Goal: Task Accomplishment & Management: Manage account settings

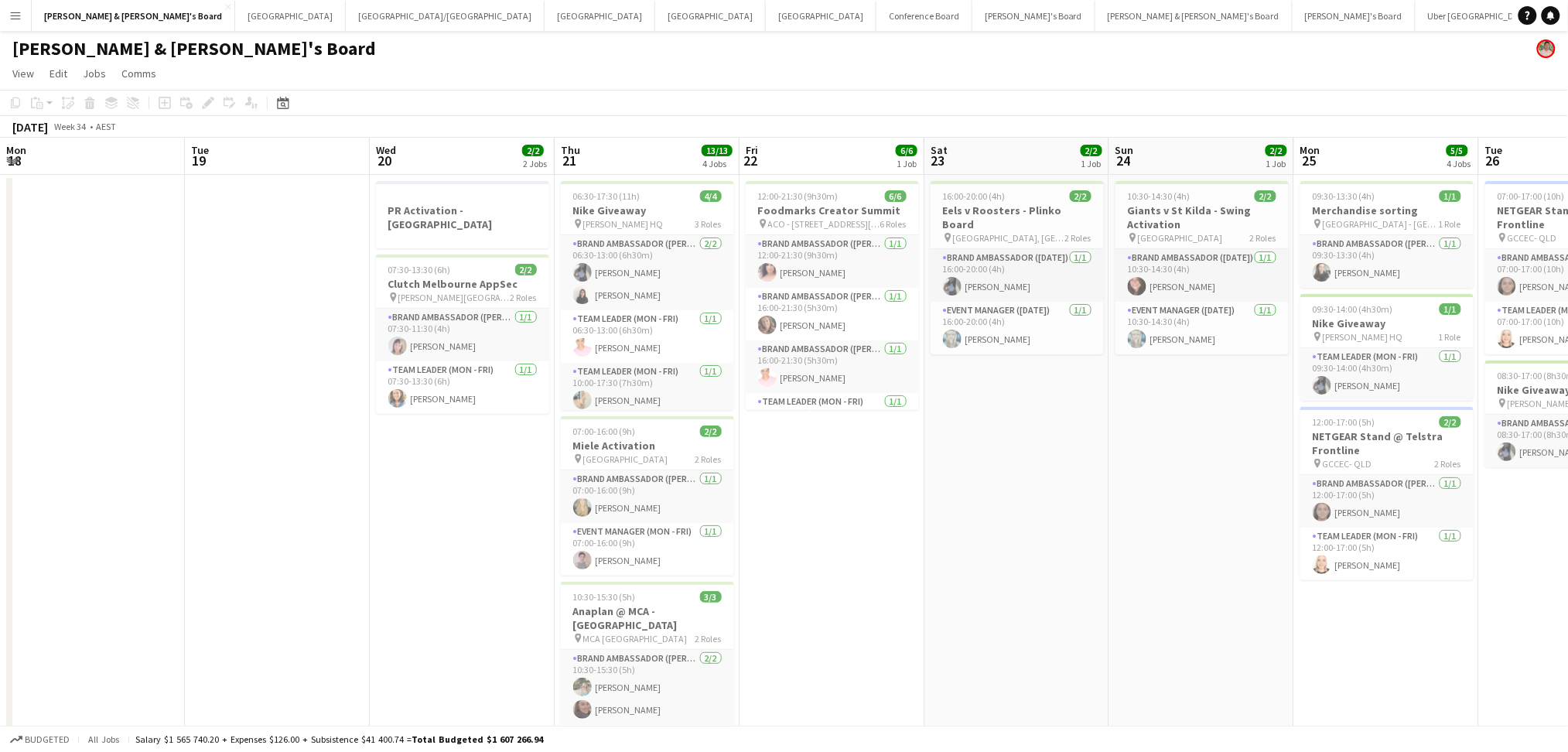
scroll to position [0, 337]
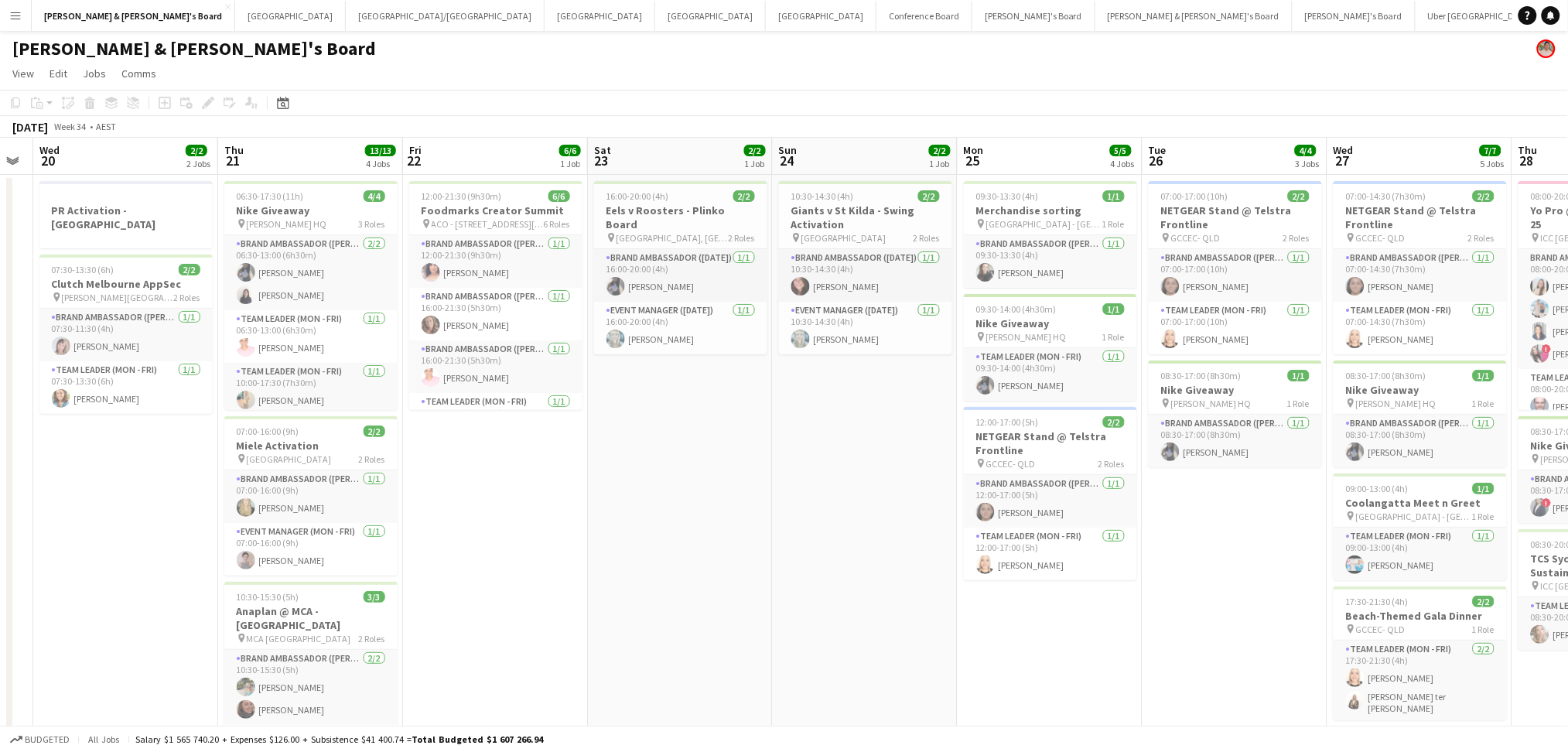
drag, startPoint x: 543, startPoint y: 578, endPoint x: 710, endPoint y: 577, distance: 167.0
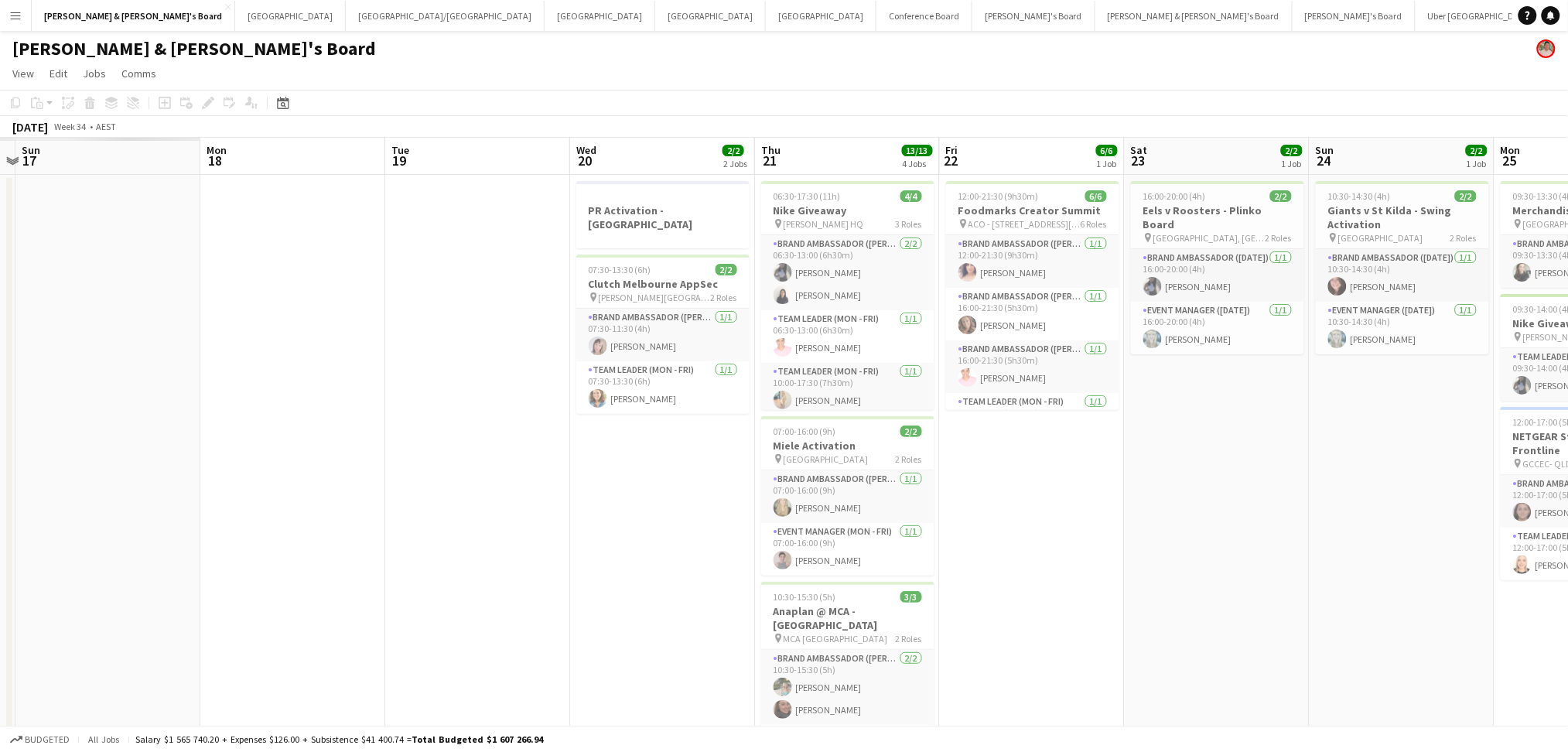
scroll to position [0, 539]
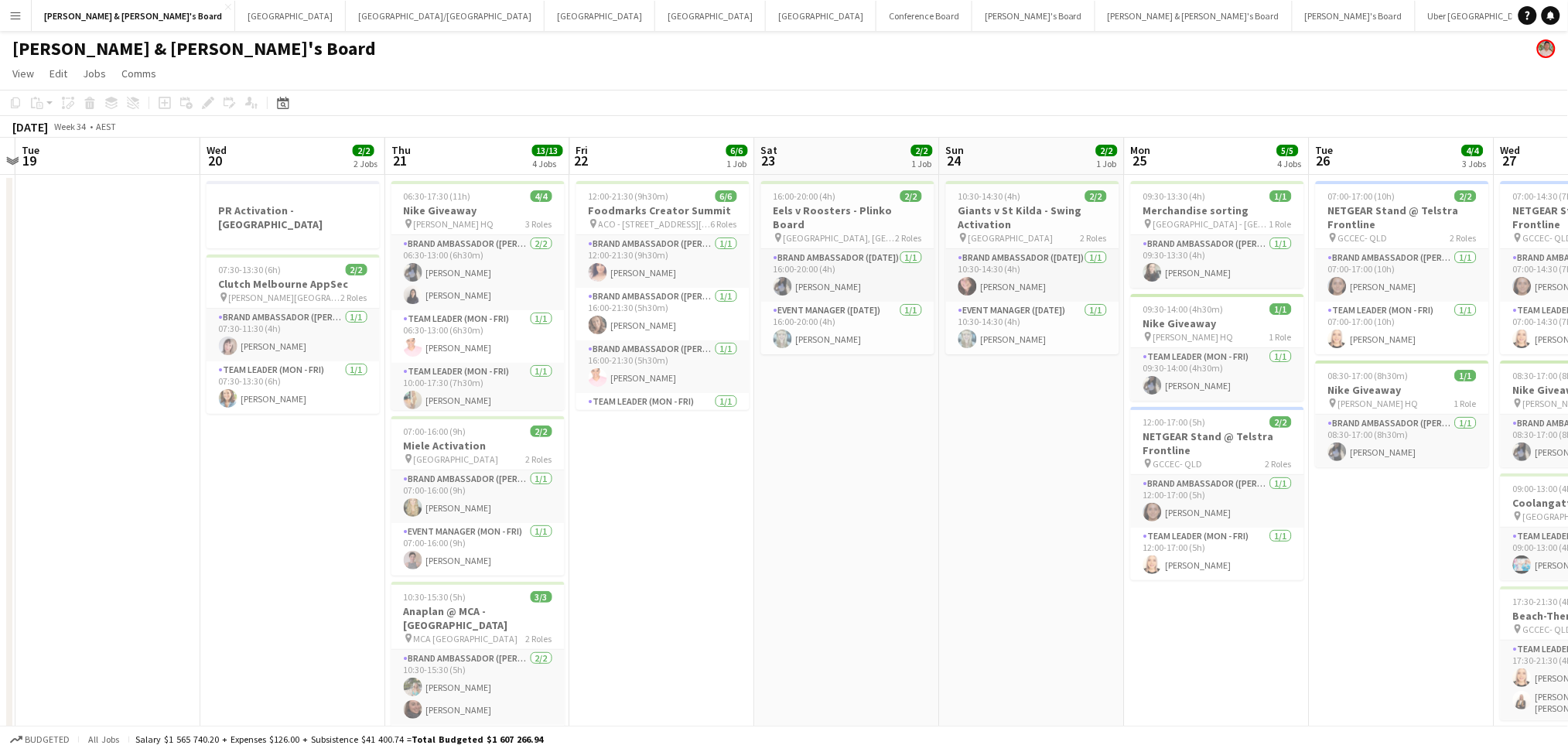
drag, startPoint x: 841, startPoint y: 557, endPoint x: 789, endPoint y: 634, distance: 92.9
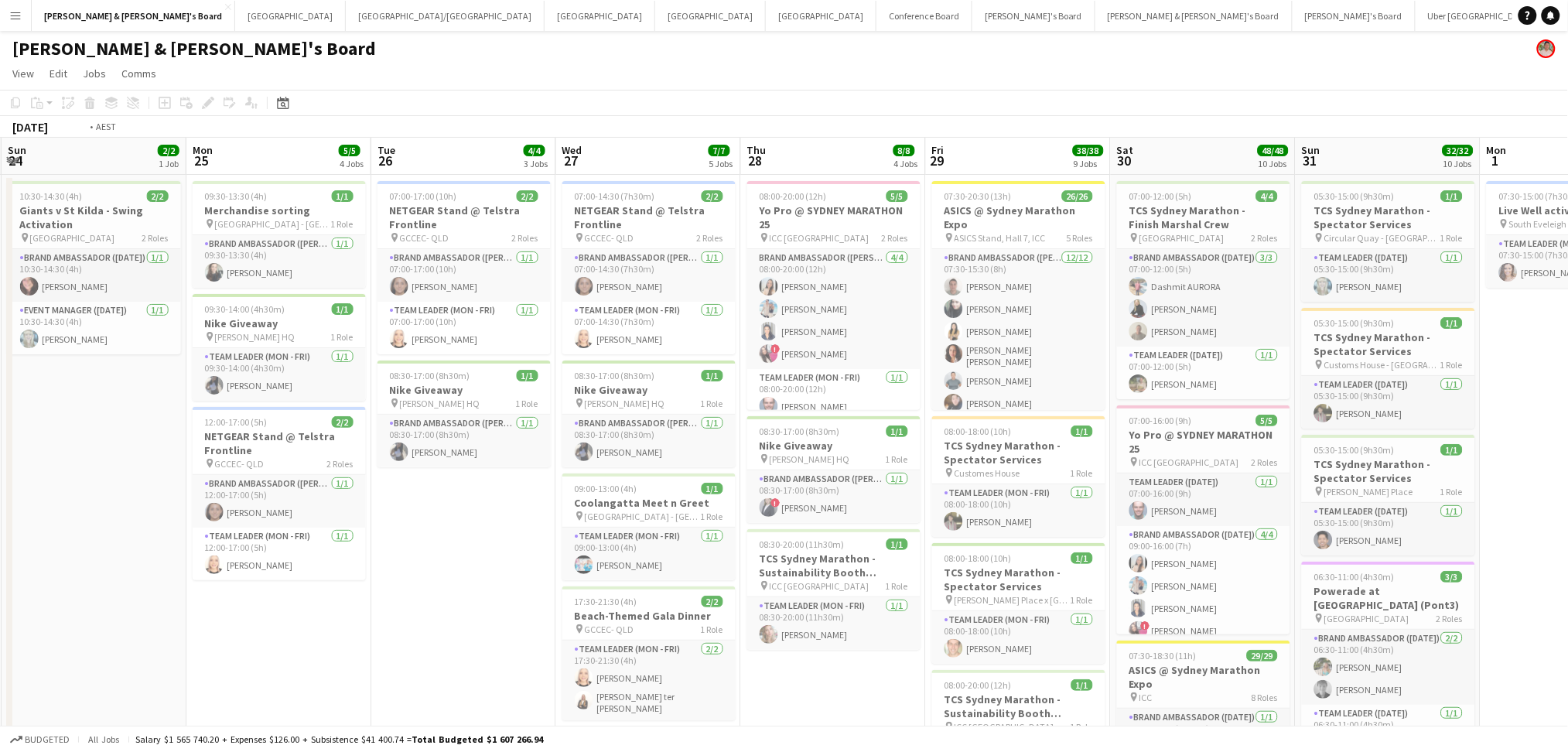
drag, startPoint x: 924, startPoint y: 680, endPoint x: 449, endPoint y: 595, distance: 482.5
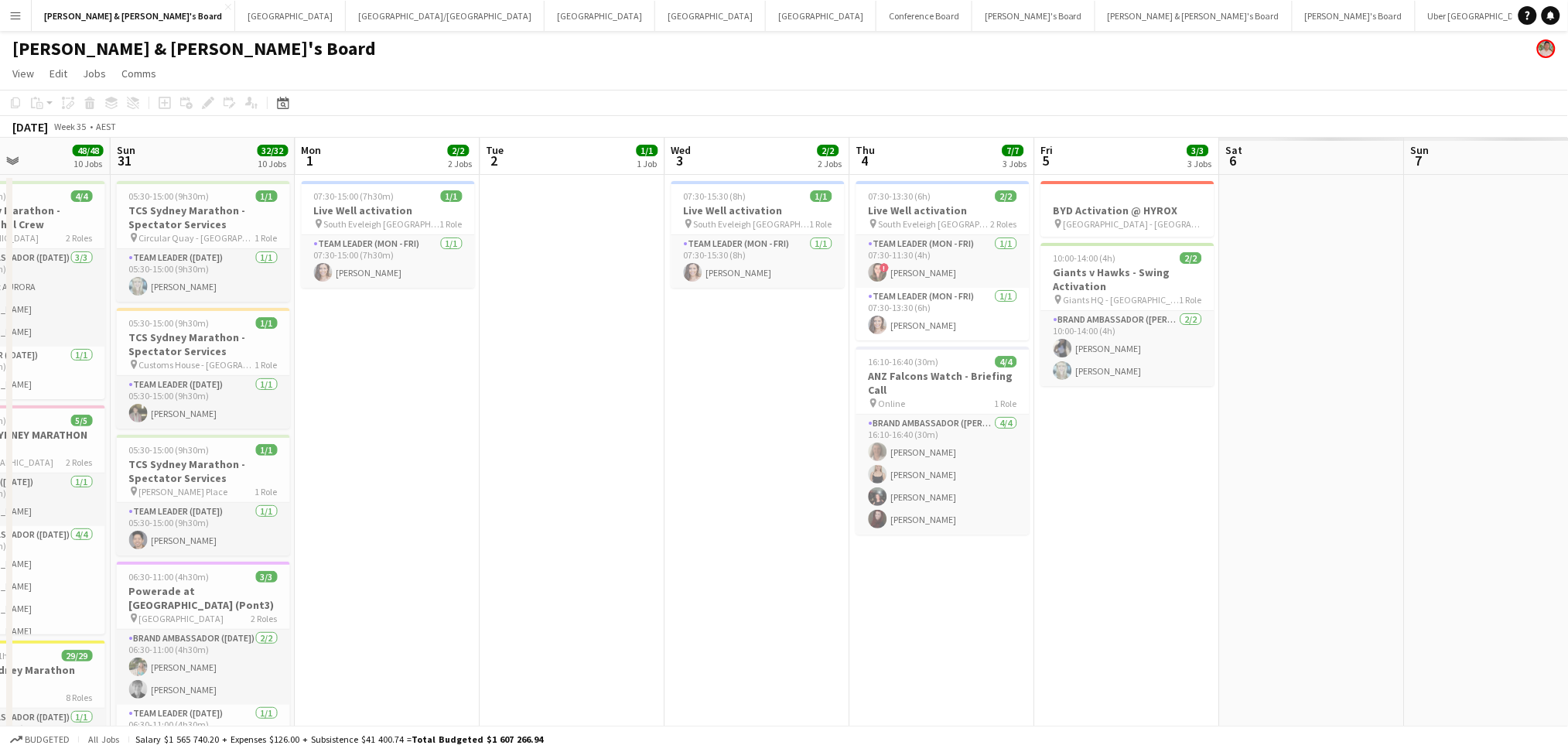
drag, startPoint x: 1216, startPoint y: 629, endPoint x: 548, endPoint y: 551, distance: 672.5
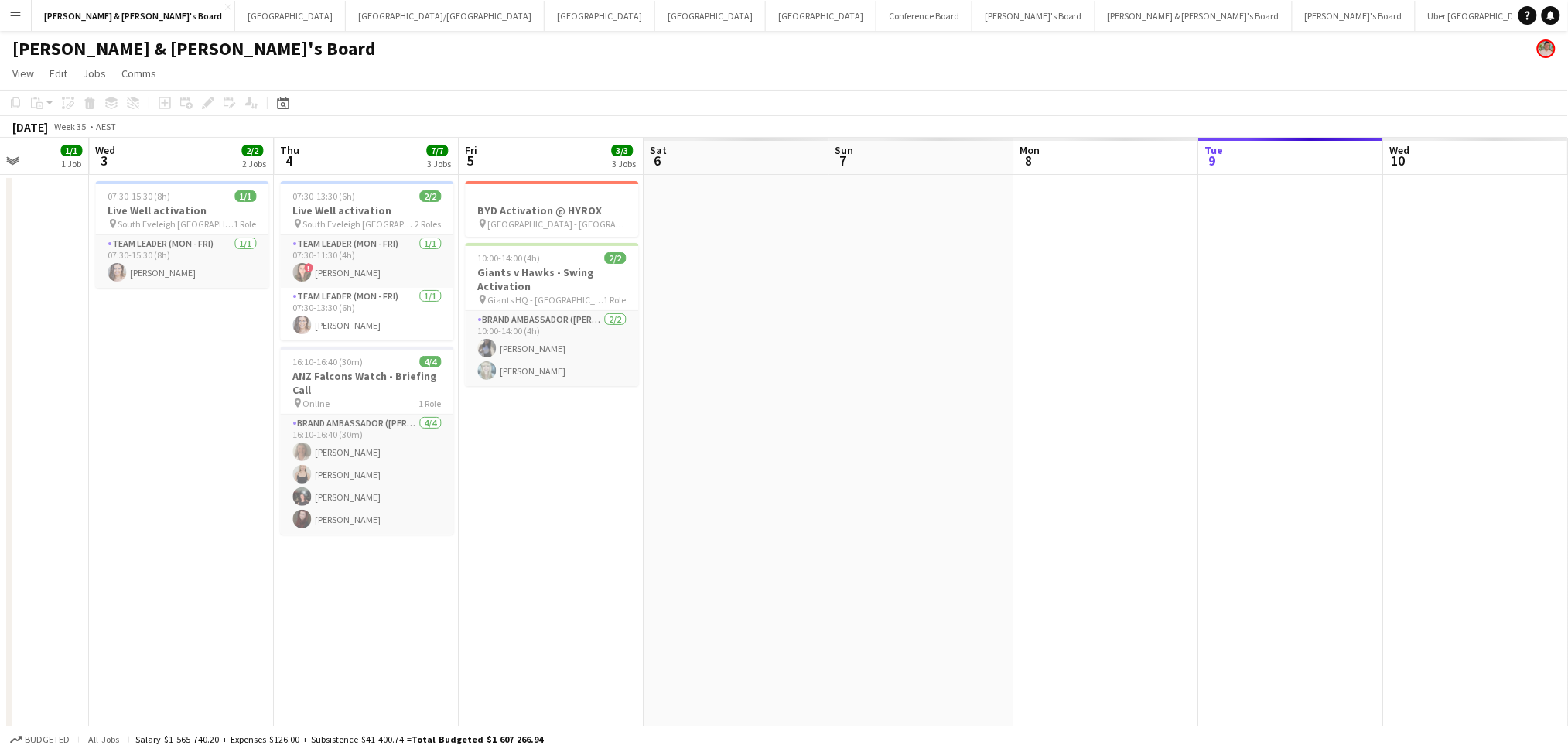
drag, startPoint x: 298, startPoint y: 550, endPoint x: 739, endPoint y: 559, distance: 441.1
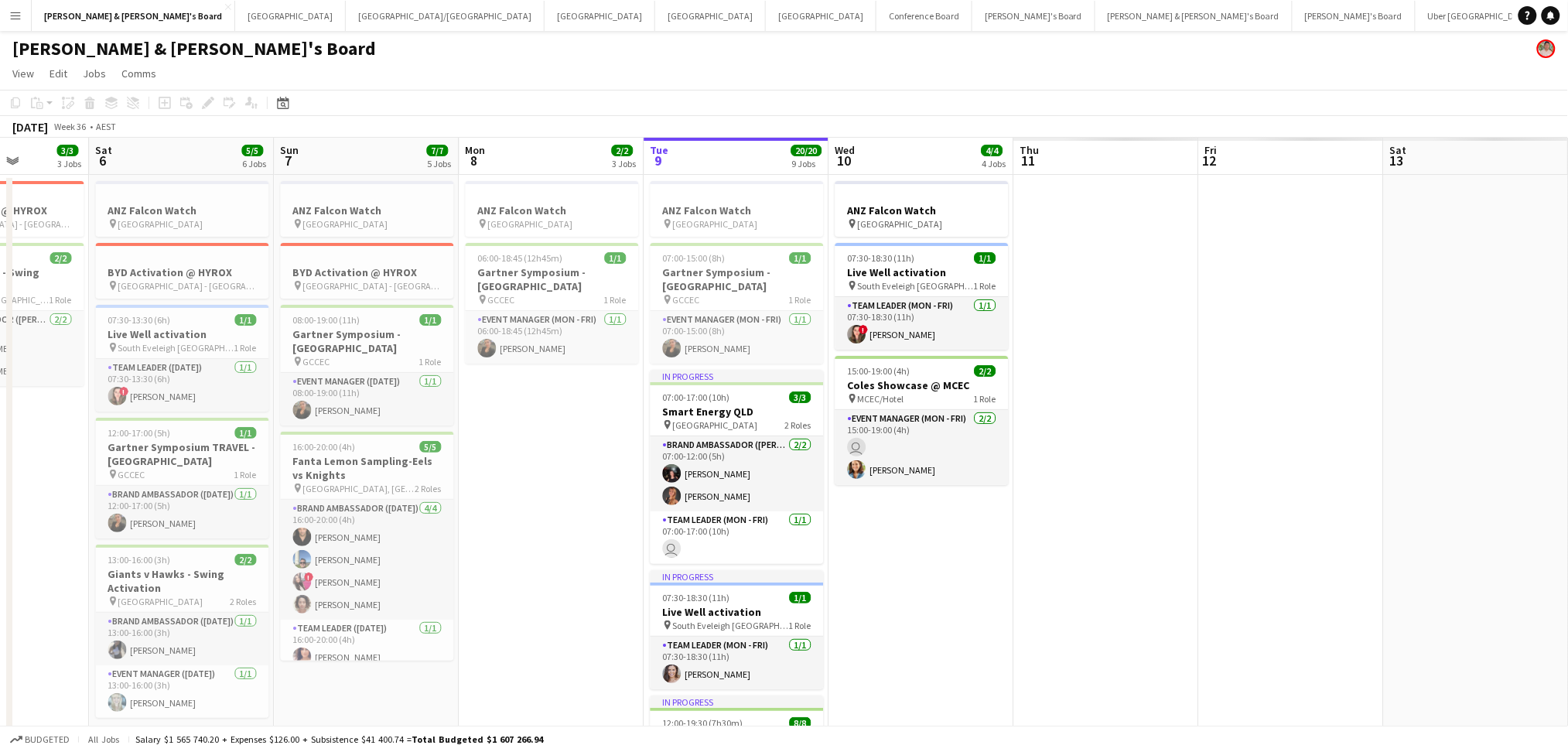
scroll to position [0, 697]
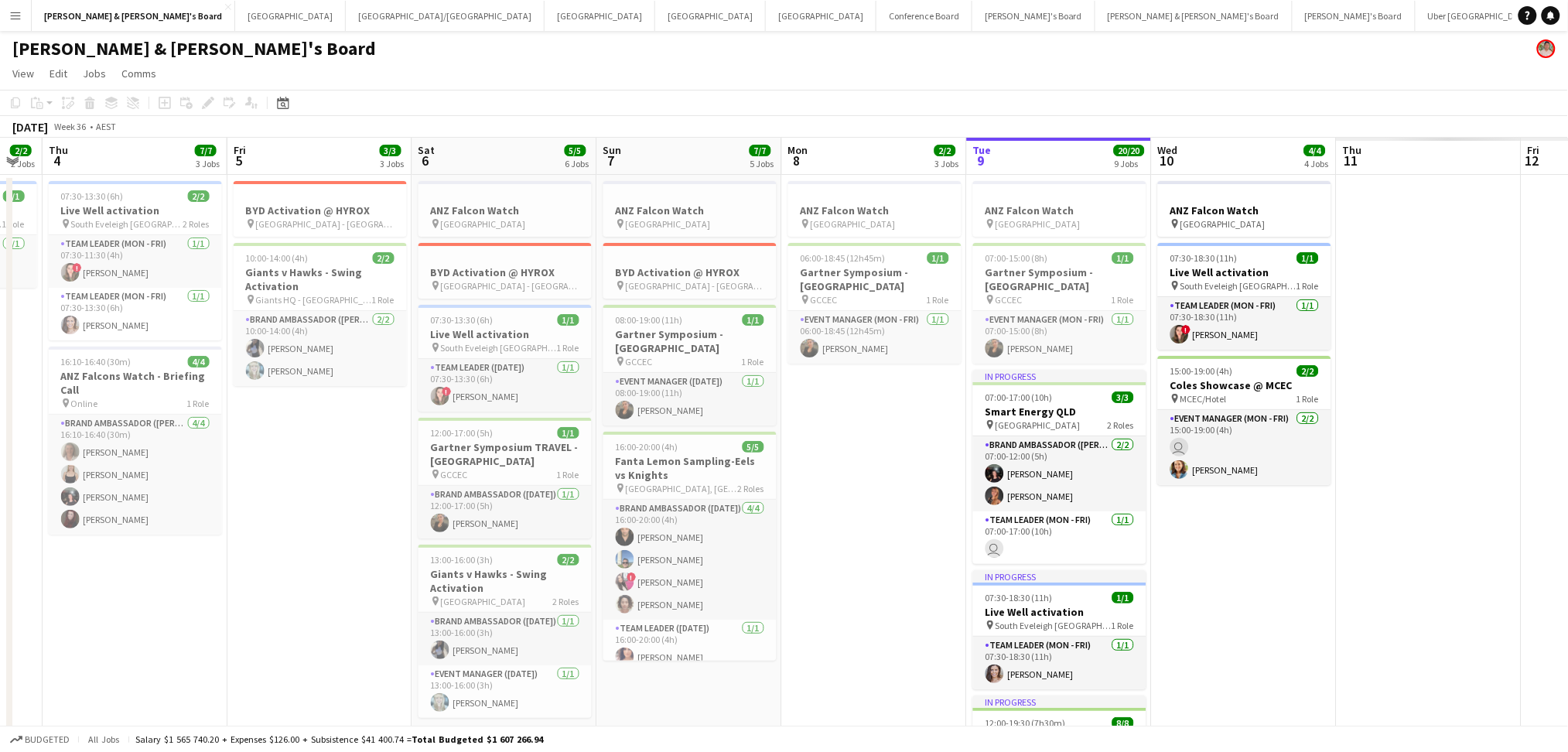
drag, startPoint x: 1086, startPoint y: 581, endPoint x: 302, endPoint y: 520, distance: 786.4
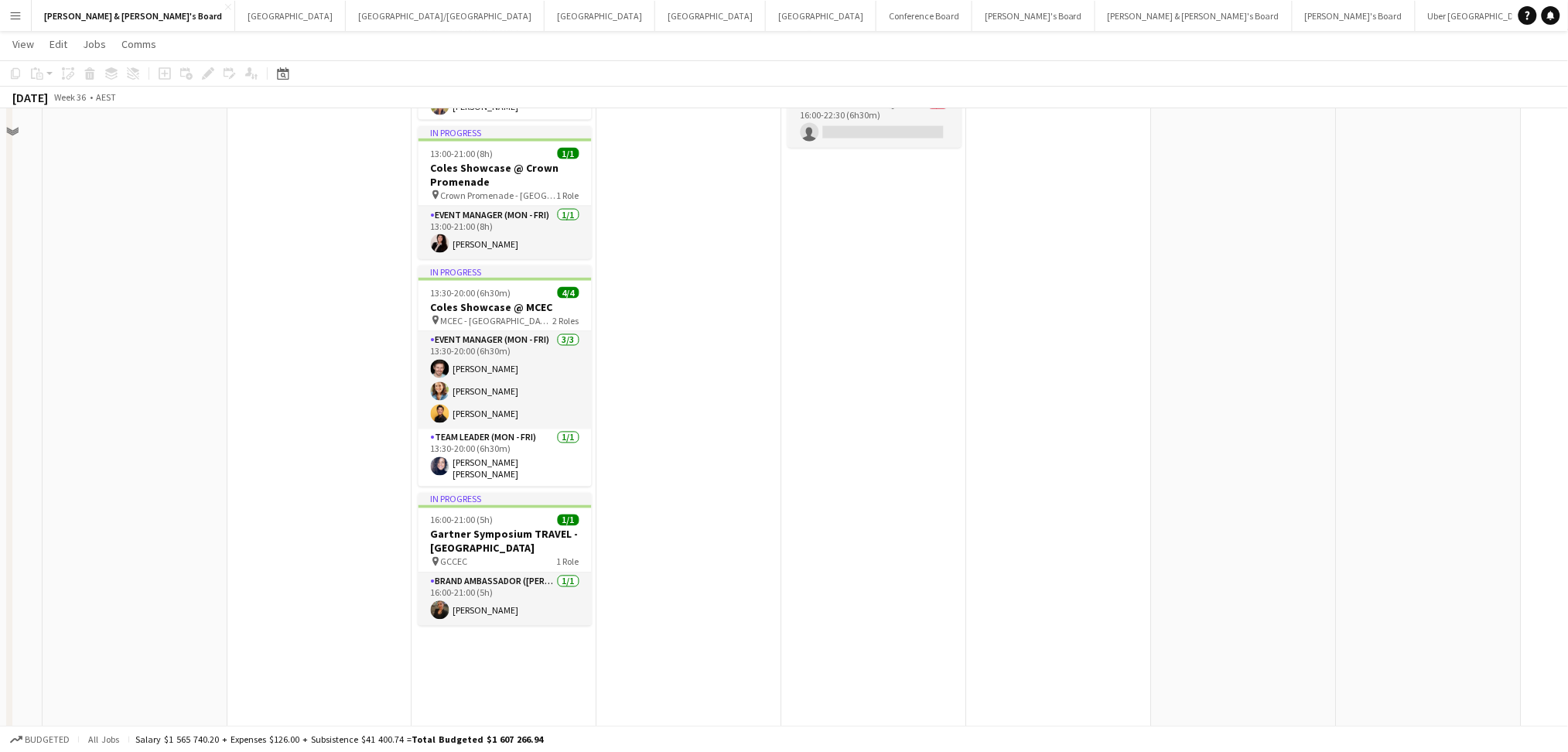
scroll to position [824, 0]
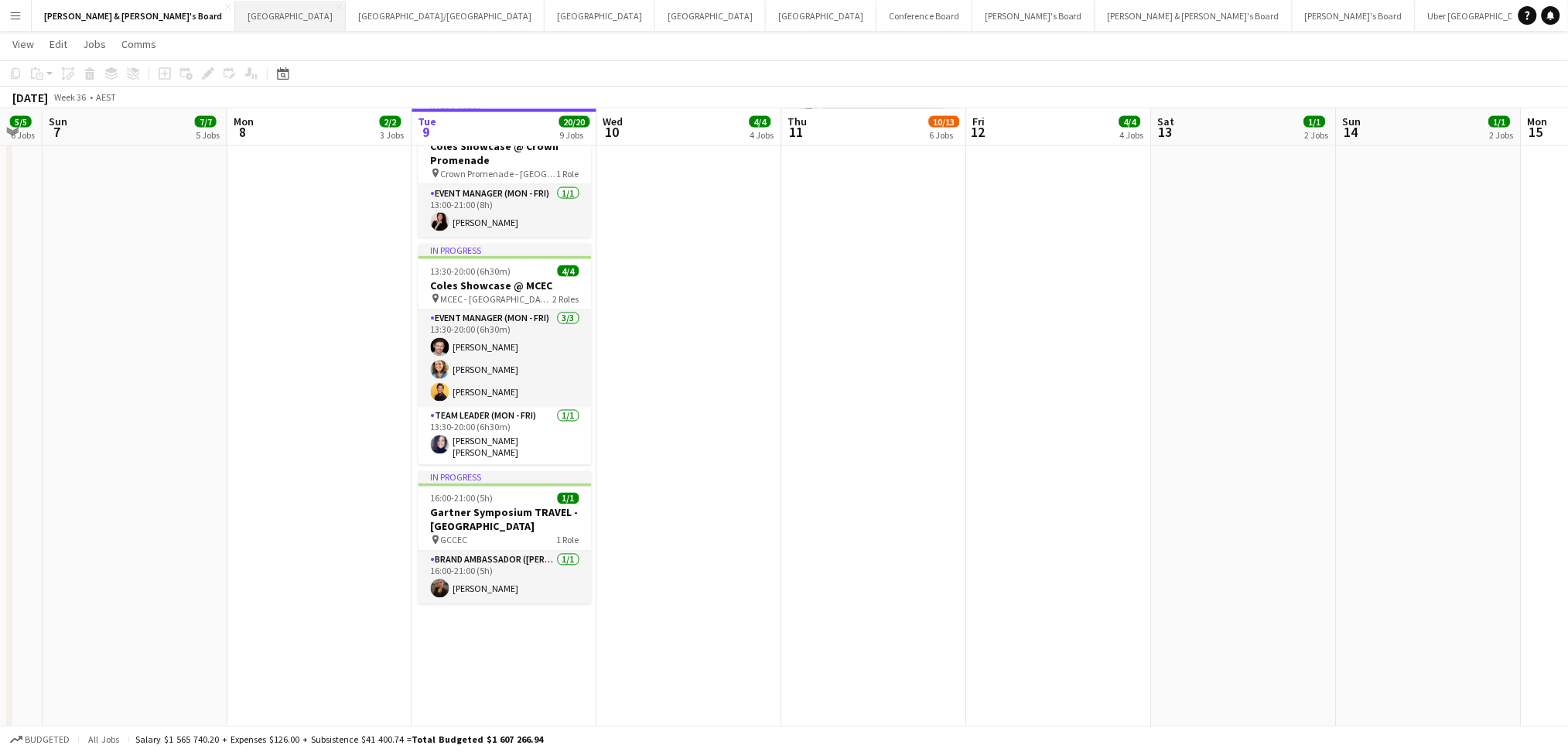
click at [235, 22] on button "Sydney Close" at bounding box center [290, 16] width 111 height 31
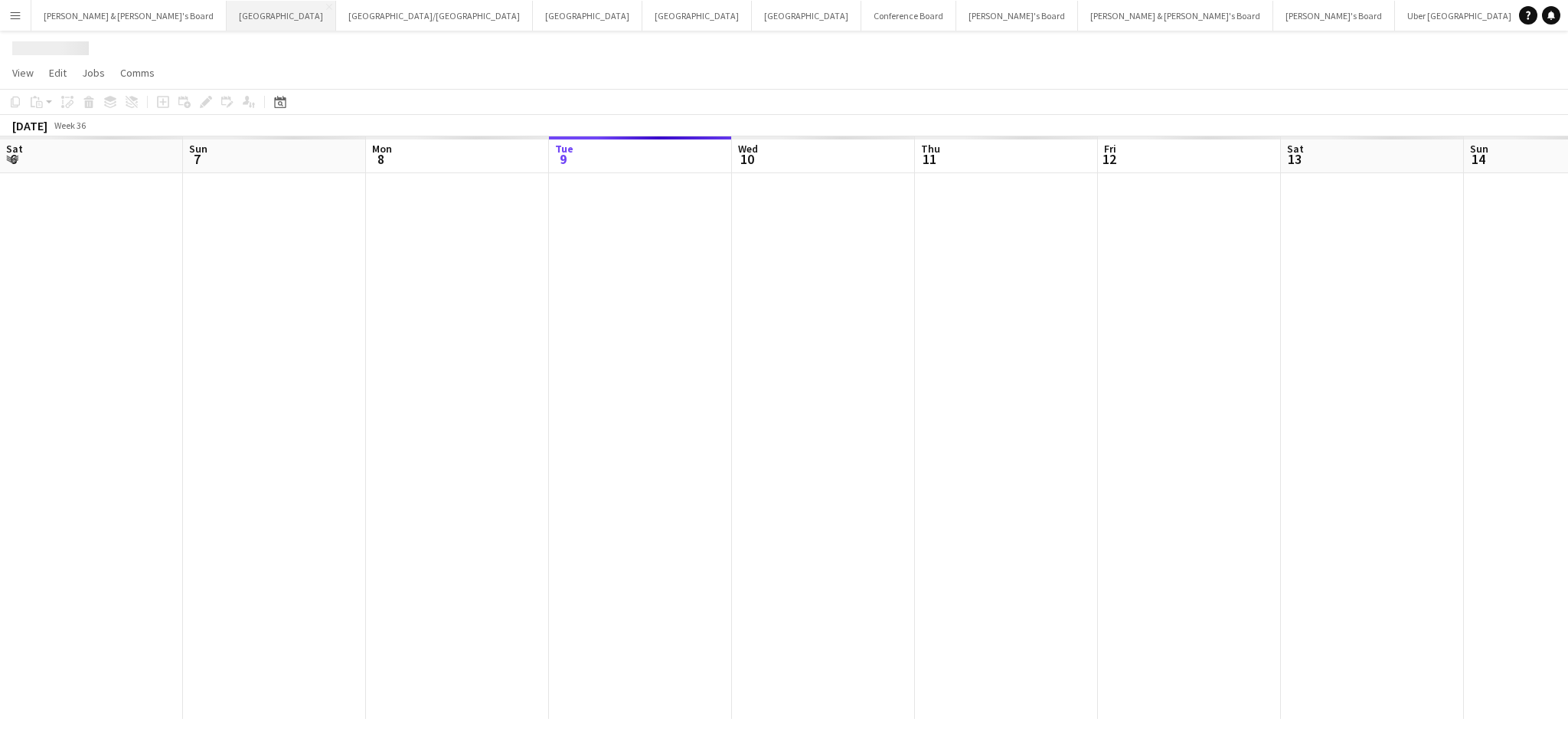
scroll to position [0, 365]
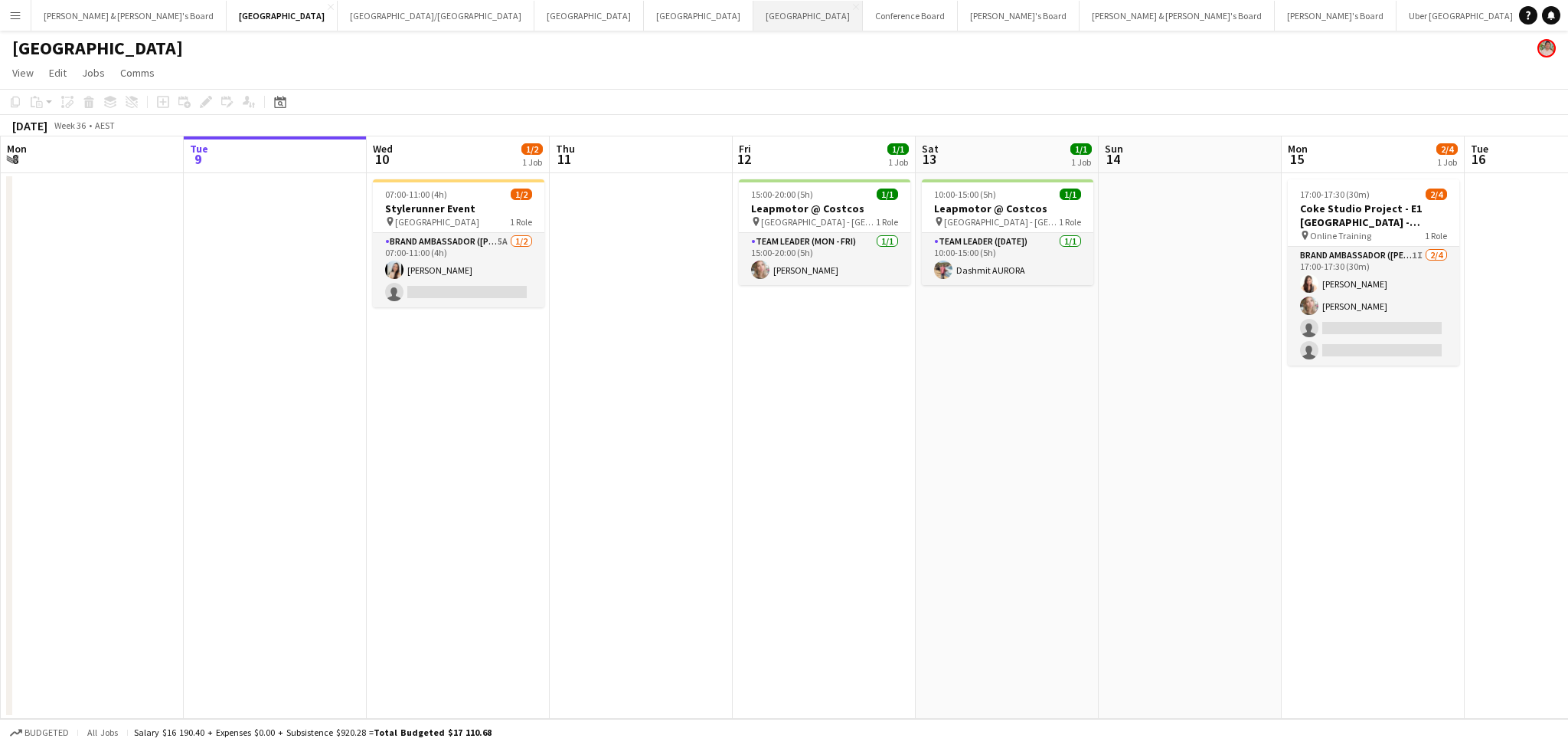
click at [753, 20] on button "Perth Close" at bounding box center [808, 16] width 110 height 30
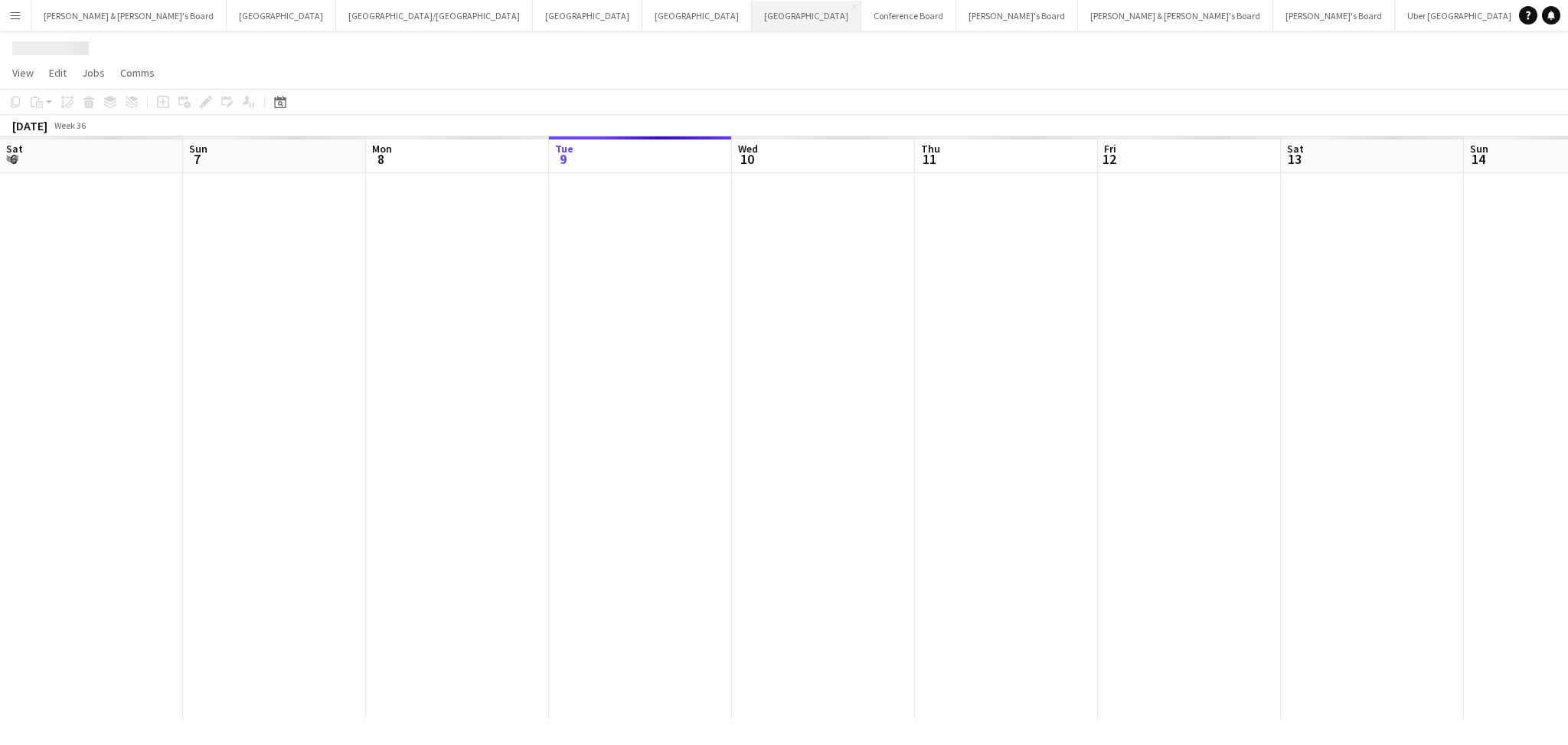
scroll to position [0, 365]
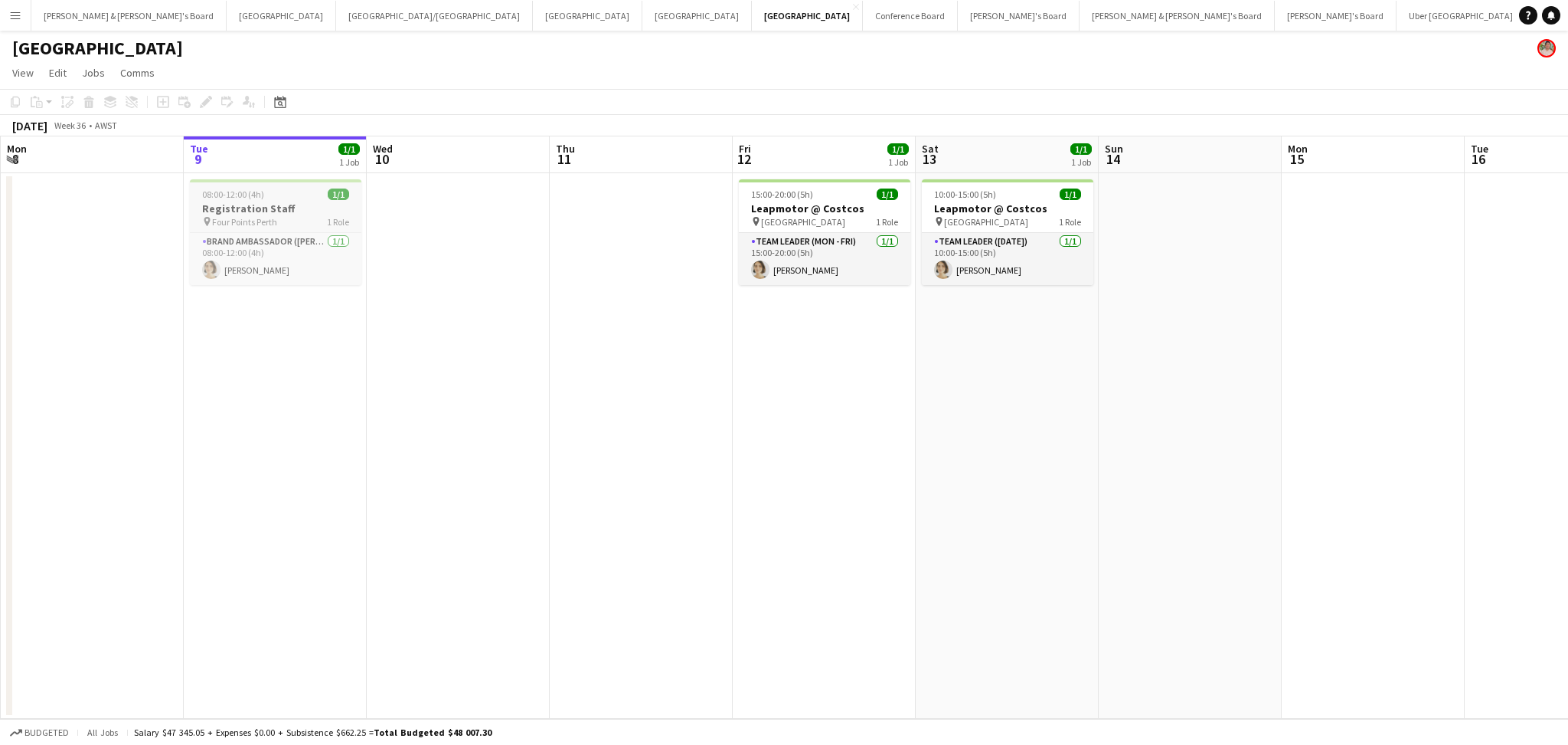
click at [272, 213] on h3 "Registration Staff" at bounding box center [276, 208] width 172 height 14
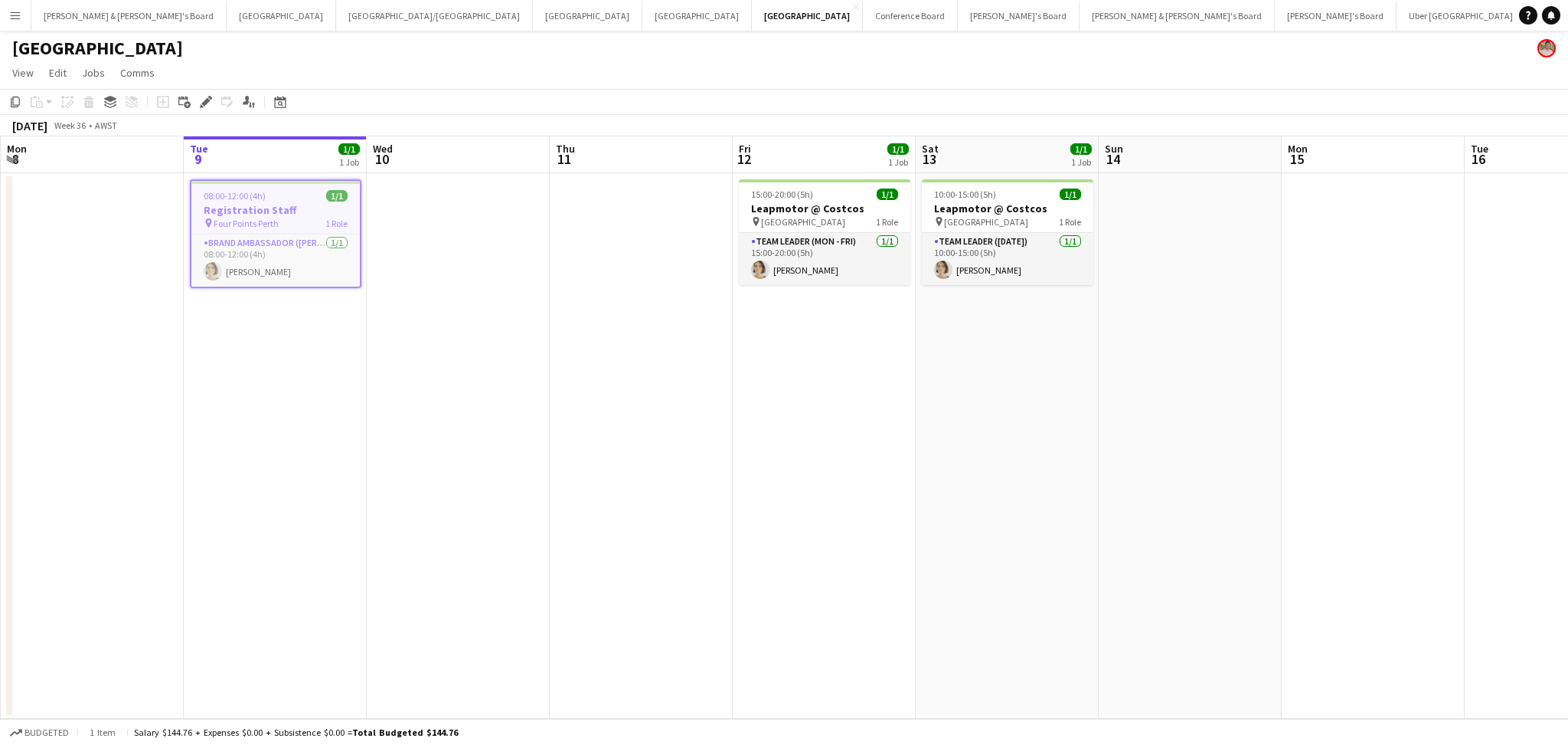
click at [272, 213] on h3 "Registration Staff" at bounding box center [276, 210] width 168 height 14
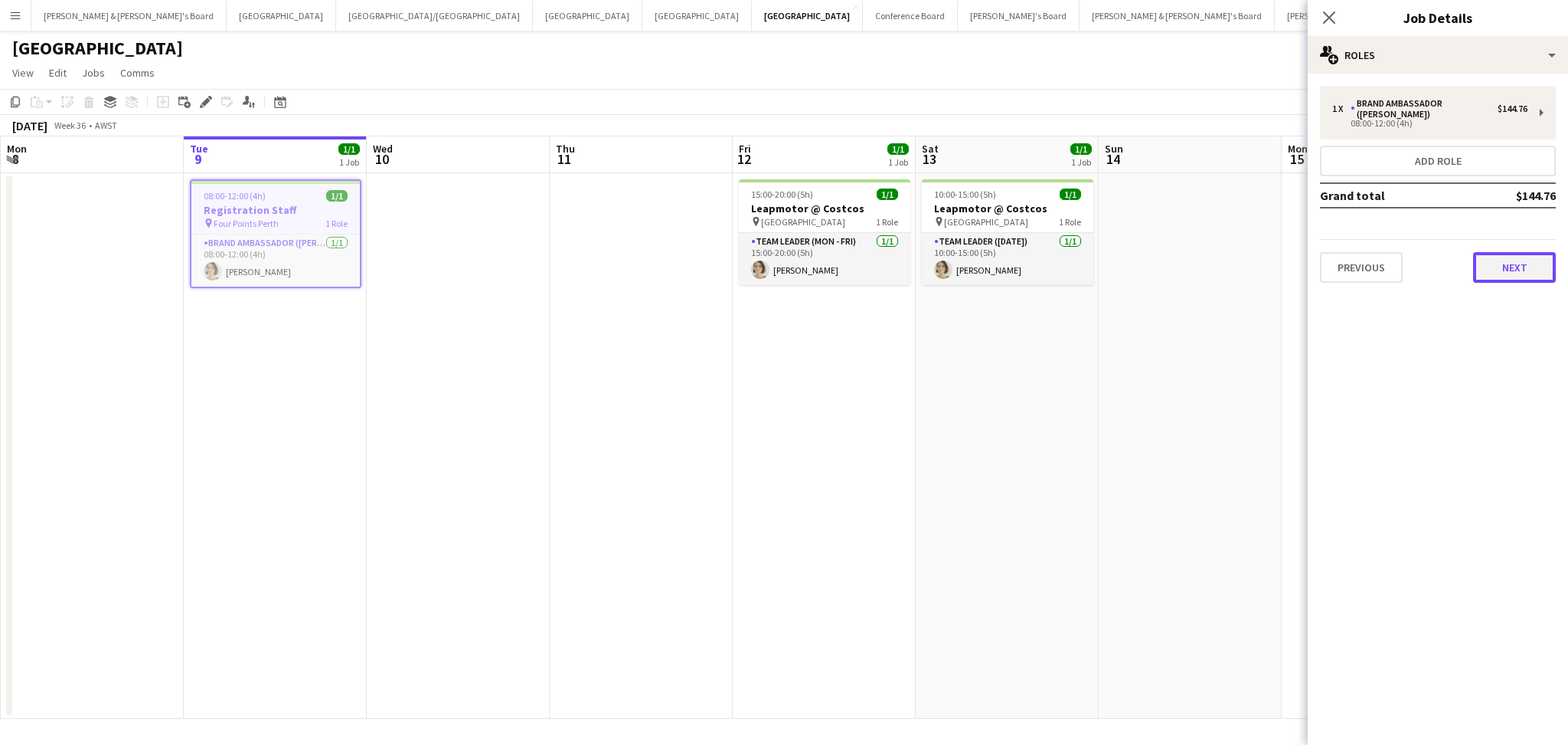
click at [1533, 255] on button "Next" at bounding box center [1514, 267] width 83 height 30
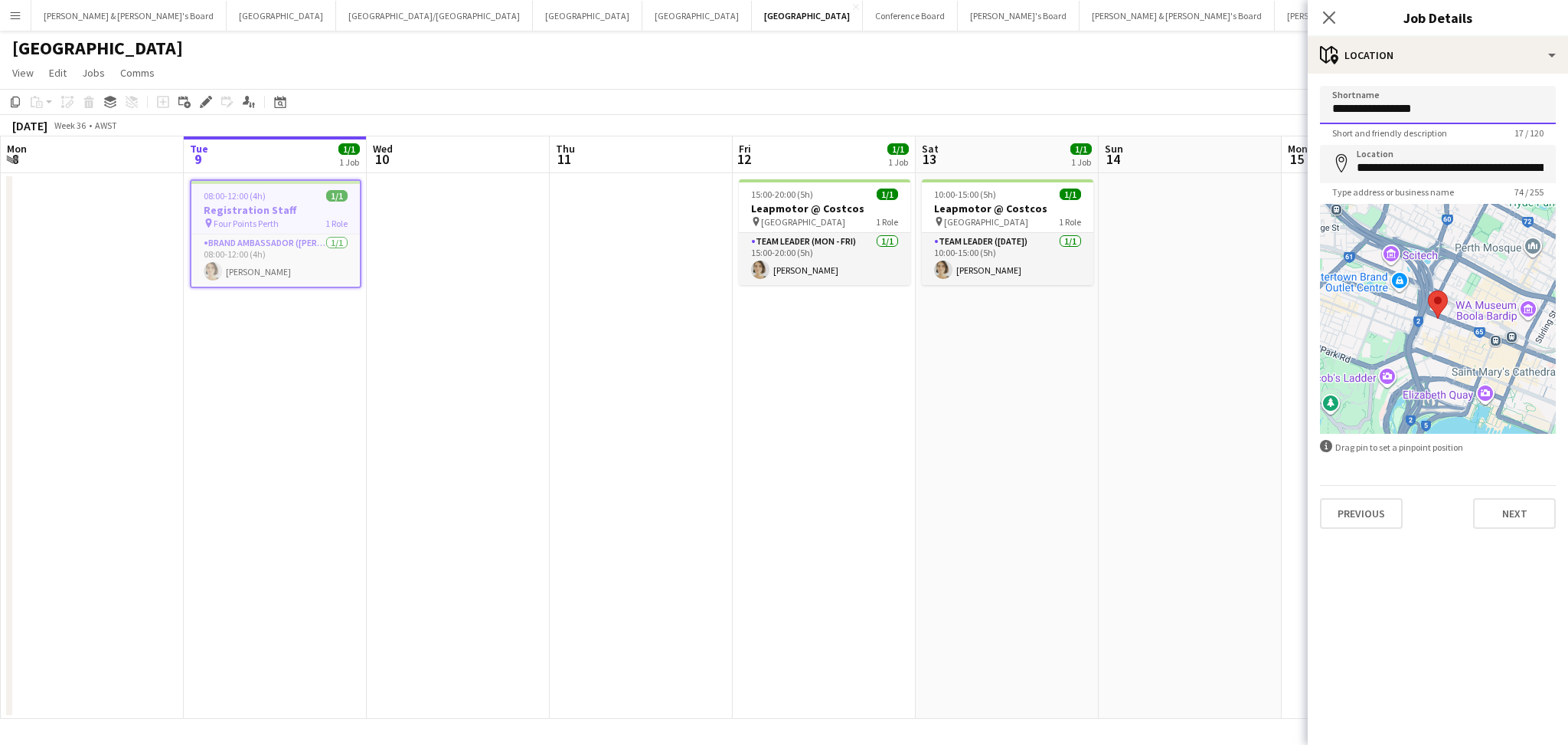
click at [1400, 105] on input "**********" at bounding box center [1438, 105] width 236 height 38
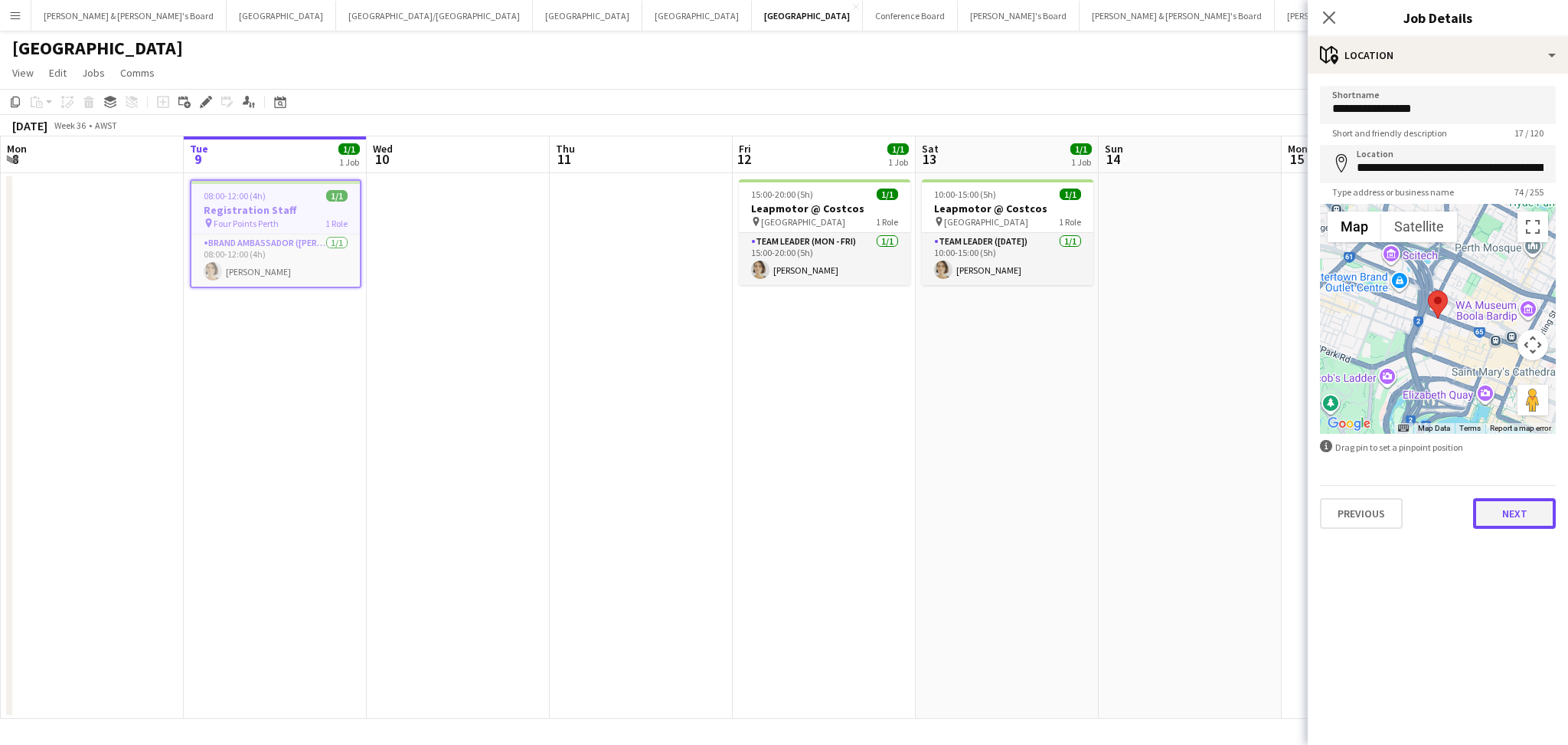
click at [1508, 500] on button "Next" at bounding box center [1514, 513] width 83 height 30
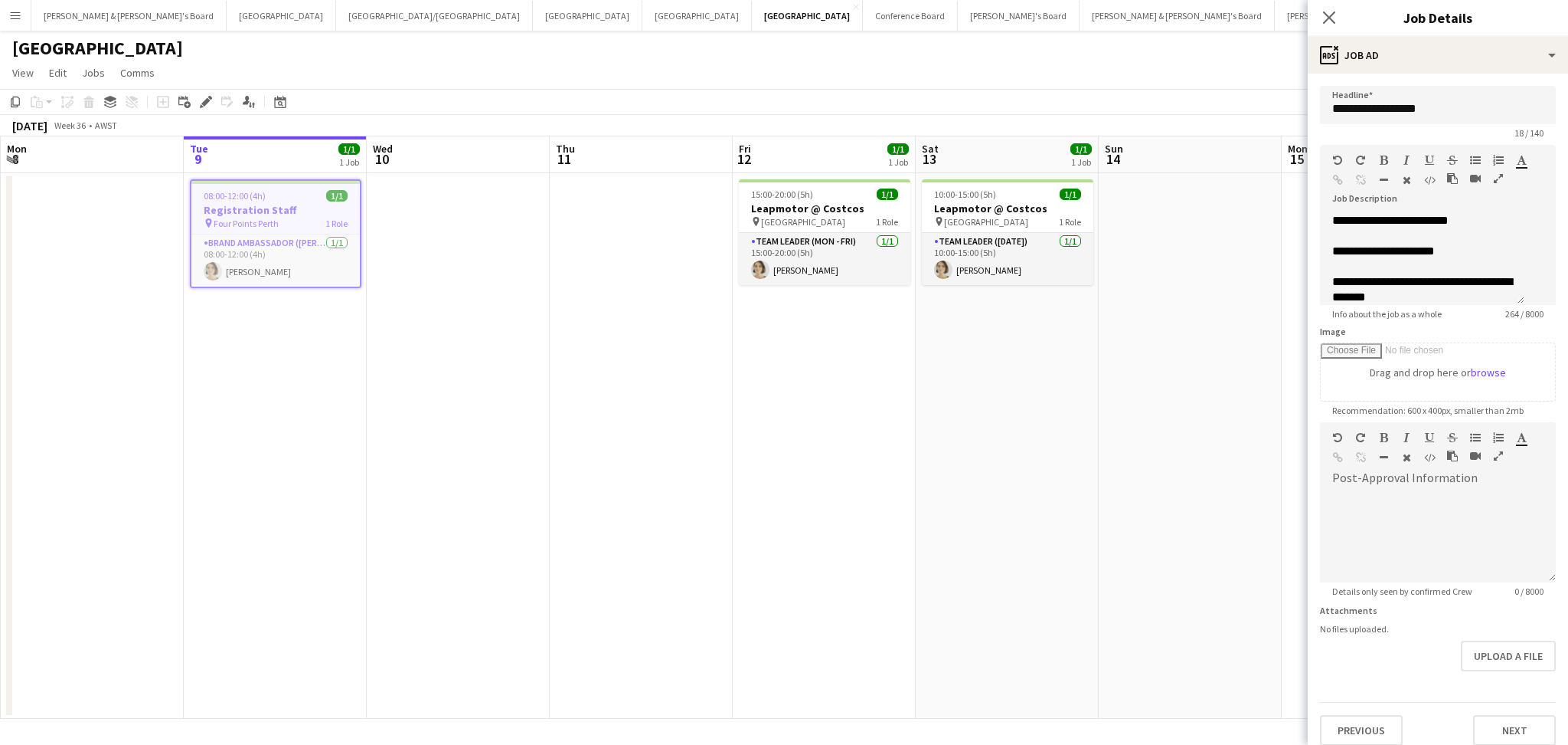
scroll to position [0, 0]
click at [1414, 112] on input "**********" at bounding box center [1438, 105] width 236 height 38
click at [1497, 730] on button "Next" at bounding box center [1514, 729] width 83 height 30
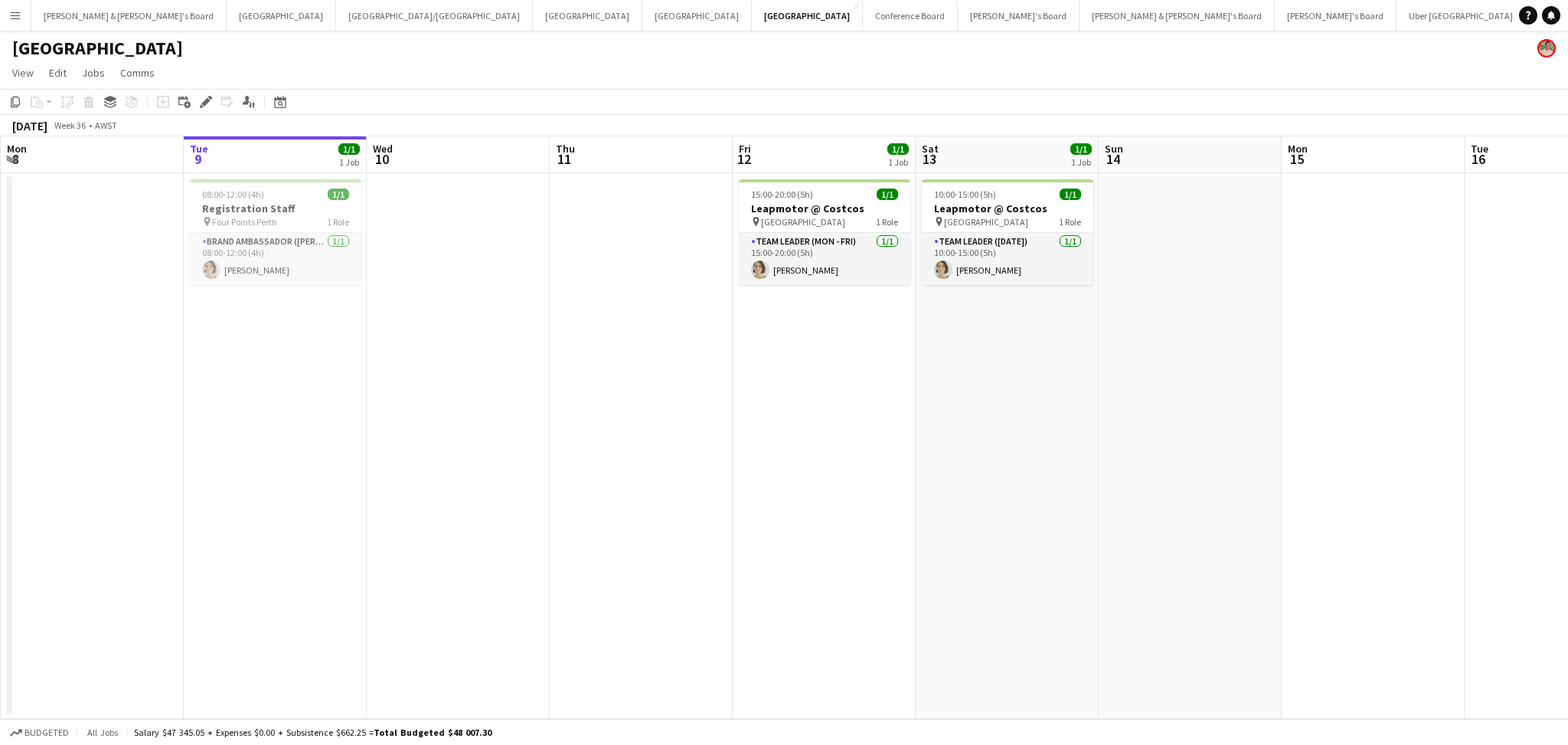
click at [806, 519] on app-date-cell "15:00-20:00 (5h) 1/1 Leapmotor @ Costcos pin Perth Airport 1 Role Team Leader (…" at bounding box center [824, 445] width 183 height 545
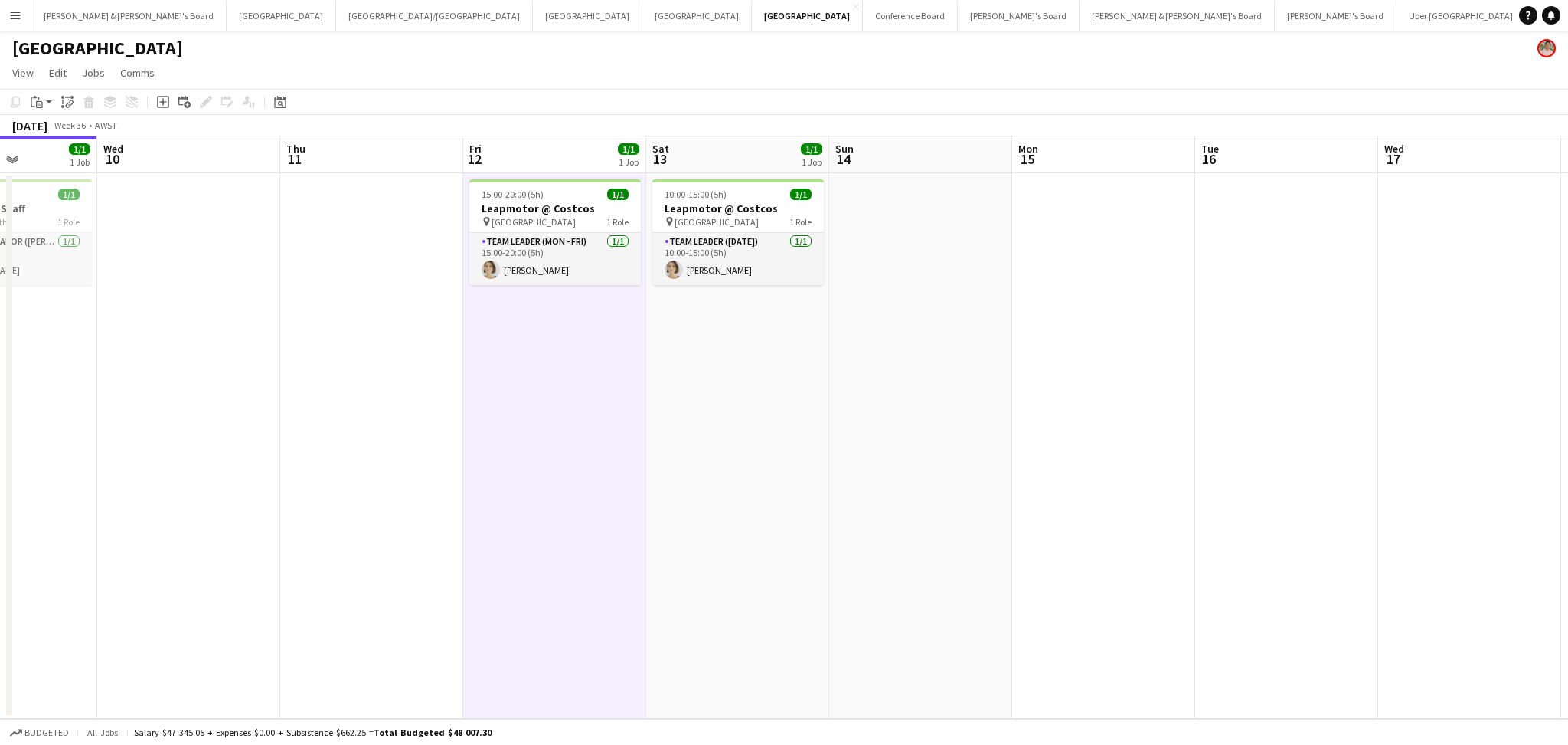
drag, startPoint x: 805, startPoint y: 519, endPoint x: 340, endPoint y: 476, distance: 467.0
click at [340, 476] on app-calendar-viewport "Sat 6 4/4 1 Job Sun 7 4/4 1 Job Mon 8 Tue 9 1/1 1 Job Wed 10 Thu 11 Fri 12 1/1 …" at bounding box center [784, 428] width 1568 height 583
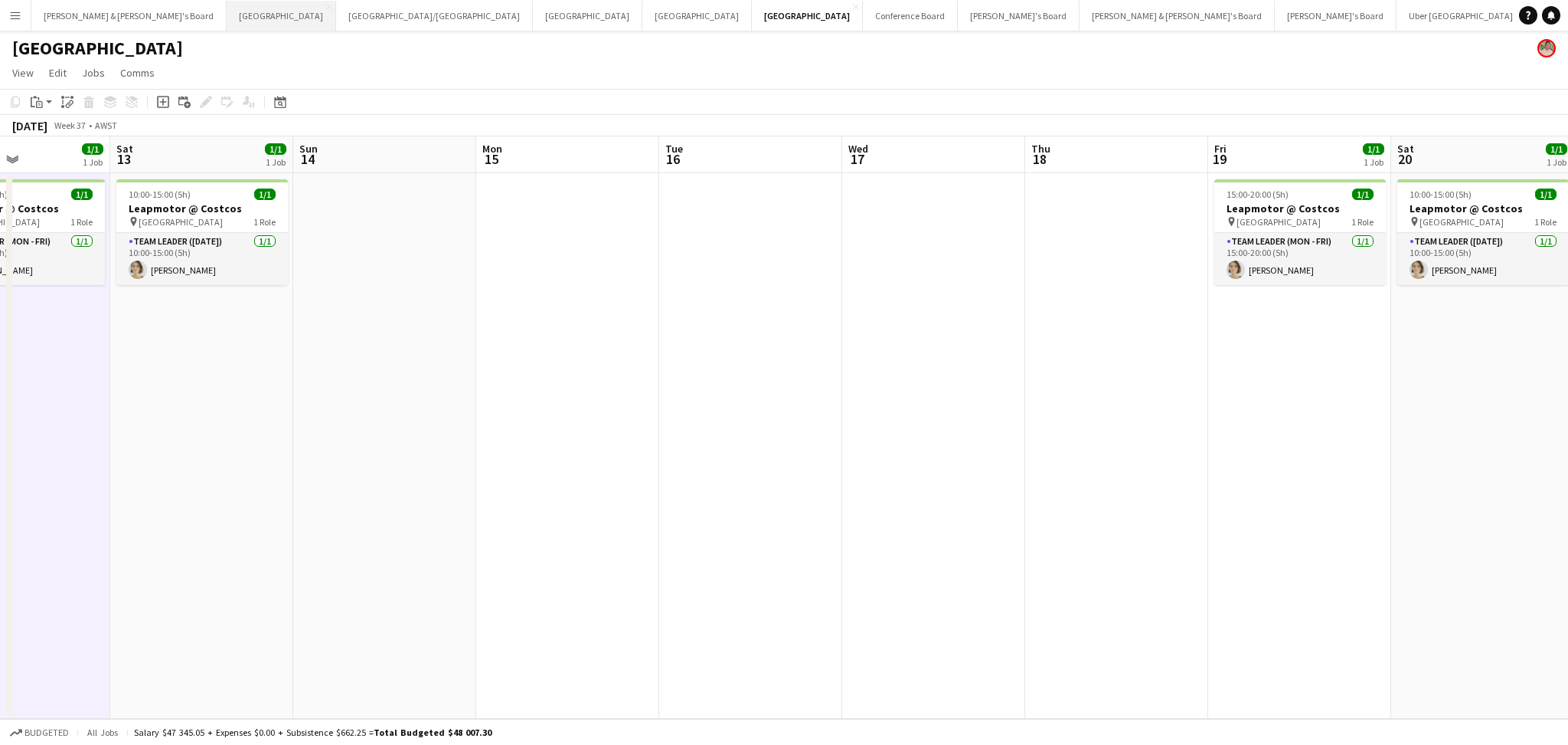
click at [226, 23] on button "Sydney Close" at bounding box center [281, 16] width 110 height 30
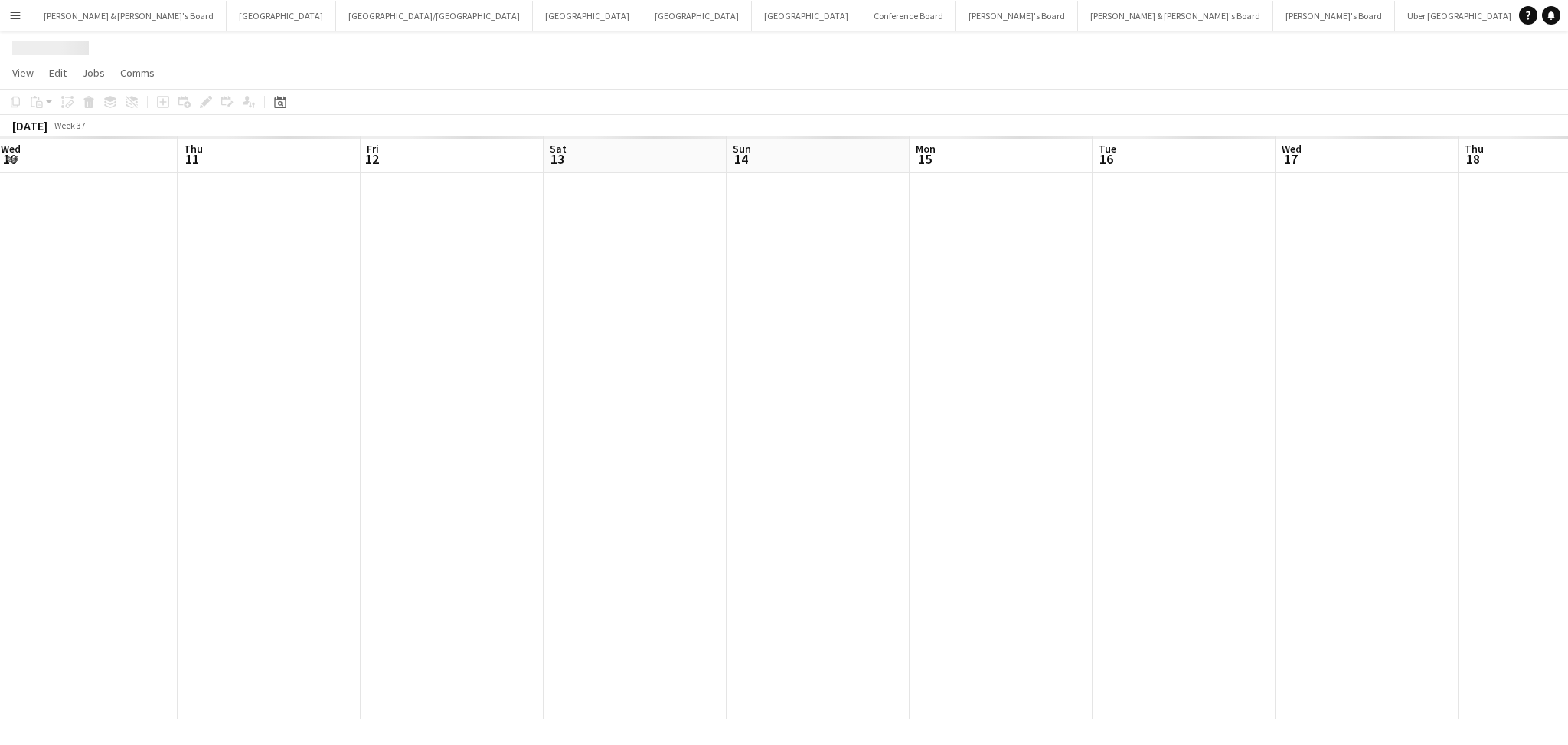
drag, startPoint x: 1086, startPoint y: 525, endPoint x: 294, endPoint y: 429, distance: 797.8
click at [294, 429] on app-calendar-viewport "Sat 6 Sun 7 Mon 8 Tue 9 Wed 10 Thu 11 Fri 12 Sat 13 Sun 14 Mon 15 Tue 16 Wed 17…" at bounding box center [784, 428] width 1568 height 583
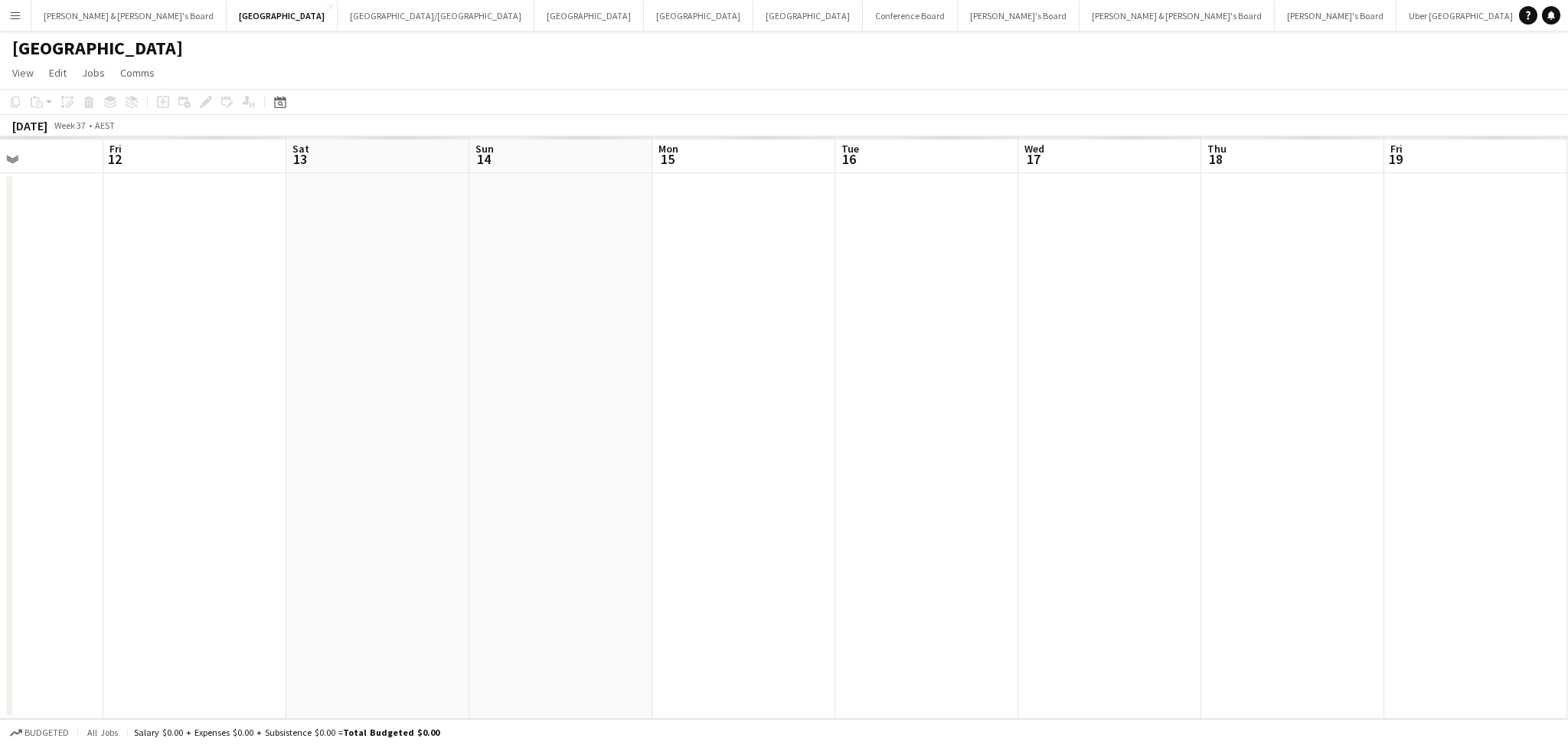
click at [463, 526] on app-calendar-viewport "Tue 9 Wed 10 Thu 11 Fri 12 Sat 13 Sun 14 Mon 15 Tue 16 Wed 17 Thu 18 Fri 19 Sat…" at bounding box center [784, 428] width 1568 height 583
drag, startPoint x: 1033, startPoint y: 576, endPoint x: 575, endPoint y: 547, distance: 458.9
click at [497, 554] on app-calendar-viewport "Sat 13 Sun 14 Mon 15 Tue 16 Wed 17 Thu 18 Fri 19 Sat 20 Sun 21 Mon 22 Tue 23 We…" at bounding box center [784, 428] width 1568 height 583
drag, startPoint x: 822, startPoint y: 556, endPoint x: 656, endPoint y: 545, distance: 166.4
click at [656, 545] on app-calendar-viewport "Mon 15 Tue 16 Wed 17 Thu 18 Fri 19 Sat 20 Sun 21 Mon 22 Tue 23 Wed 24 Thu 25 Fr…" at bounding box center [784, 428] width 1568 height 583
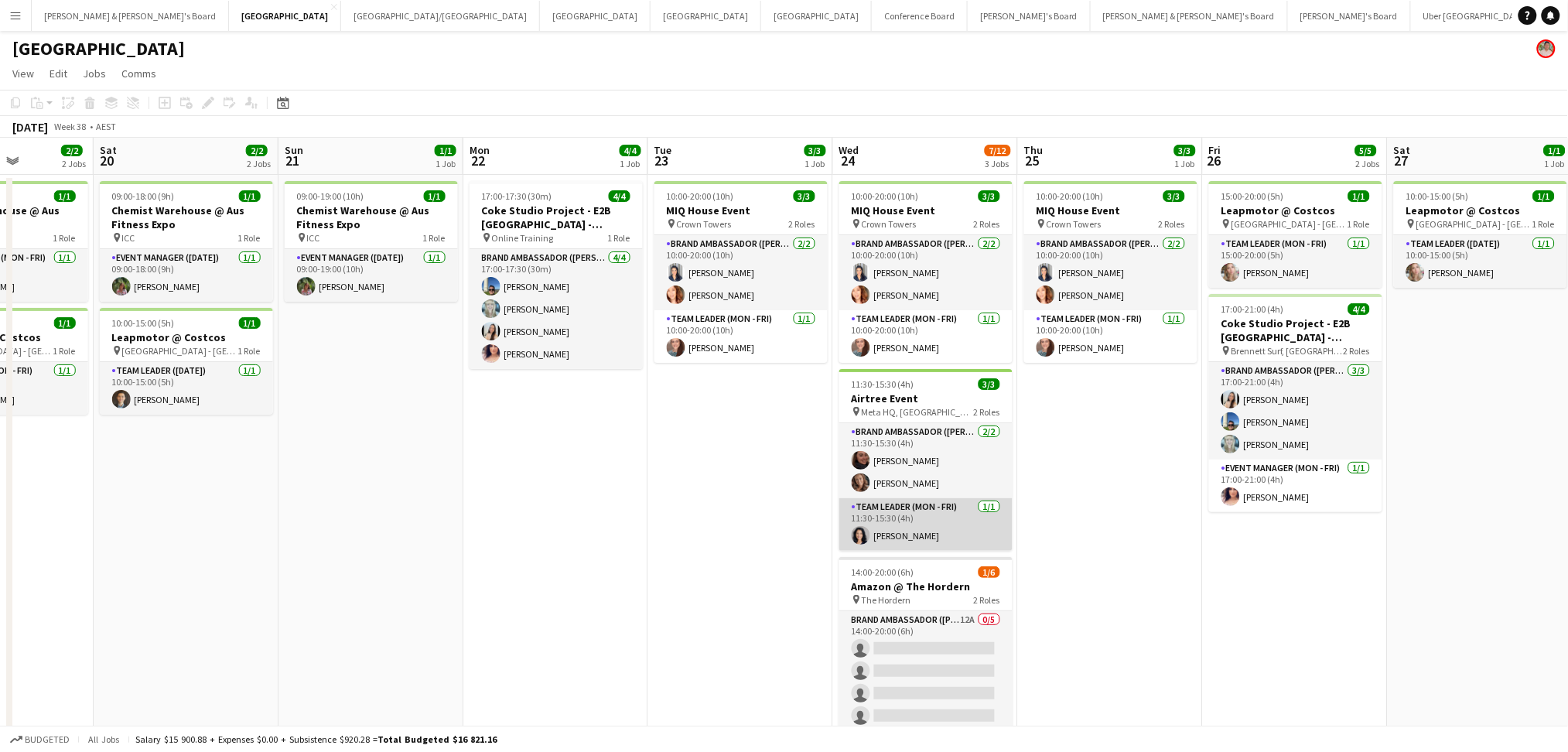
click at [893, 532] on app-card-role "Team Leader (Mon - Fri) [DATE] 11:30-15:30 (4h) [PERSON_NAME]" at bounding box center [926, 524] width 174 height 52
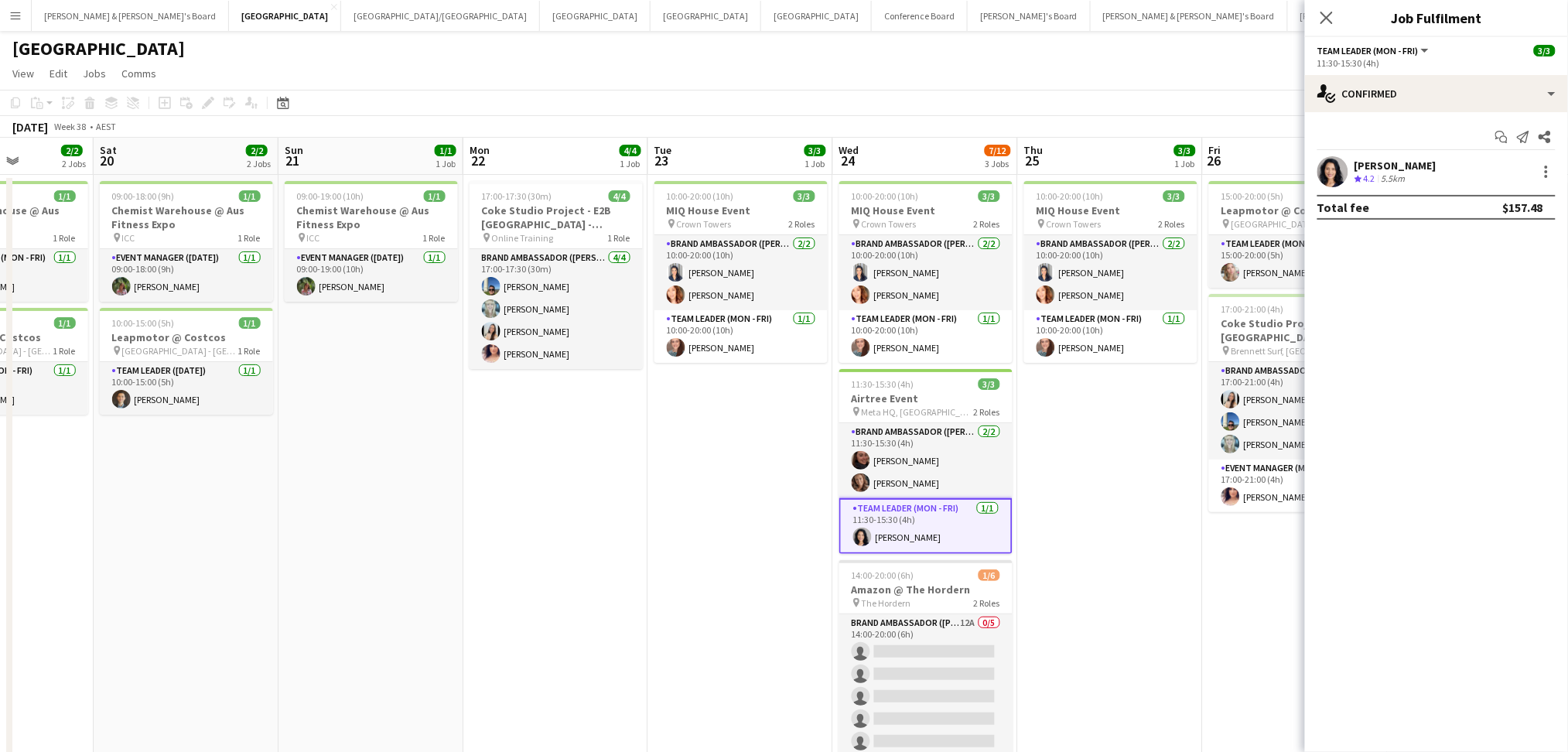
click at [1413, 168] on div "[PERSON_NAME]" at bounding box center [1395, 166] width 82 height 14
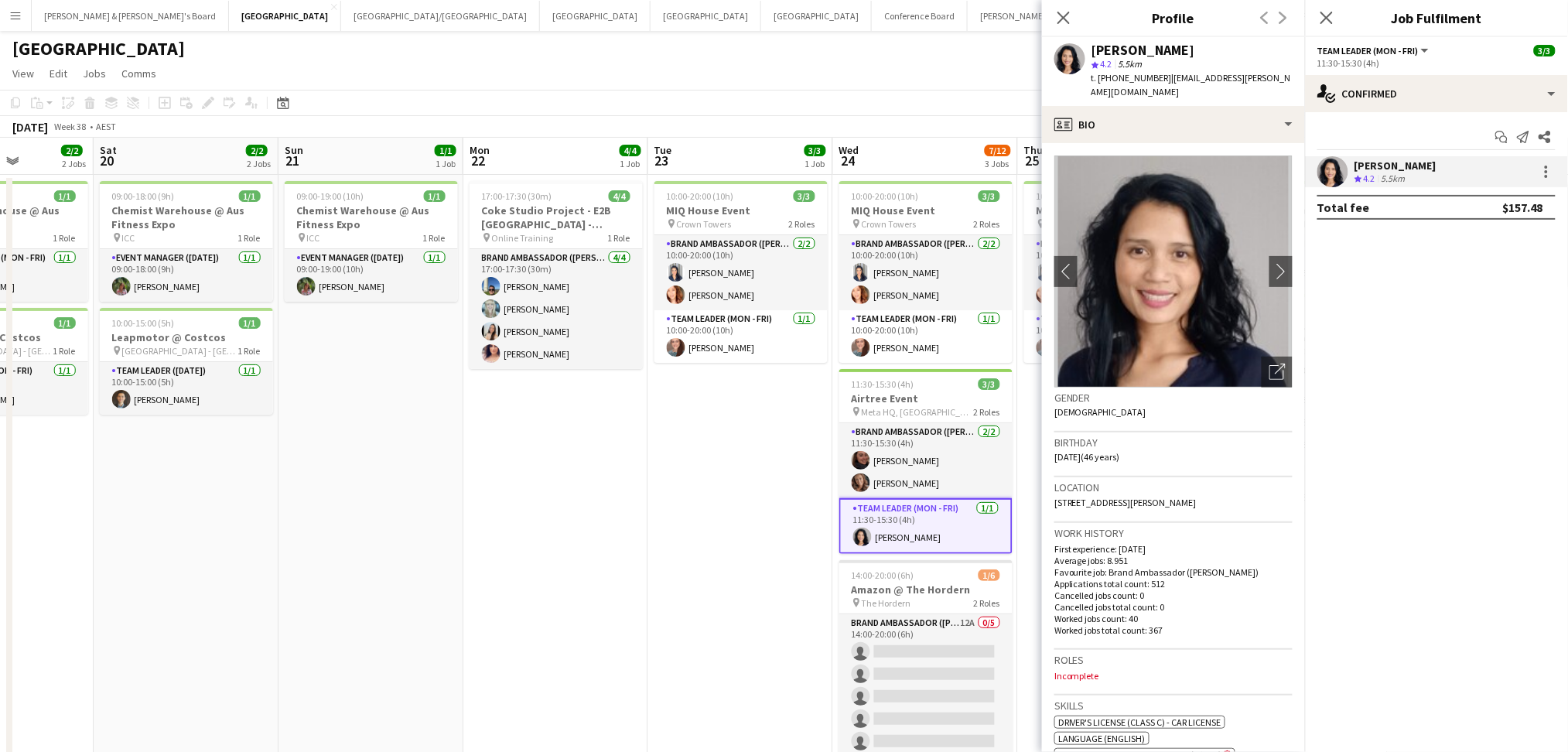
drag, startPoint x: 1093, startPoint y: 52, endPoint x: 1190, endPoint y: 47, distance: 97.1
click at [1190, 47] on div "[PERSON_NAME]" at bounding box center [1192, 51] width 201 height 14
copy div "[PERSON_NAME]"
drag, startPoint x: 1112, startPoint y: 80, endPoint x: 1157, endPoint y: 79, distance: 45.0
click at [1157, 79] on span "t. [PHONE_NUMBER]" at bounding box center [1132, 77] width 80 height 11
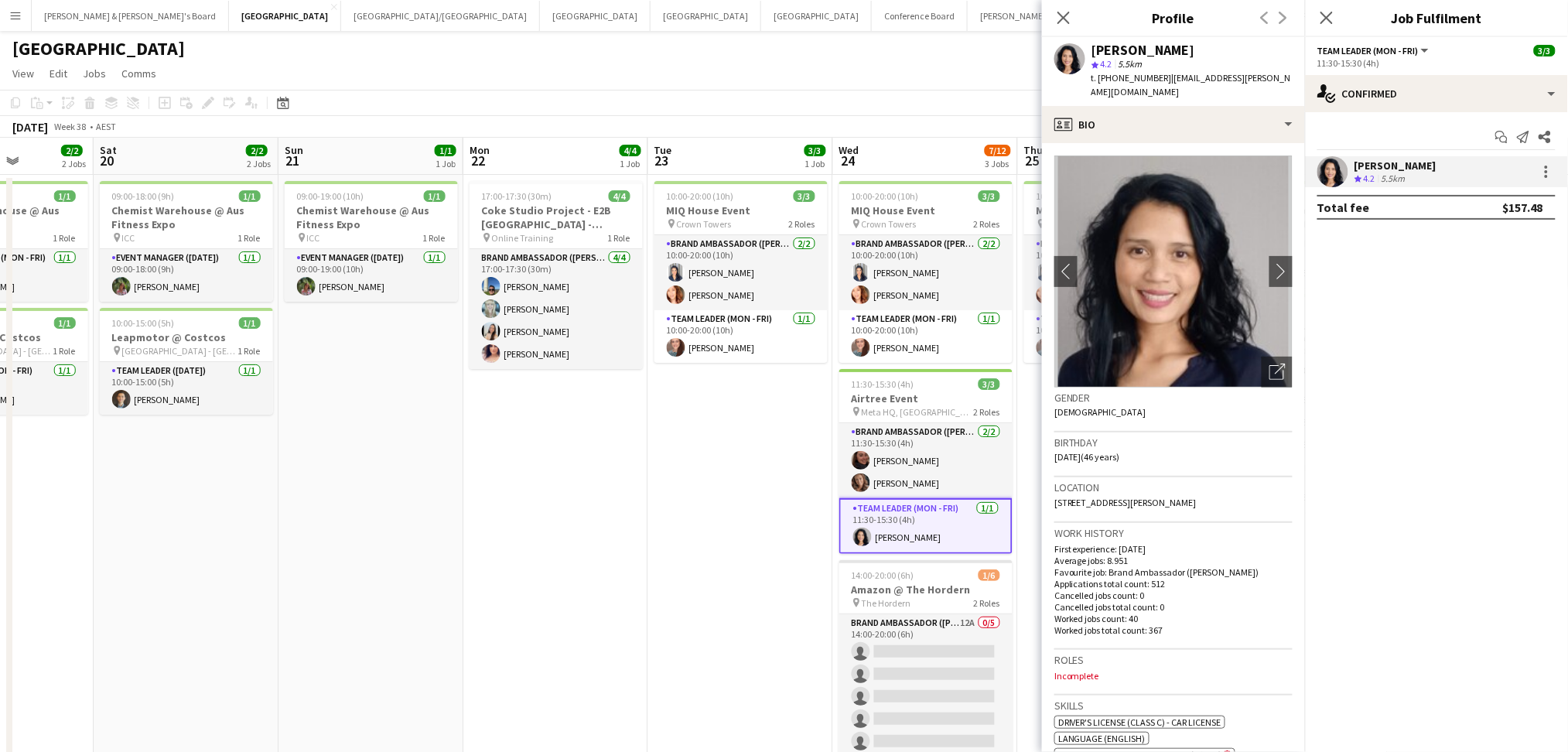
copy span "0410225462"
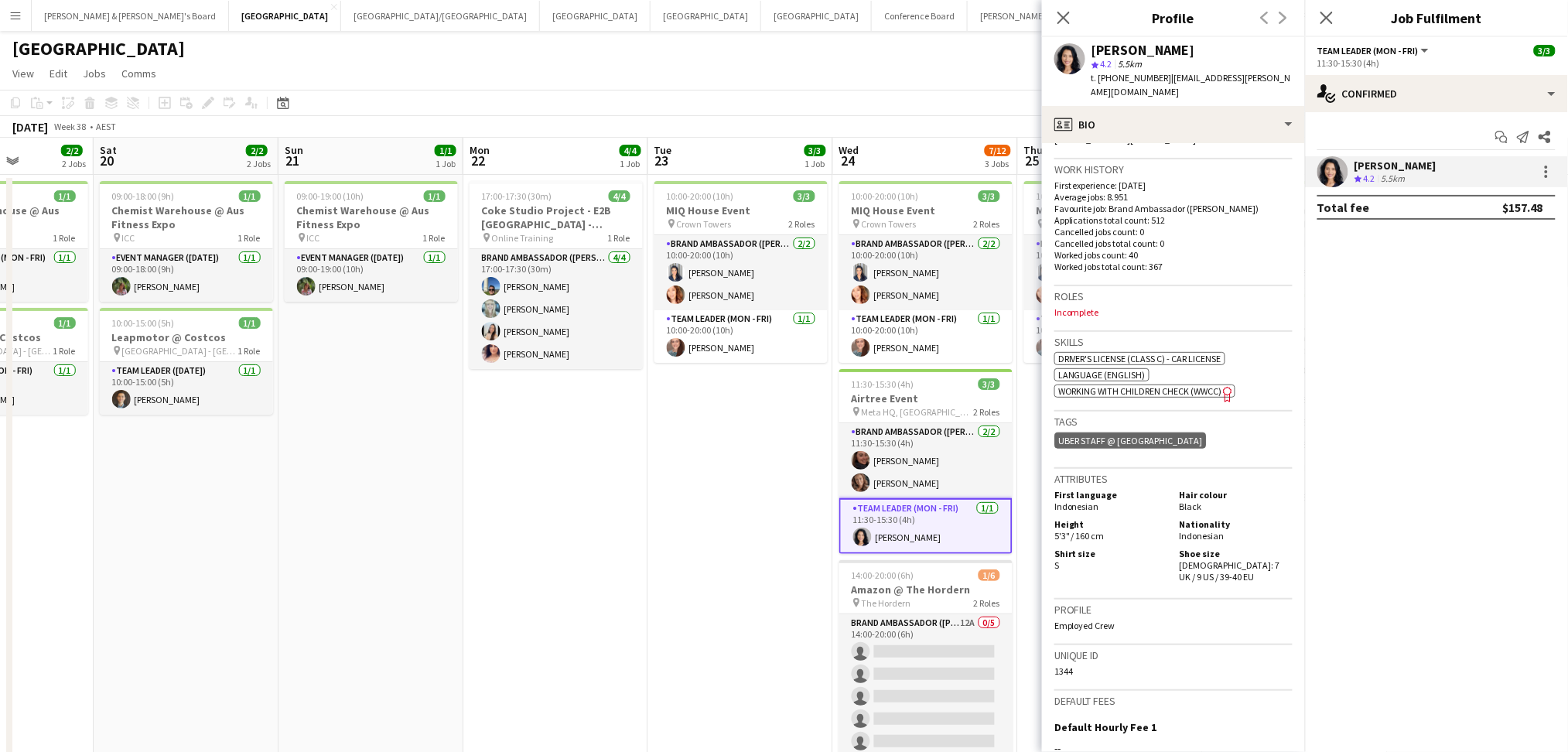
scroll to position [552, 0]
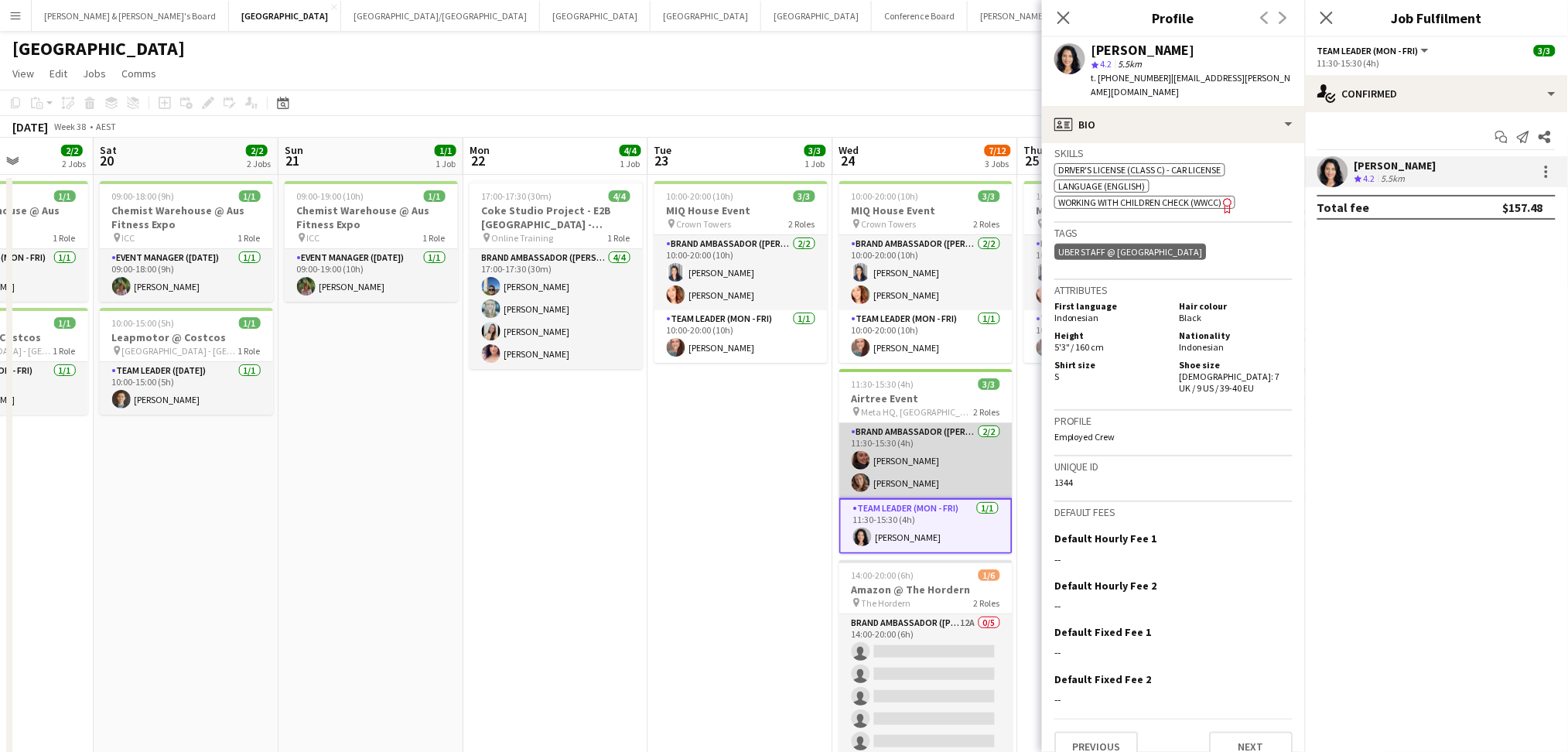
click at [937, 482] on app-card-role "Brand Ambassador (Mon - Fri) [DATE] 11:30-15:30 (4h) [PERSON_NAME] [PERSON_NAME]" at bounding box center [926, 461] width 174 height 75
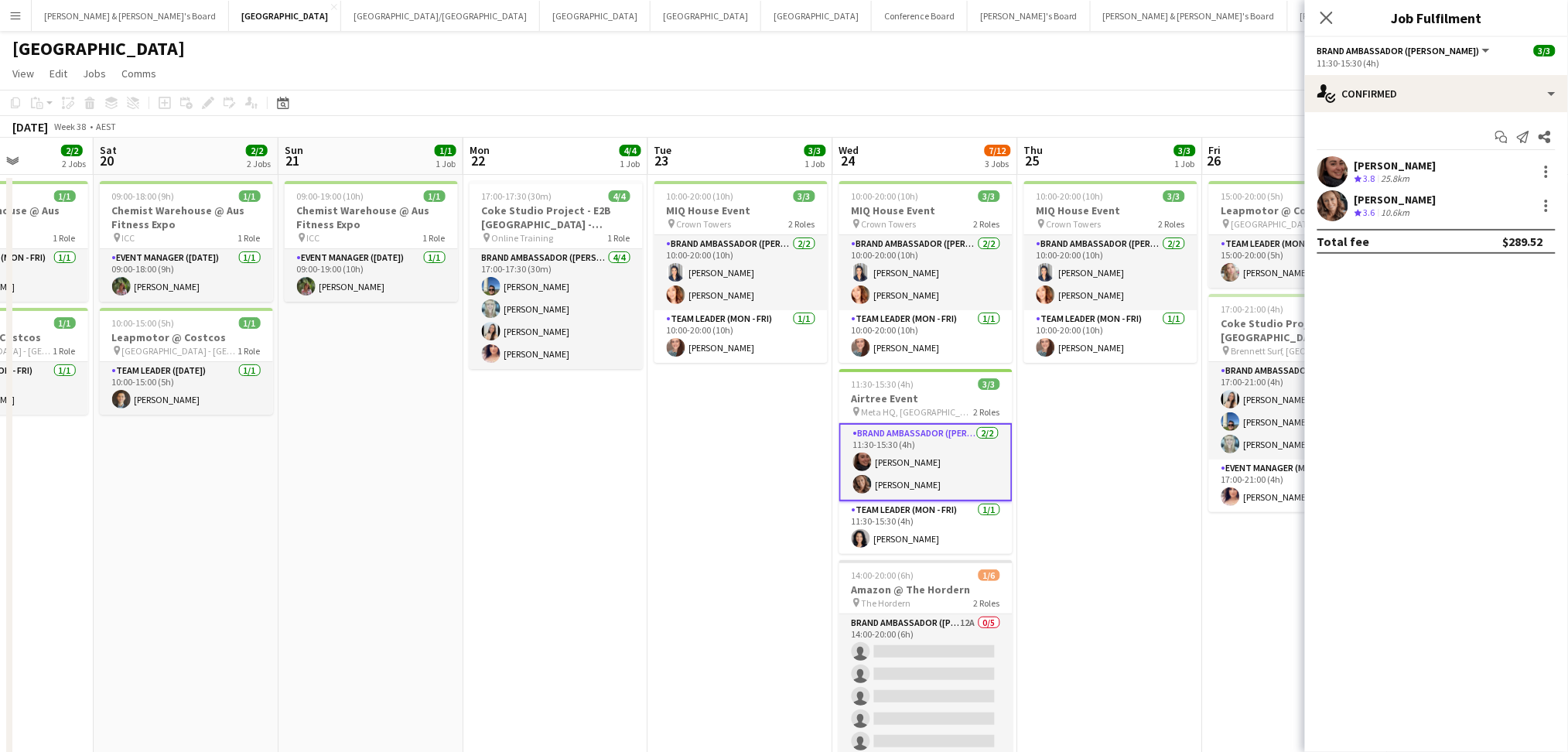
click at [1383, 174] on div "25.8km" at bounding box center [1395, 179] width 35 height 13
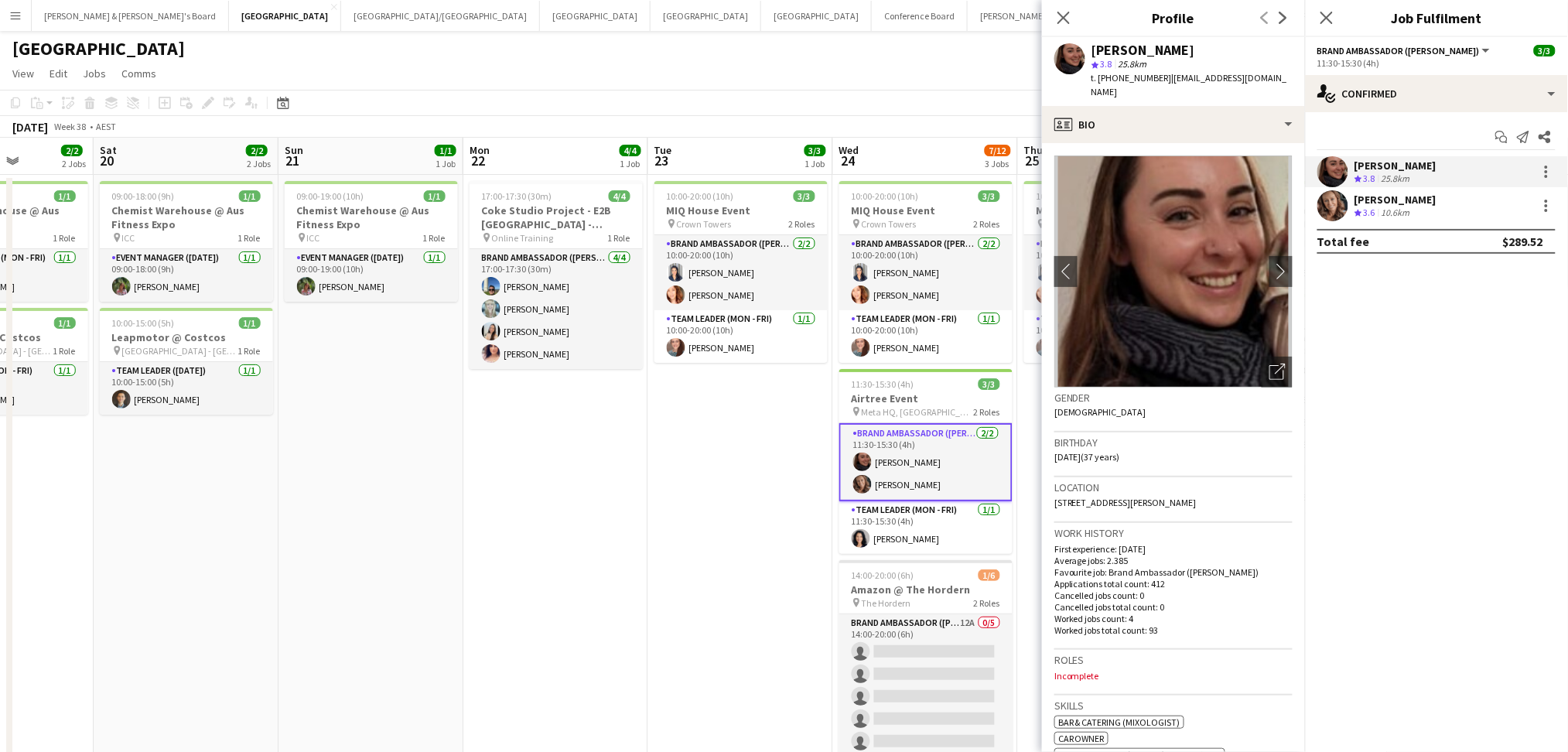
copy div "[PERSON_NAME]"
drag, startPoint x: 1092, startPoint y: 44, endPoint x: 1229, endPoint y: 44, distance: 137.0
click at [1229, 44] on div "[PERSON_NAME]" at bounding box center [1192, 51] width 201 height 14
drag, startPoint x: 1114, startPoint y: 76, endPoint x: 1154, endPoint y: 80, distance: 40.2
click at [1154, 80] on span "t. [PHONE_NUMBER]" at bounding box center [1132, 77] width 80 height 11
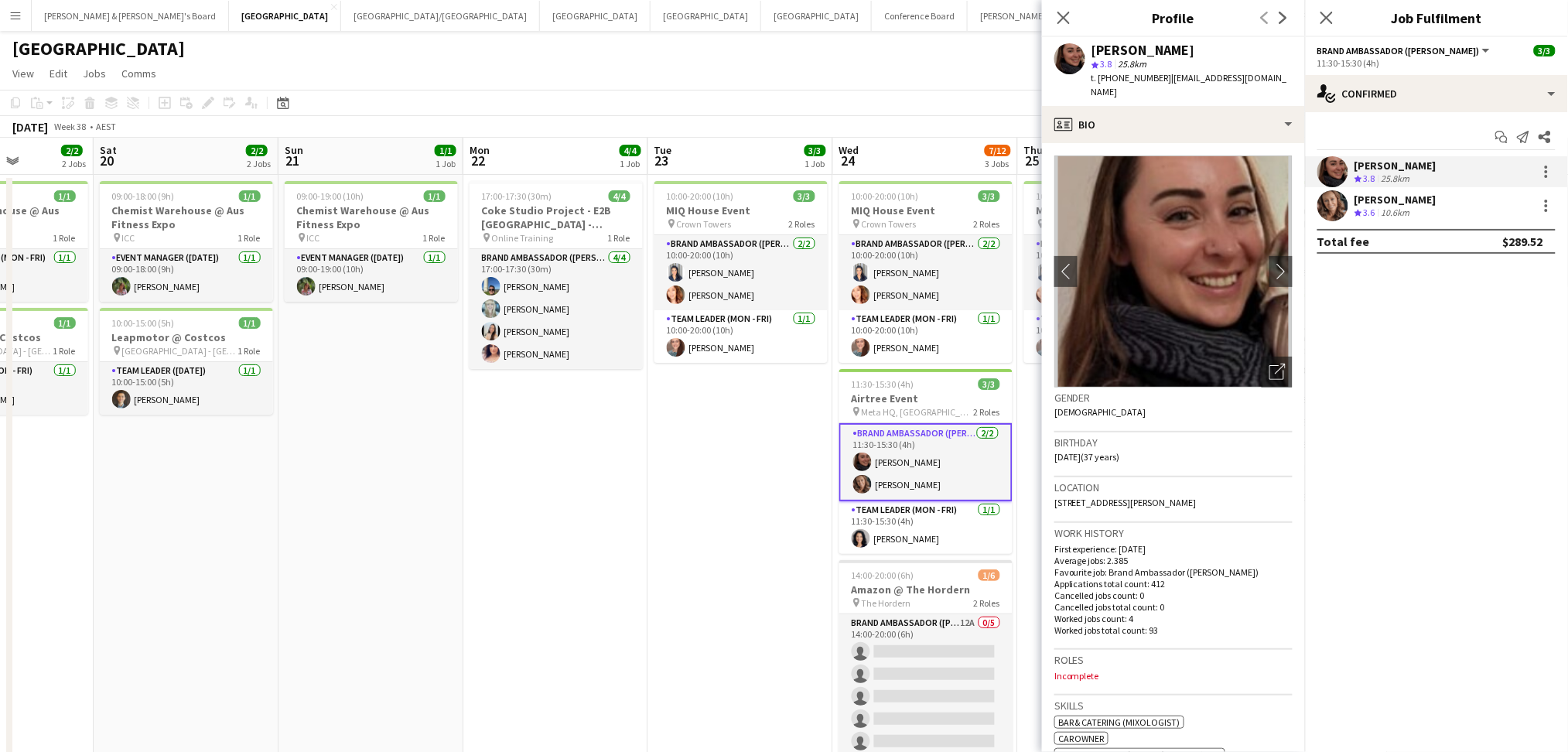
copy span "419970877"
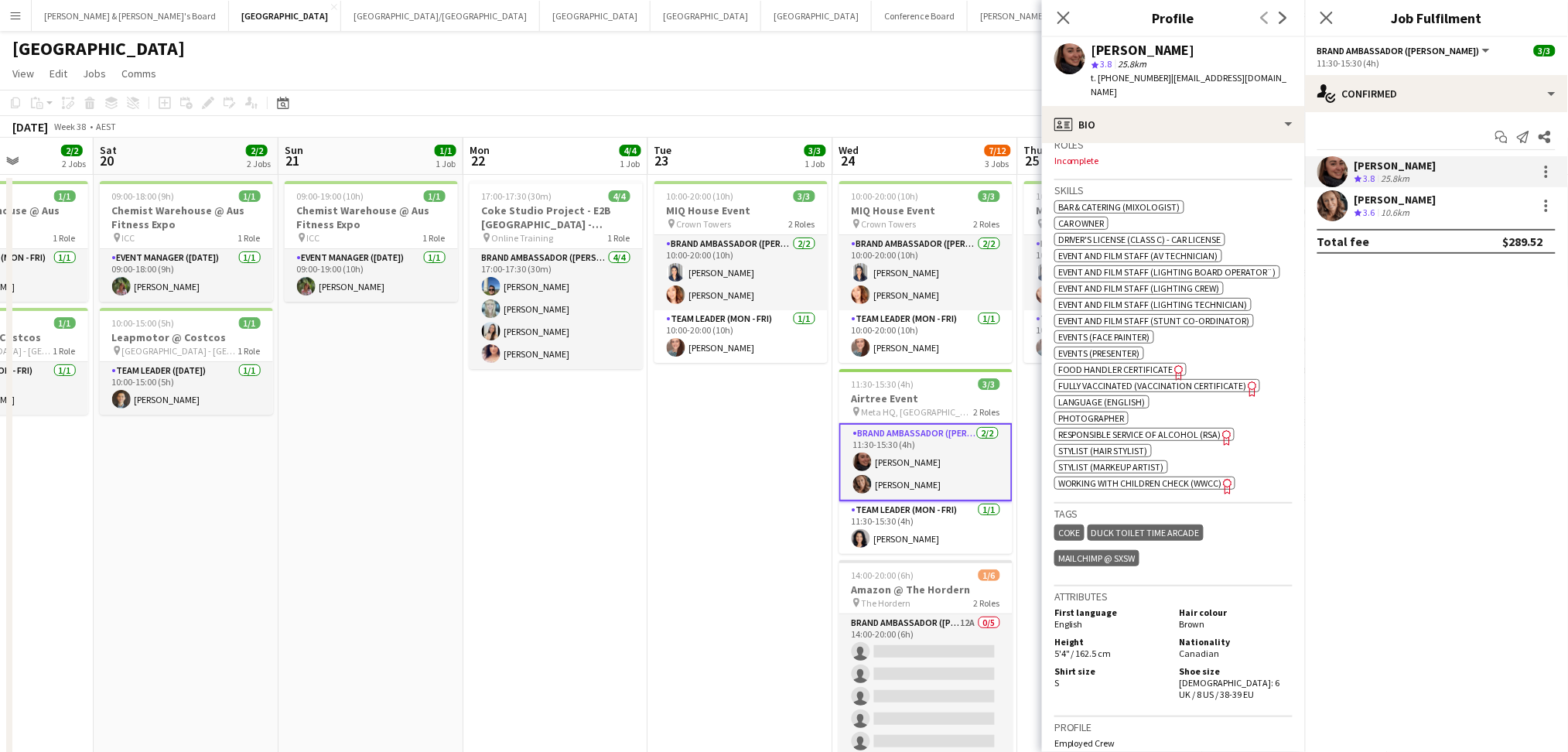
scroll to position [823, 0]
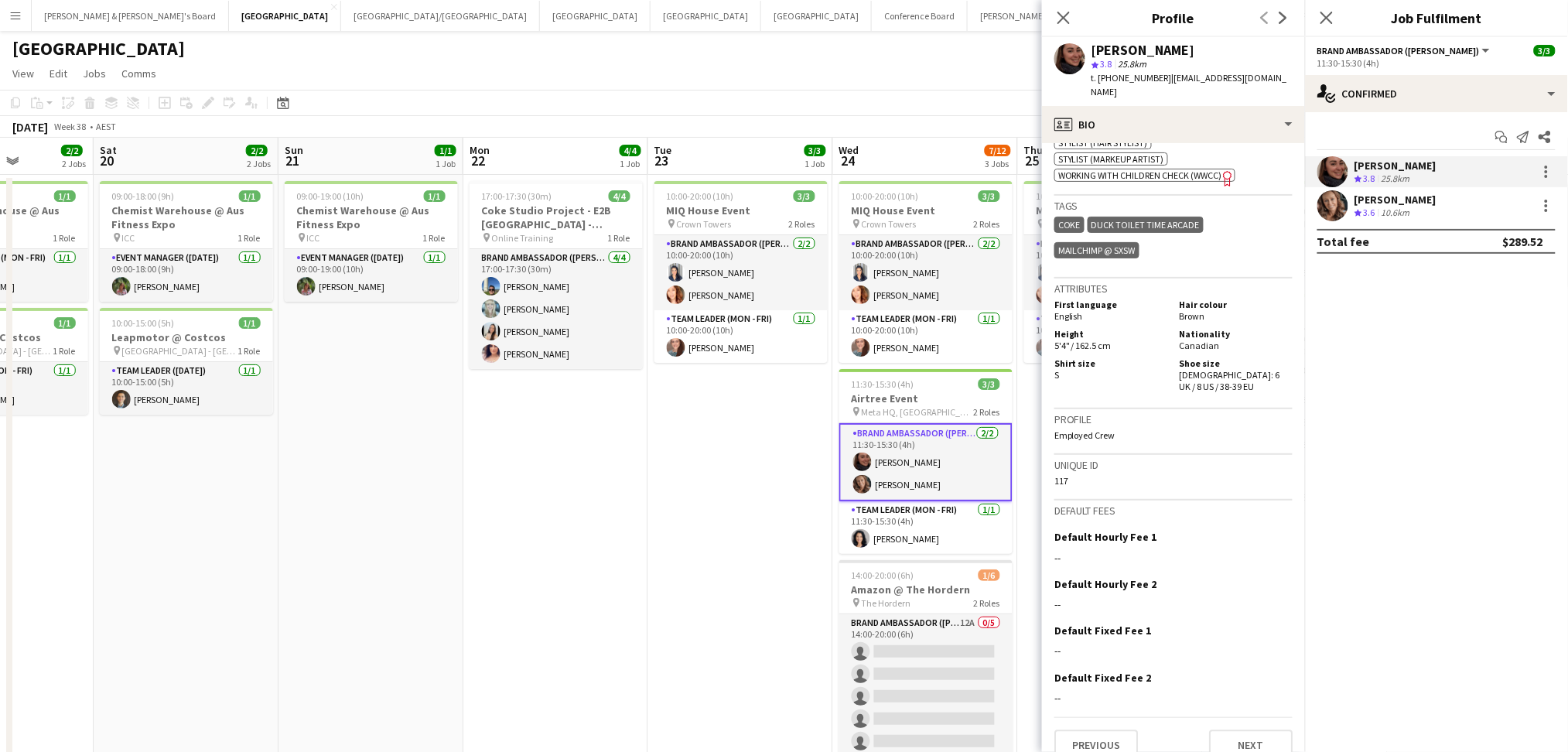
click at [1344, 209] on app-user-avatar at bounding box center [1332, 205] width 31 height 31
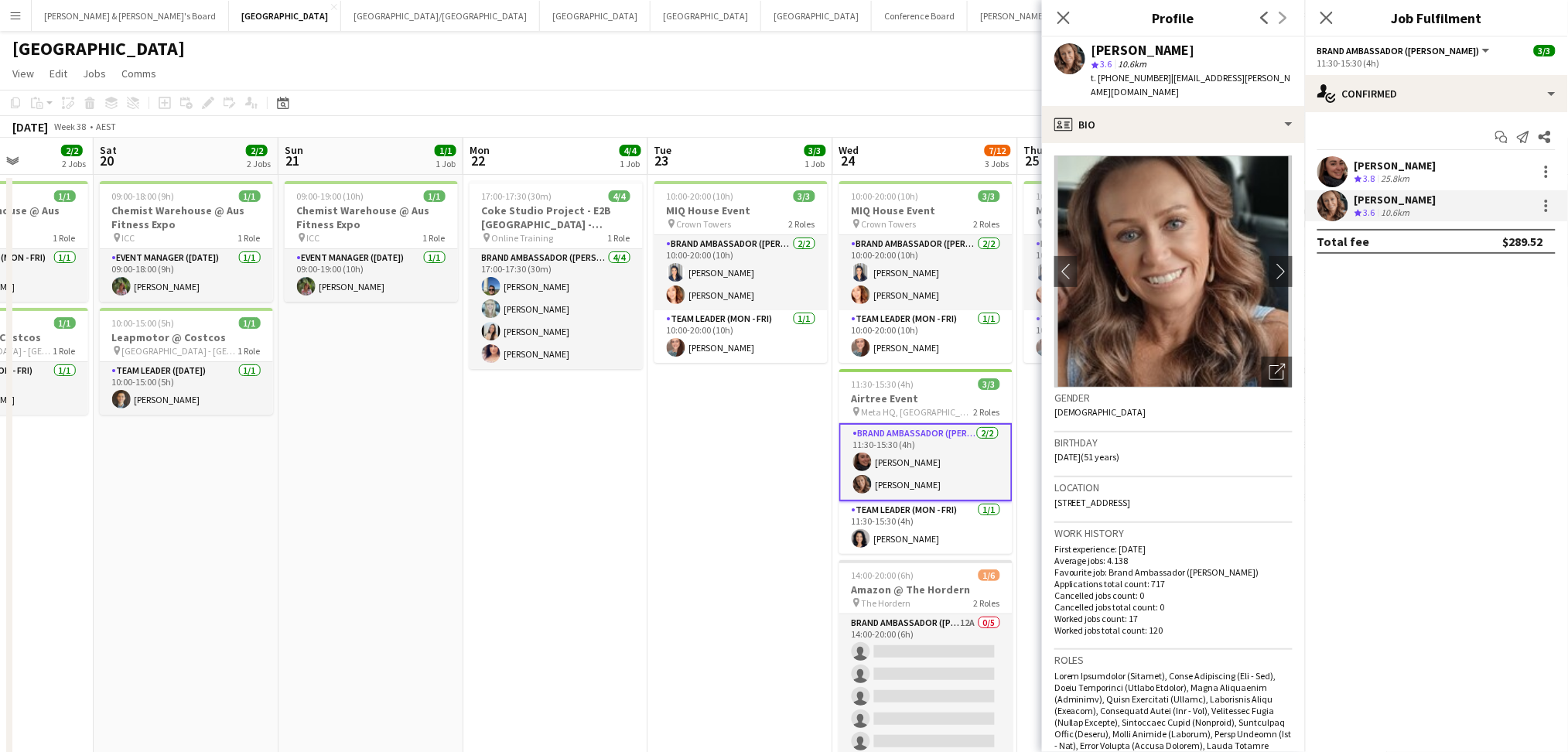
drag, startPoint x: 1093, startPoint y: 46, endPoint x: 1201, endPoint y: 46, distance: 108.0
click at [1199, 46] on div "[PERSON_NAME]" at bounding box center [1192, 51] width 201 height 14
copy div "[PERSON_NAME]"
drag, startPoint x: 1113, startPoint y: 76, endPoint x: 1153, endPoint y: 79, distance: 40.1
click at [1153, 79] on span "t. [PHONE_NUMBER]" at bounding box center [1132, 77] width 80 height 11
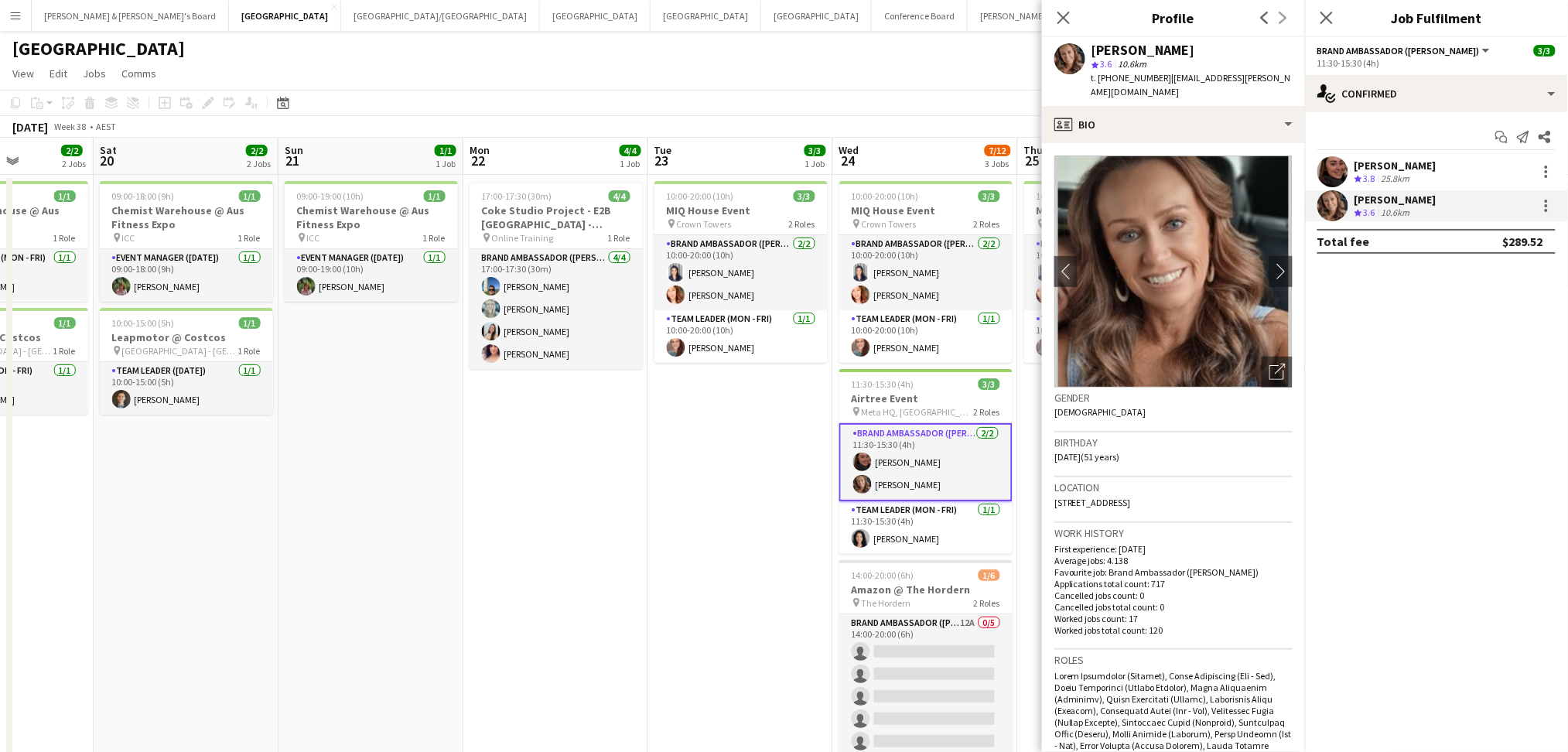
copy span "417656671"
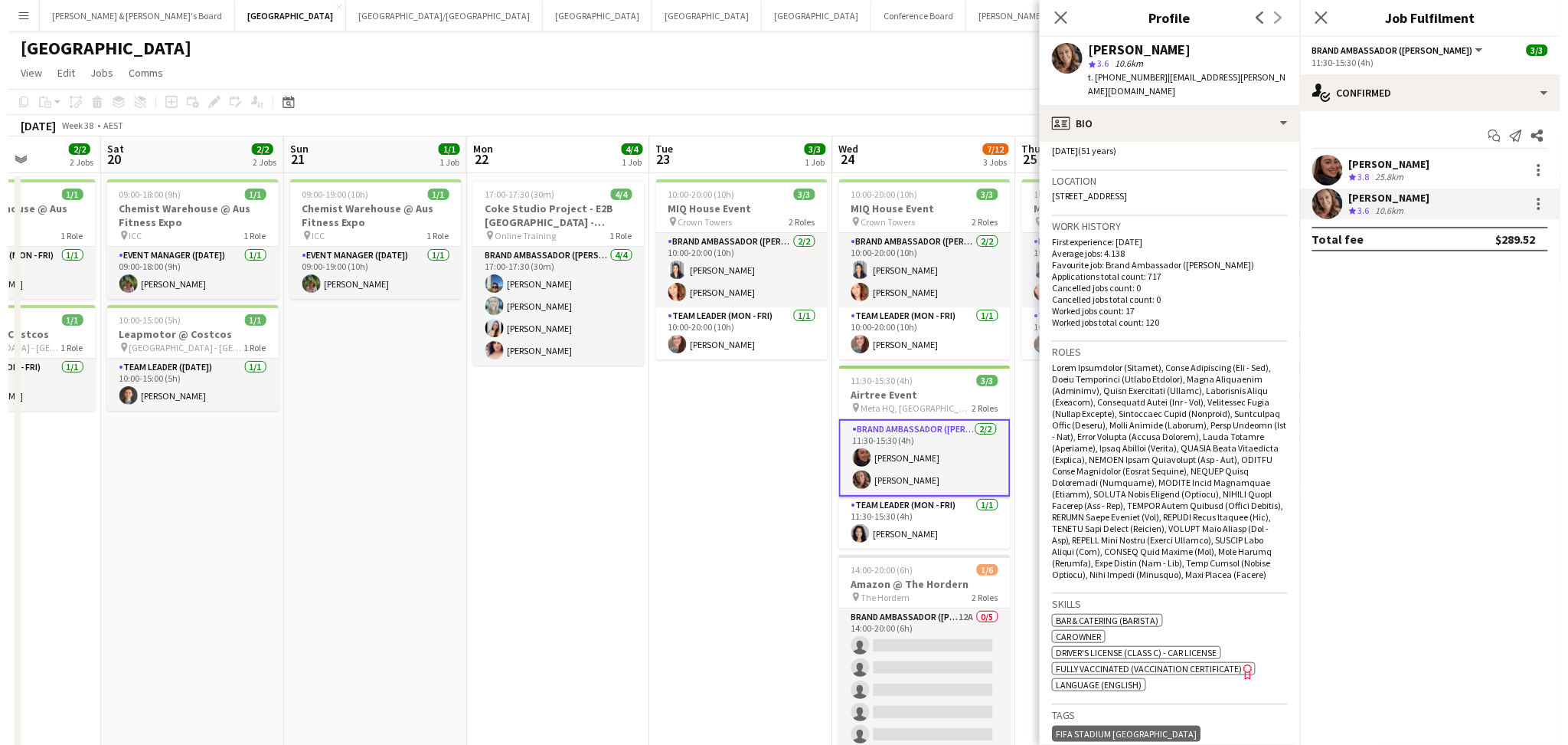
scroll to position [510, 0]
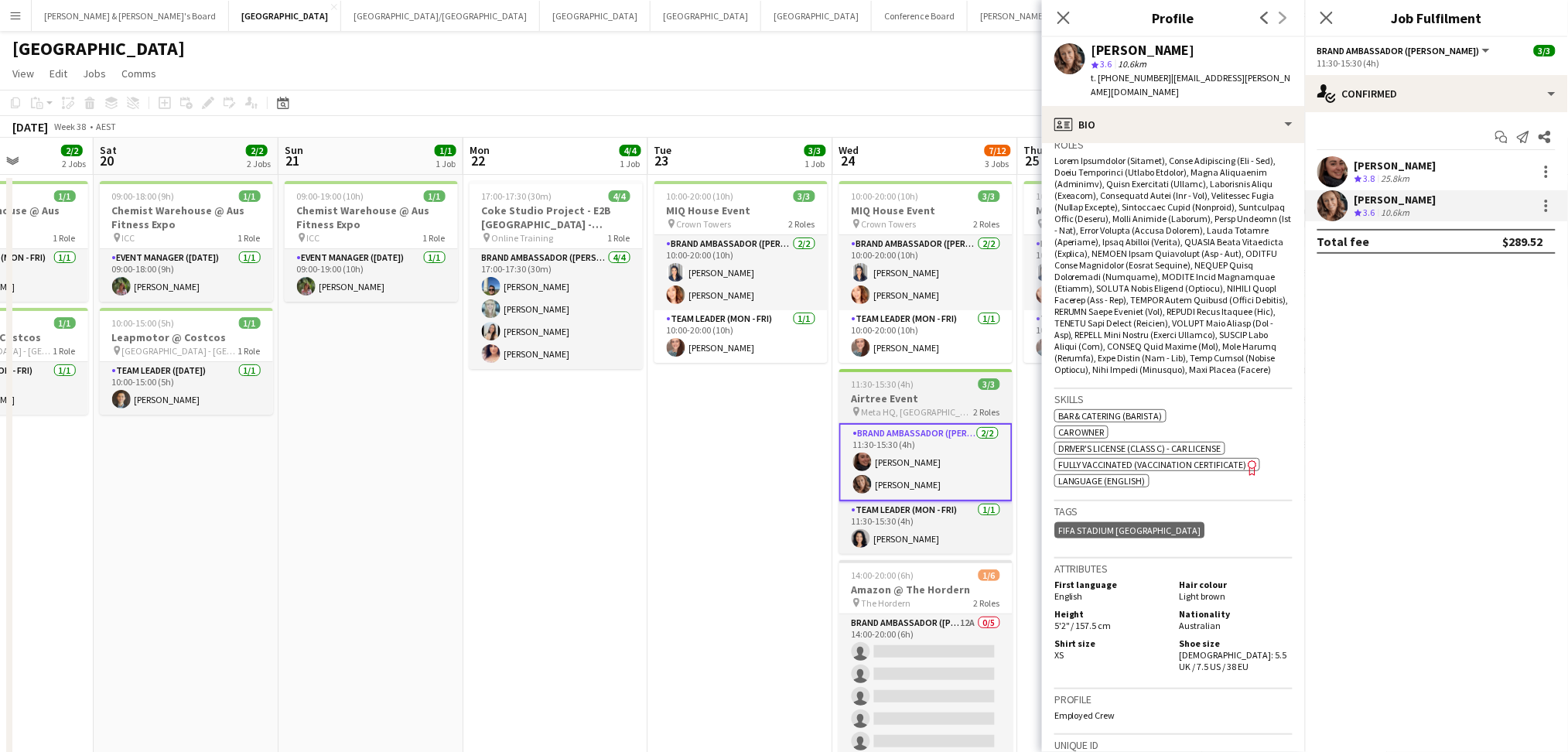
click at [921, 402] on h3 "Airtree Event" at bounding box center [926, 398] width 174 height 14
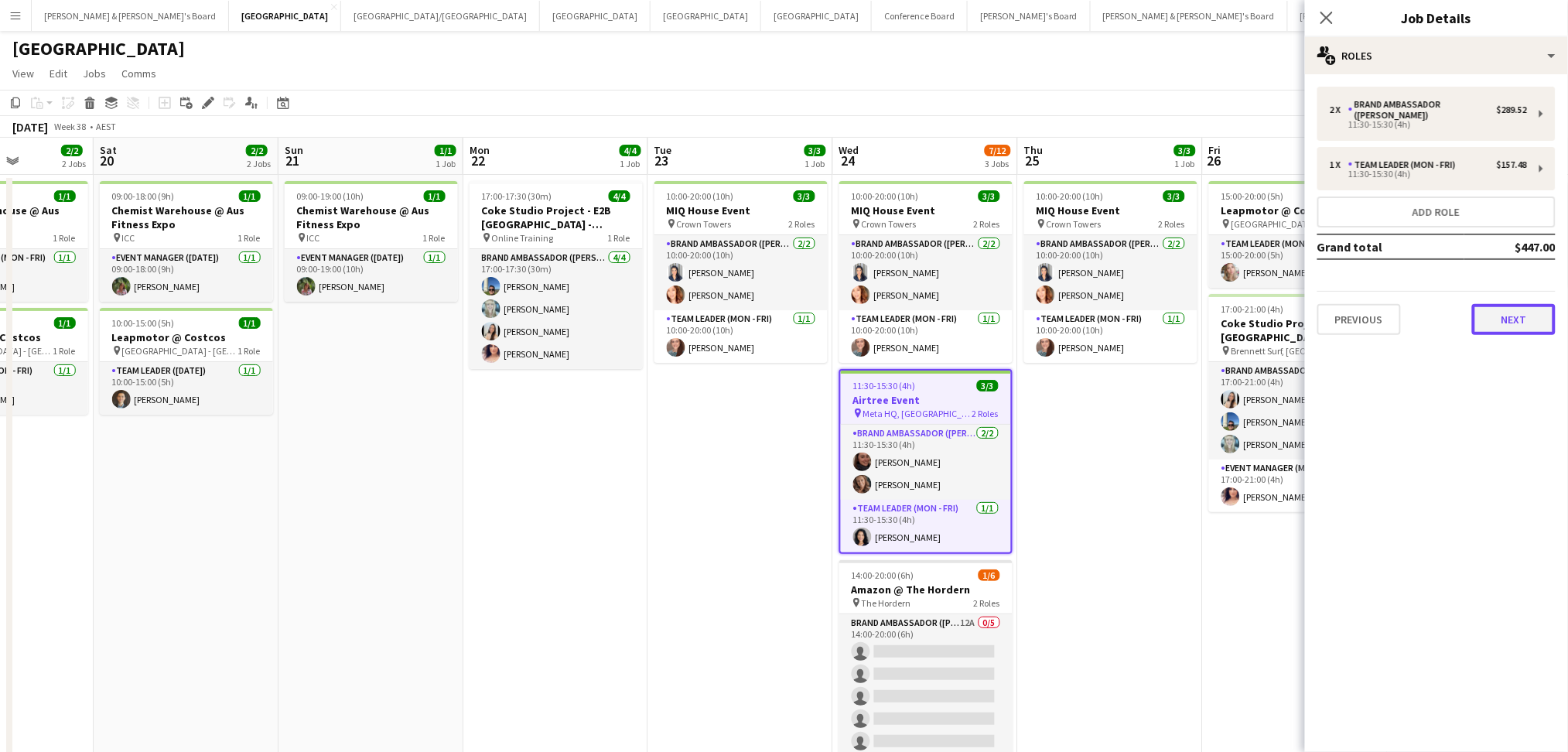
click at [1525, 316] on button "Next" at bounding box center [1514, 318] width 84 height 31
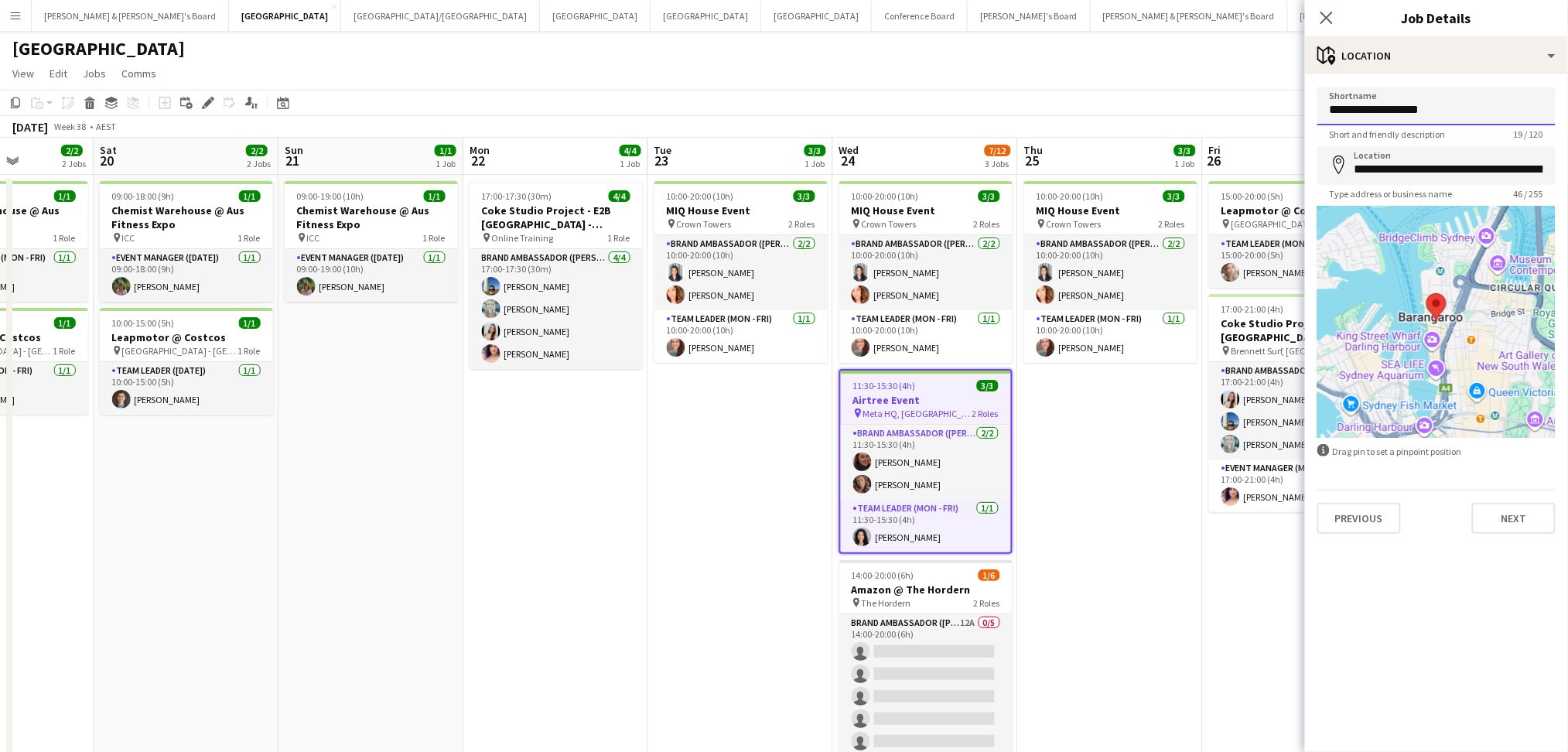
click at [1371, 113] on input "**********" at bounding box center [1435, 106] width 238 height 38
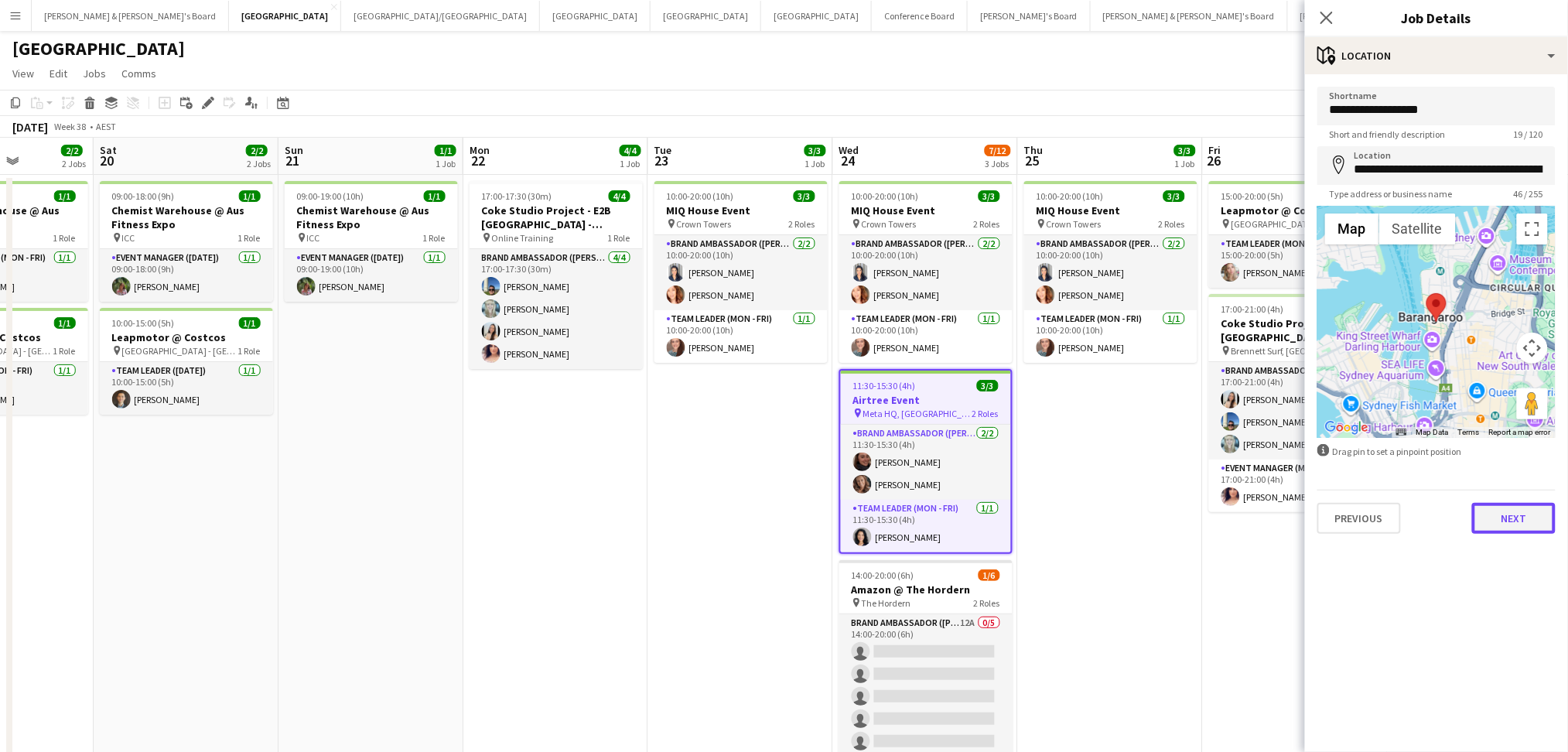
click at [1507, 510] on button "Next" at bounding box center [1514, 517] width 84 height 31
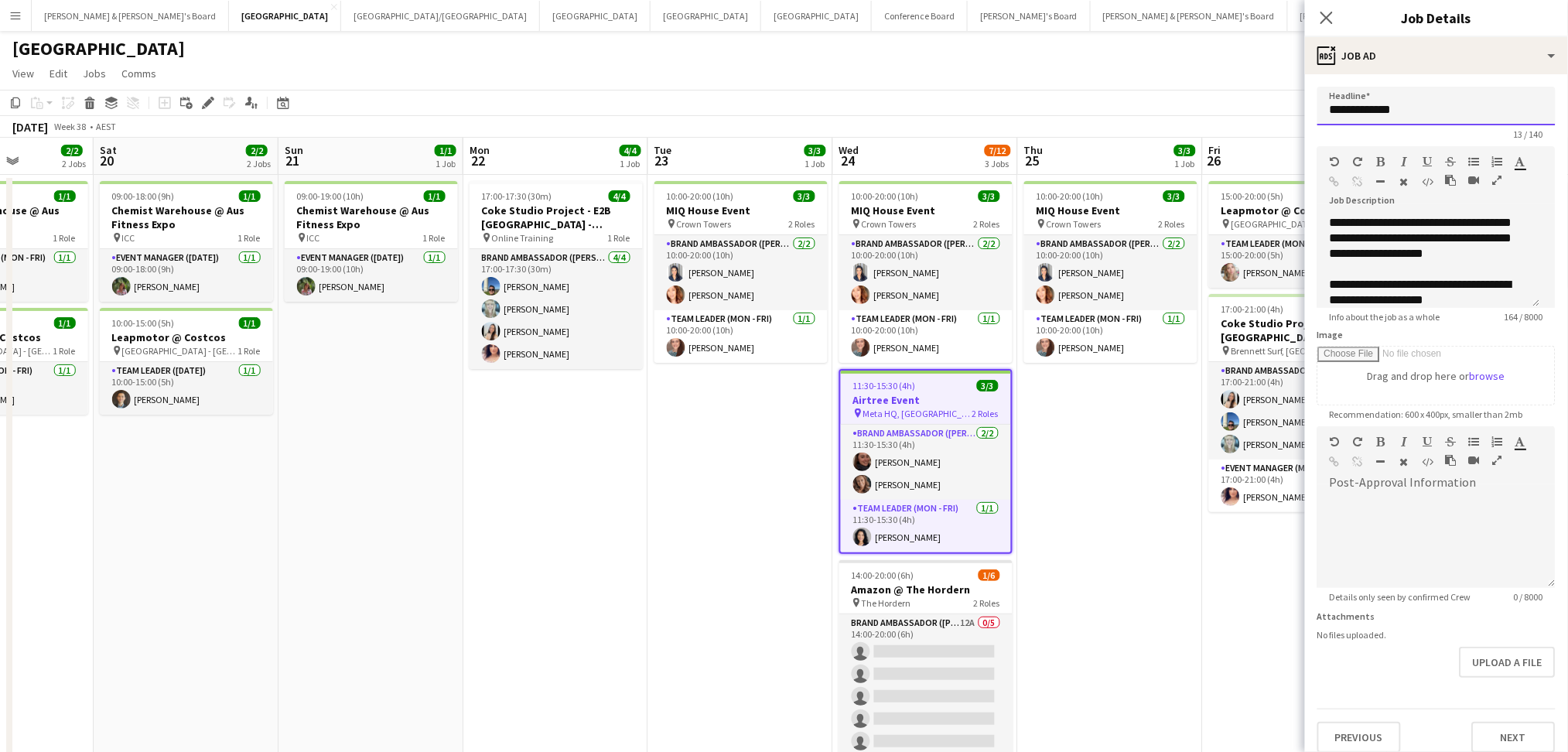
click at [1359, 113] on input "**********" at bounding box center [1435, 106] width 238 height 38
click at [1489, 729] on button "Next" at bounding box center [1514, 736] width 84 height 31
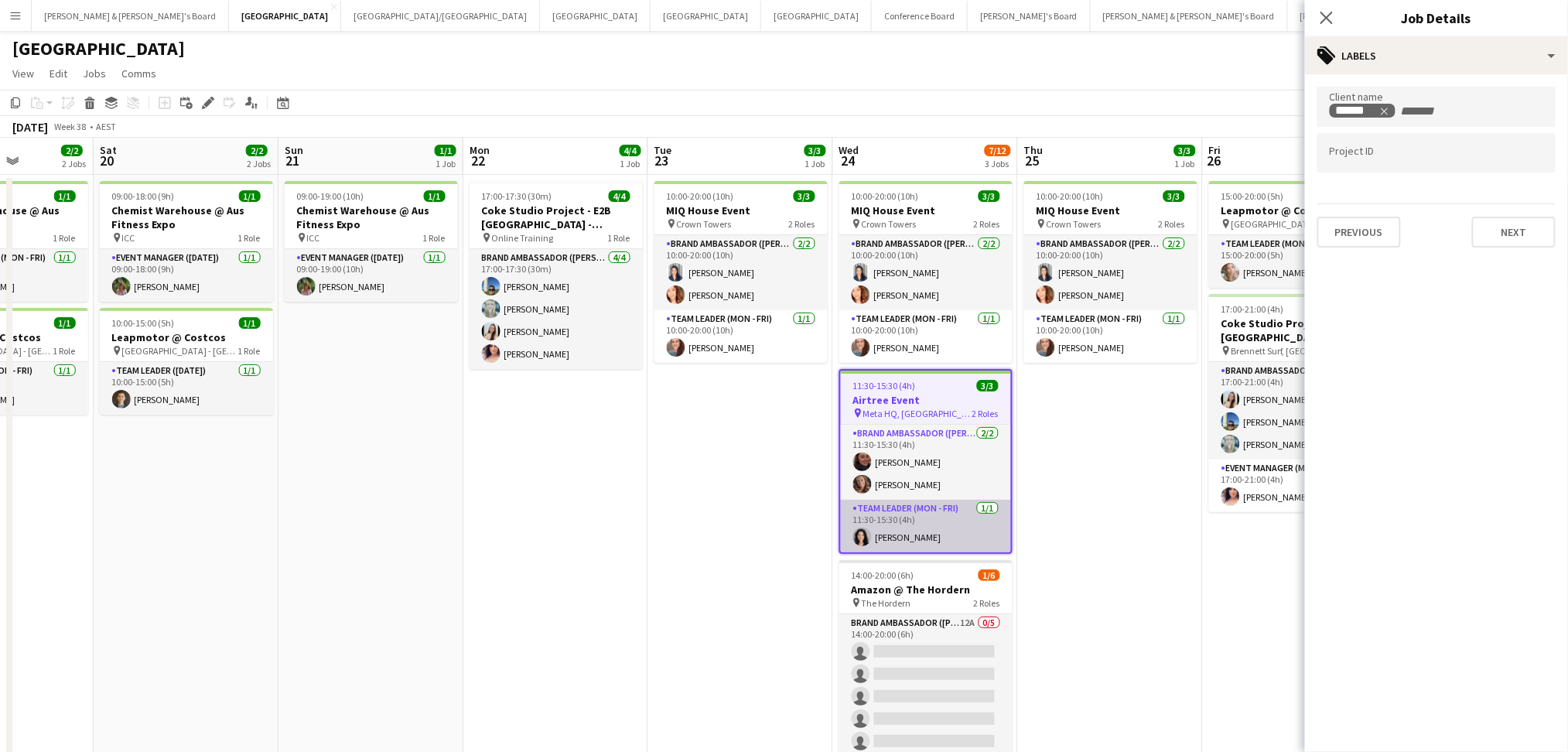
click at [887, 523] on app-card-role "Team Leader (Mon - Fri) [DATE] 11:30-15:30 (4h) [PERSON_NAME]" at bounding box center [925, 526] width 170 height 52
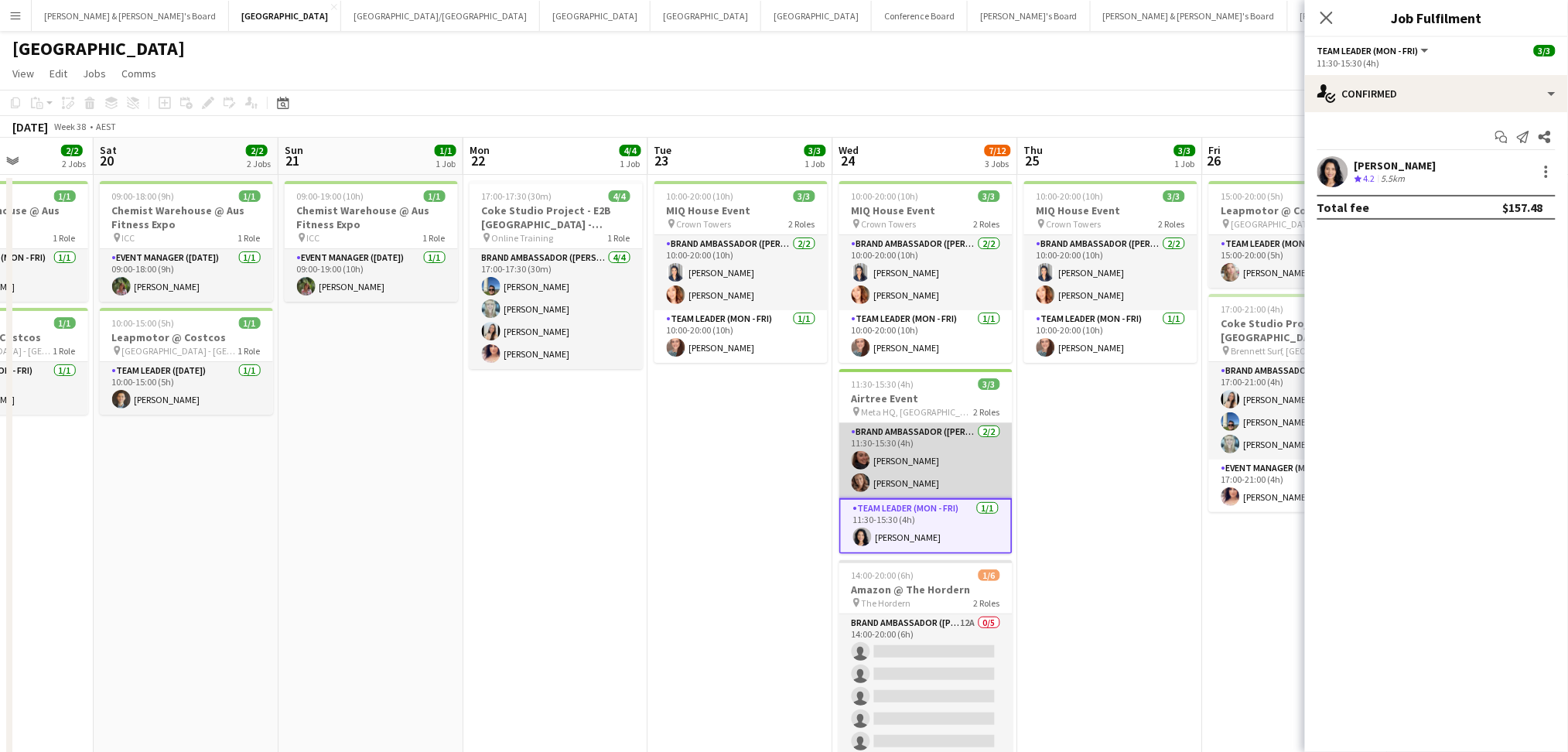
click at [901, 473] on app-card-role "Brand Ambassador (Mon - Fri) [DATE] 11:30-15:30 (4h) [PERSON_NAME] [PERSON_NAME]" at bounding box center [926, 461] width 174 height 75
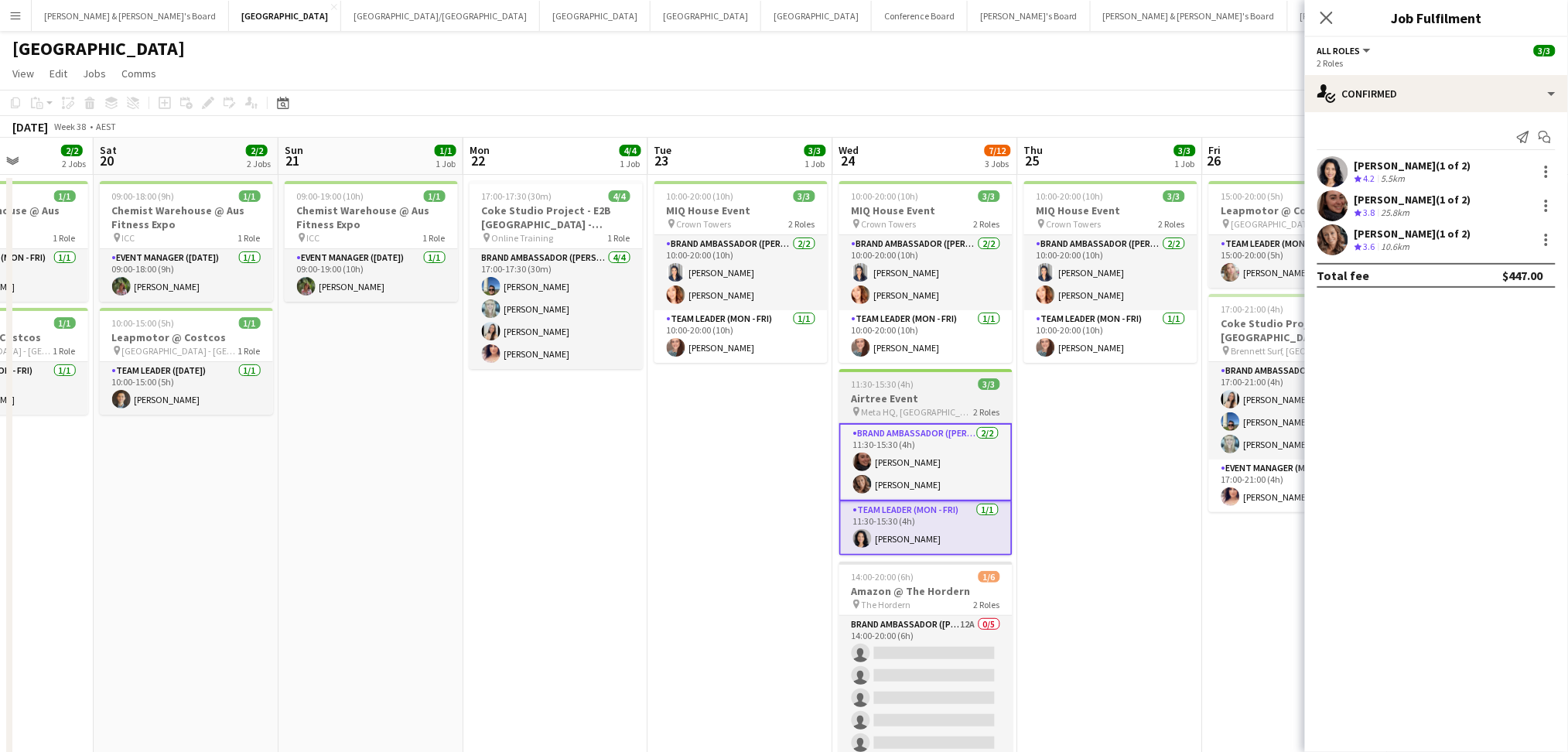
click at [922, 385] on div "11:30-15:30 (4h) 3/3" at bounding box center [926, 383] width 174 height 11
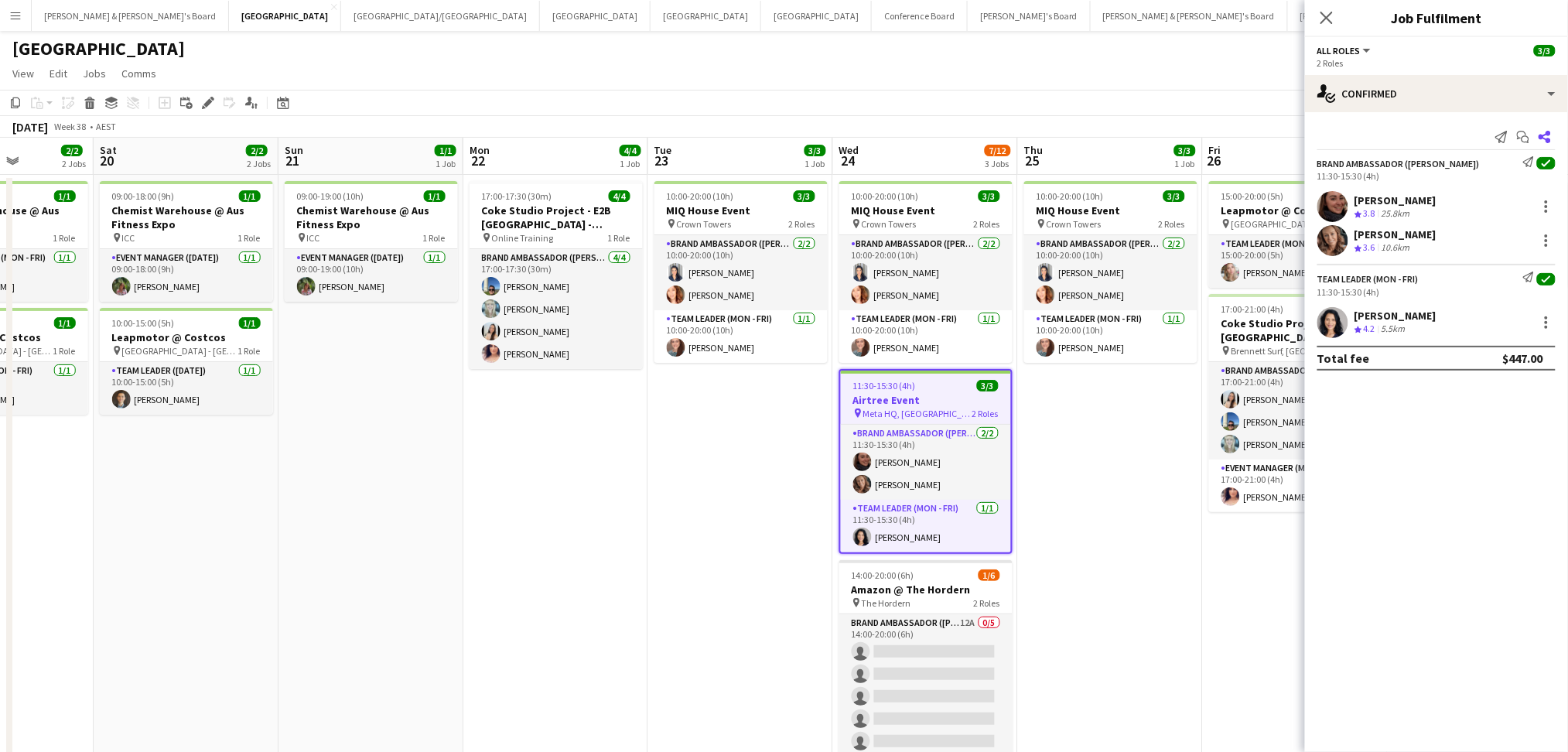
click at [1551, 140] on app-icon "Share" at bounding box center [1544, 136] width 22 height 22
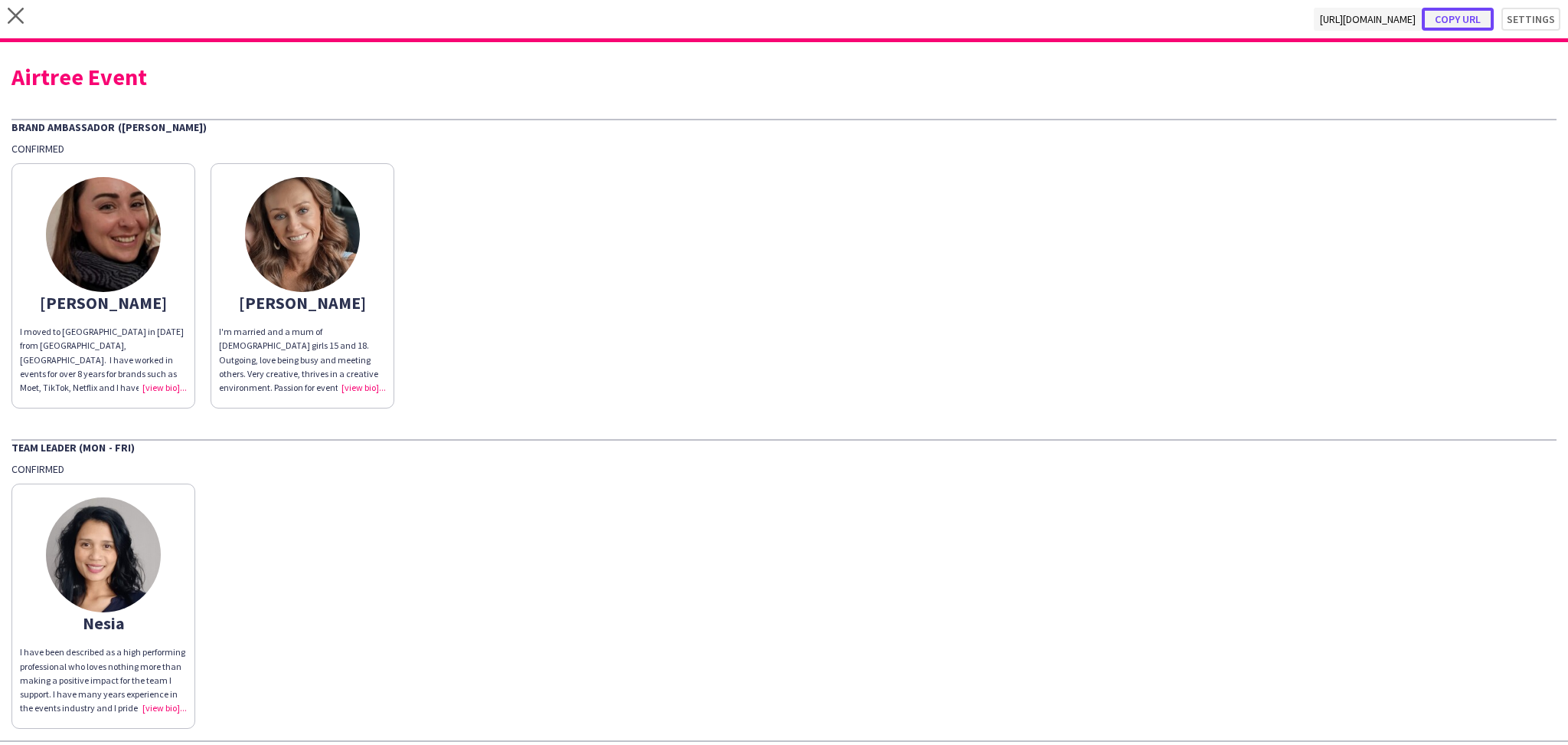
click at [1438, 16] on button "Copy url" at bounding box center [1457, 19] width 72 height 23
click at [91, 60] on div "Airtree Event" at bounding box center [784, 71] width 1546 height 35
drag, startPoint x: 91, startPoint y: 60, endPoint x: 87, endPoint y: 69, distance: 9.8
click at [89, 66] on div "Airtree Event" at bounding box center [784, 71] width 1546 height 35
click at [87, 69] on div "Airtree Event" at bounding box center [784, 76] width 1546 height 23
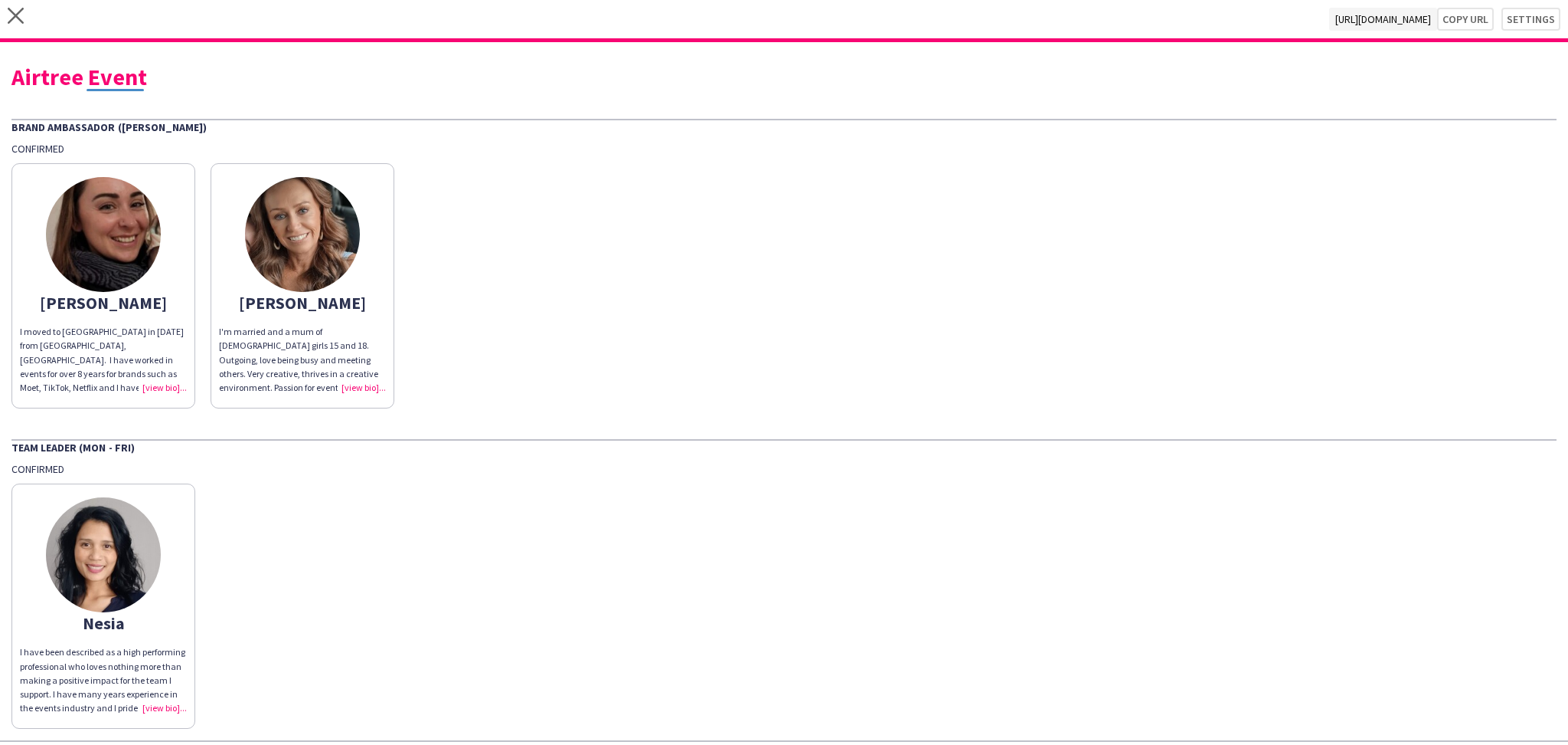
click at [87, 69] on div "Airtree Event" at bounding box center [784, 76] width 1546 height 23
click at [16, 16] on icon at bounding box center [16, 16] width 16 height 16
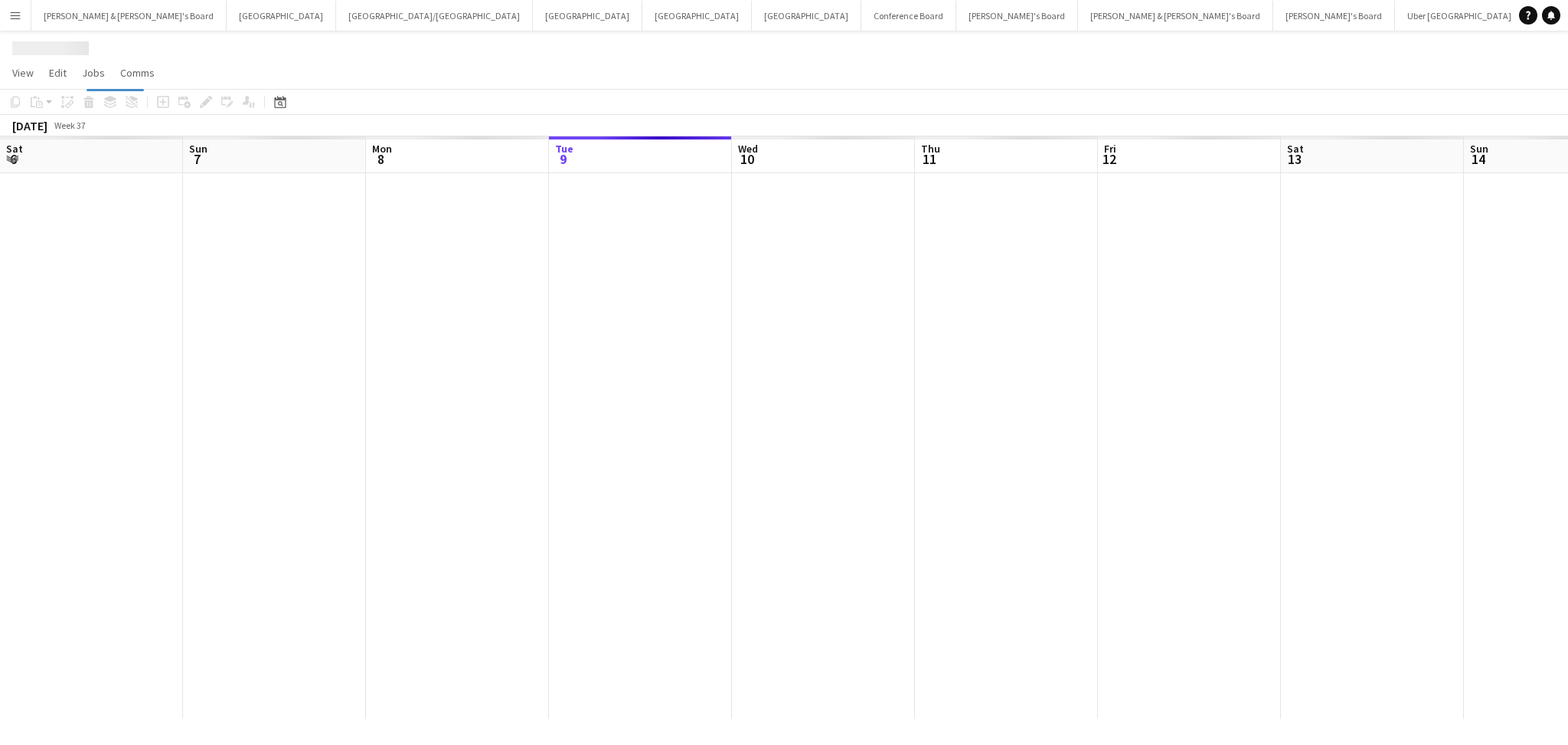
scroll to position [0, 365]
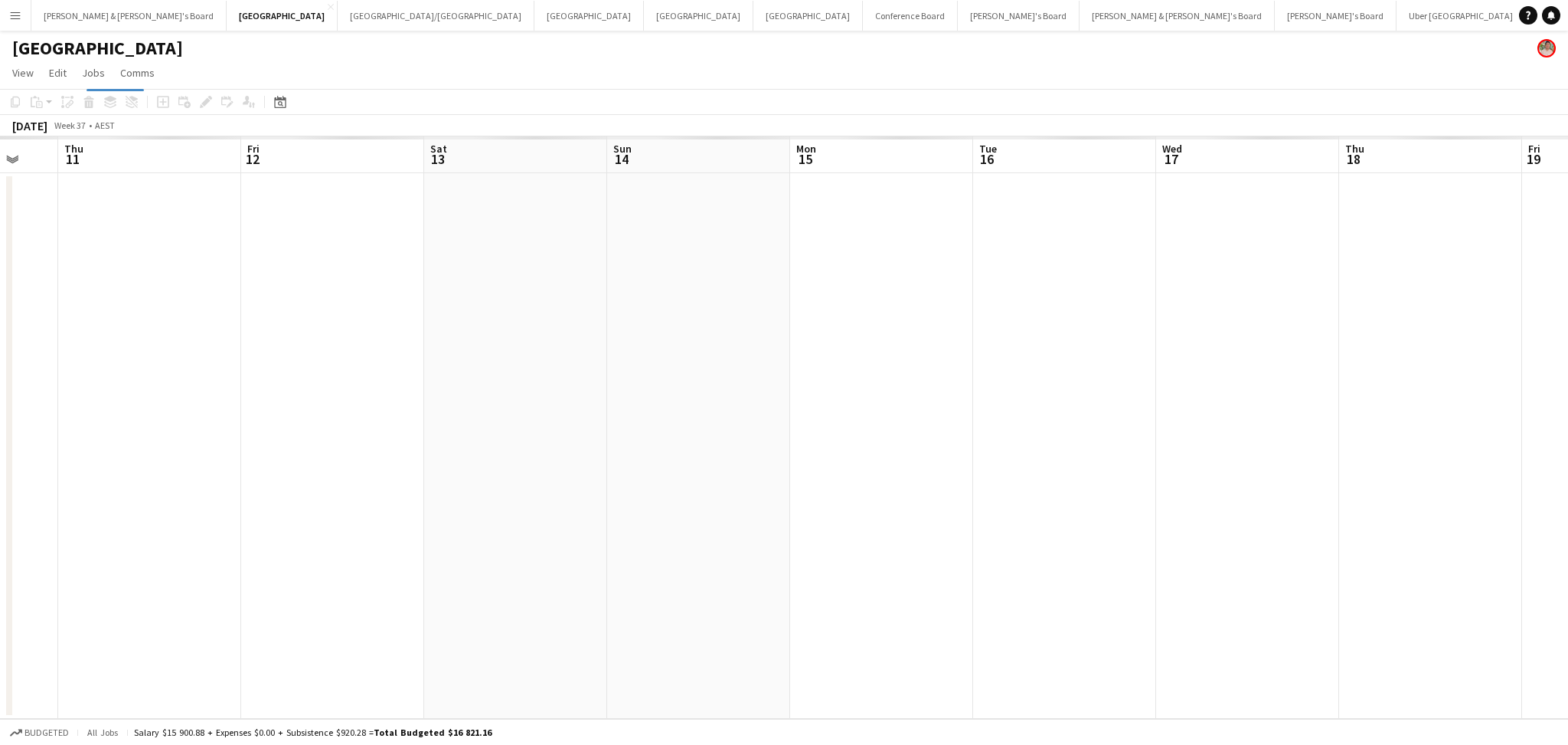
drag, startPoint x: 1101, startPoint y: 454, endPoint x: 1005, endPoint y: 446, distance: 96.3
click at [1005, 446] on app-calendar-viewport "Mon 8 Tue 9 Wed 10 Thu 11 Fri 12 Sat 13 Sun 14 Mon 15 Tue 16 Wed 17 Thu 18 Fri …" at bounding box center [784, 428] width 1568 height 583
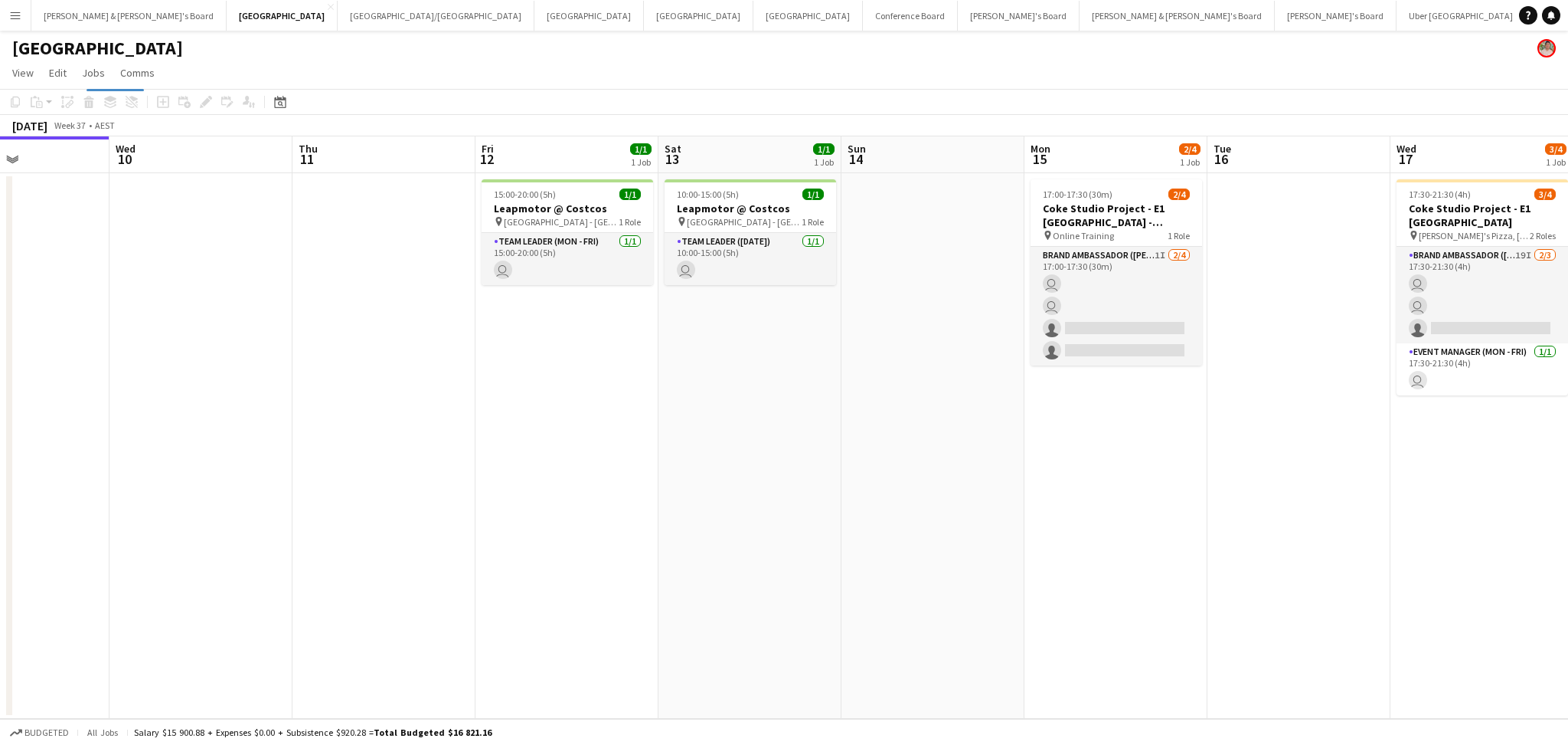
drag, startPoint x: 1119, startPoint y: 496, endPoint x: 286, endPoint y: 480, distance: 833.2
click at [286, 480] on app-calendar-viewport "Sat 6 Sun 7 Mon 8 Tue 9 Wed 10 Thu 11 Fri 12 1/1 1 Job Sat 13 1/1 1 Job Sun 14 …" at bounding box center [784, 428] width 1568 height 583
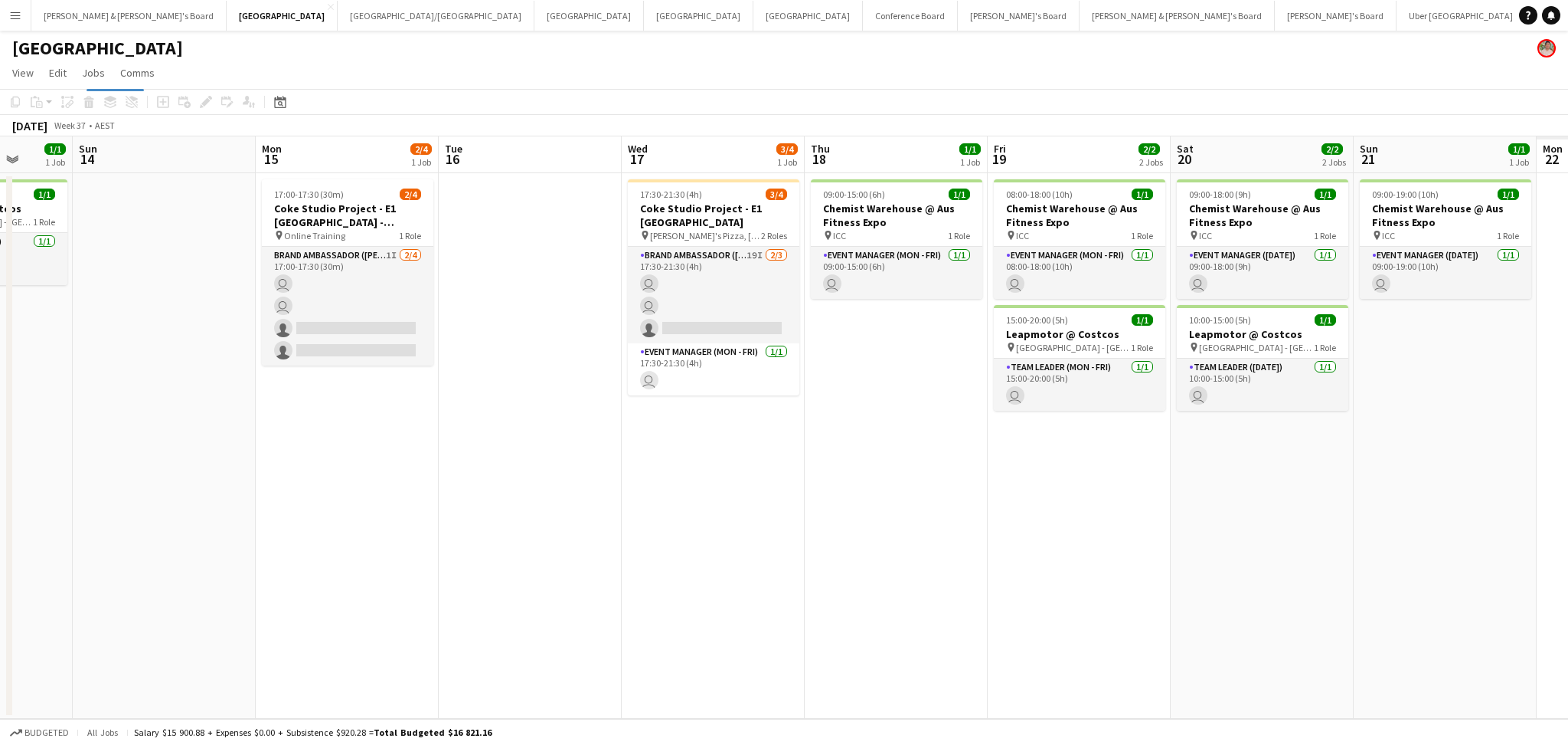
drag, startPoint x: 966, startPoint y: 580, endPoint x: 285, endPoint y: 580, distance: 681.0
click at [285, 580] on app-calendar-viewport "Thu 11 Fri 12 1/1 1 Job Sat 13 1/1 1 Job Sun 14 Mon 15 2/4 1 Job Tue 16 Wed 17 …" at bounding box center [784, 428] width 1568 height 583
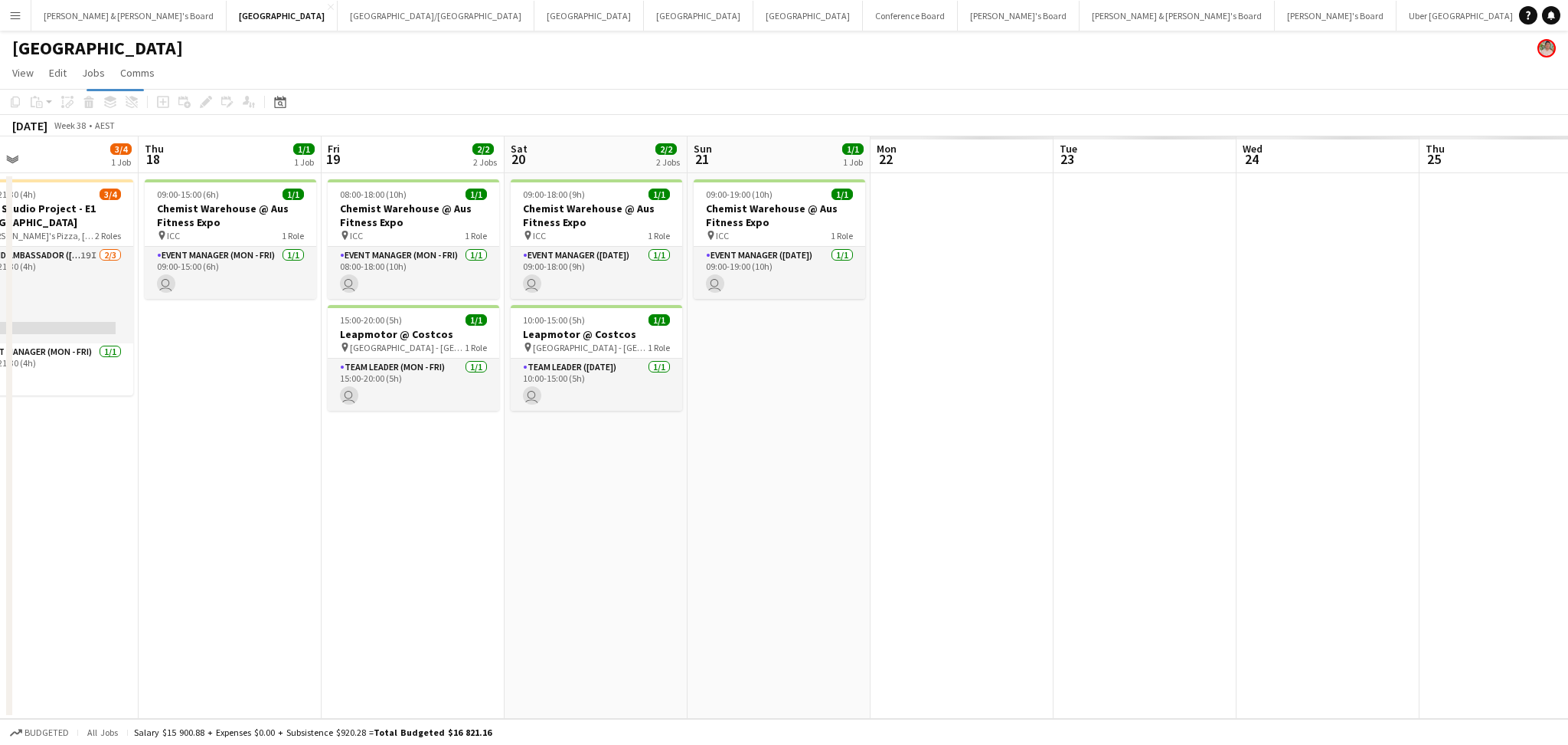
drag, startPoint x: 752, startPoint y: 618, endPoint x: 254, endPoint y: 592, distance: 498.7
click at [254, 592] on app-calendar-viewport "Sun 14 Mon 15 2/4 1 Job Tue 16 Wed 17 3/4 1 Job Thu 18 1/1 1 Job Fri 19 2/2 2 J…" at bounding box center [784, 428] width 1568 height 583
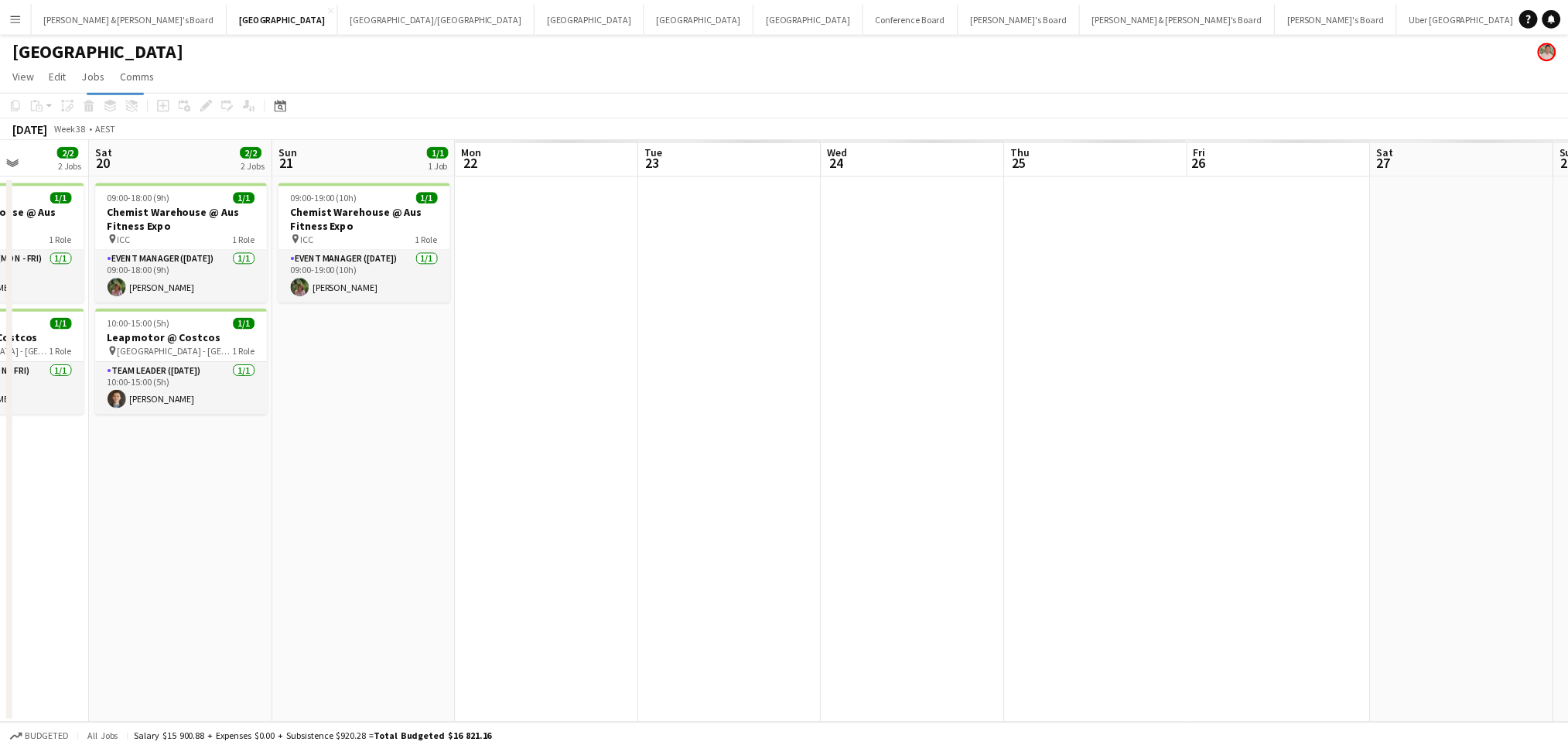
scroll to position [0, 452]
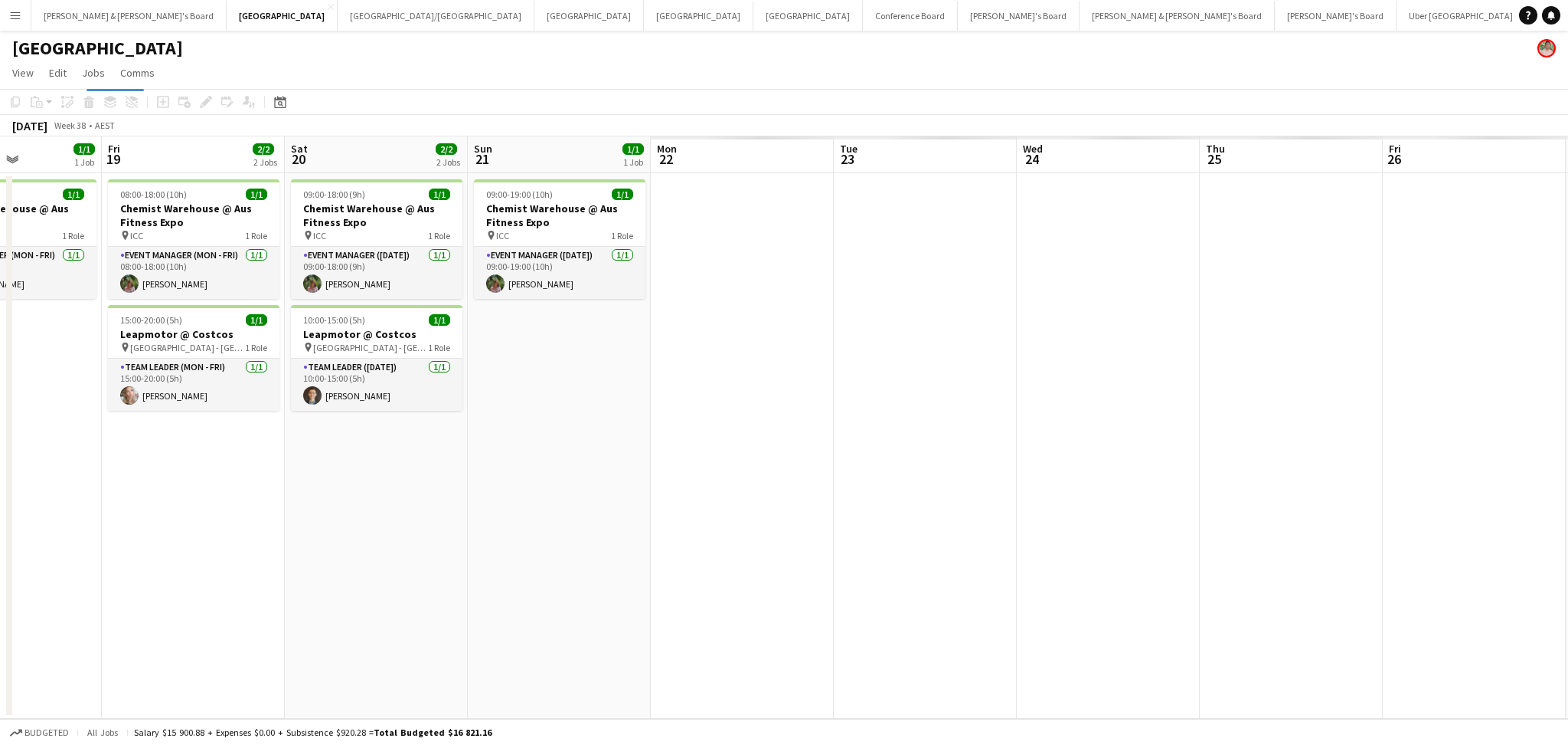
drag, startPoint x: 746, startPoint y: 583, endPoint x: 576, endPoint y: 577, distance: 170.1
click at [576, 577] on app-calendar-viewport "Tue 16 Wed 17 3/4 1 Job Thu 18 1/1 1 Job Fri 19 2/2 2 Jobs Sat 20 2/2 2 Jobs Su…" at bounding box center [784, 428] width 1568 height 583
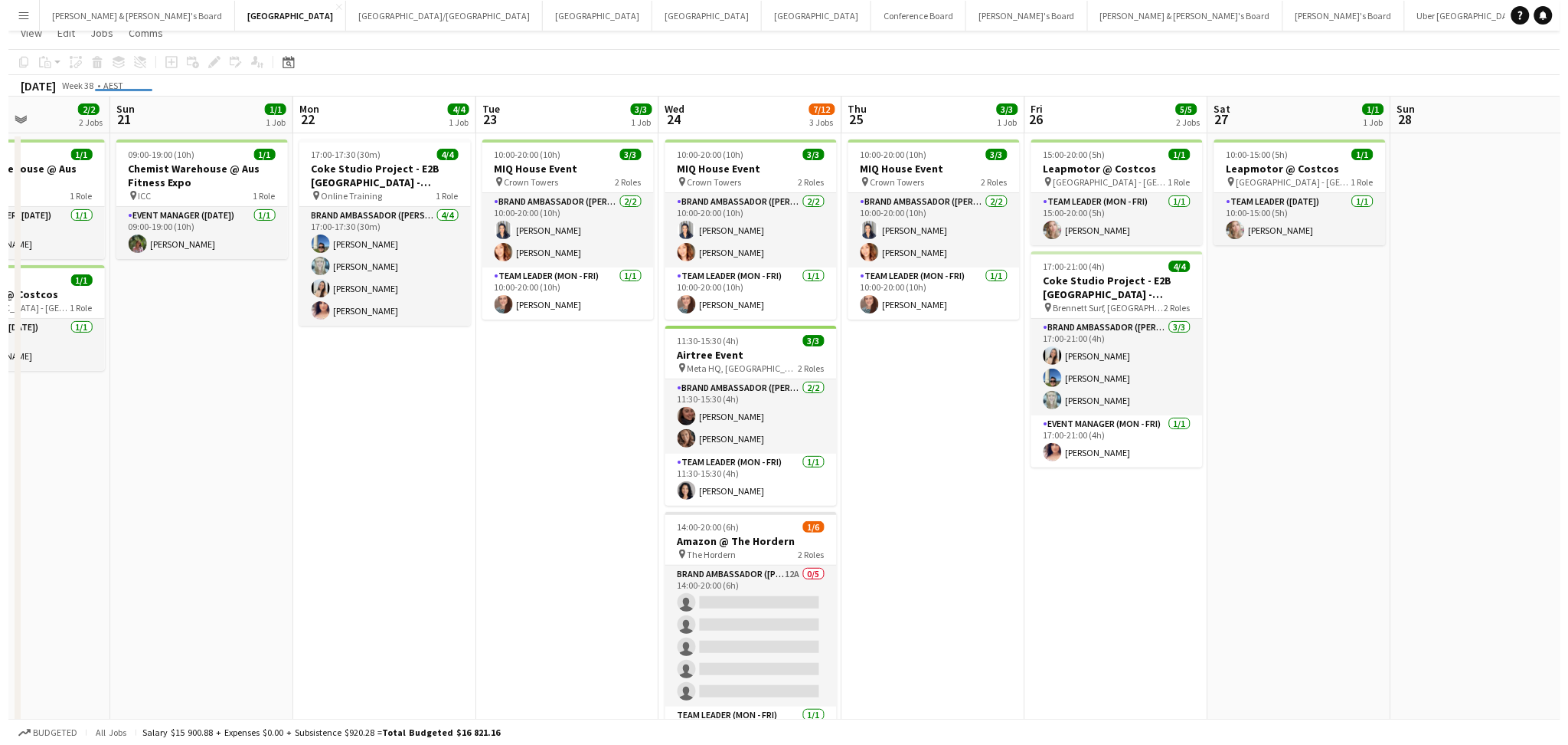
scroll to position [0, 0]
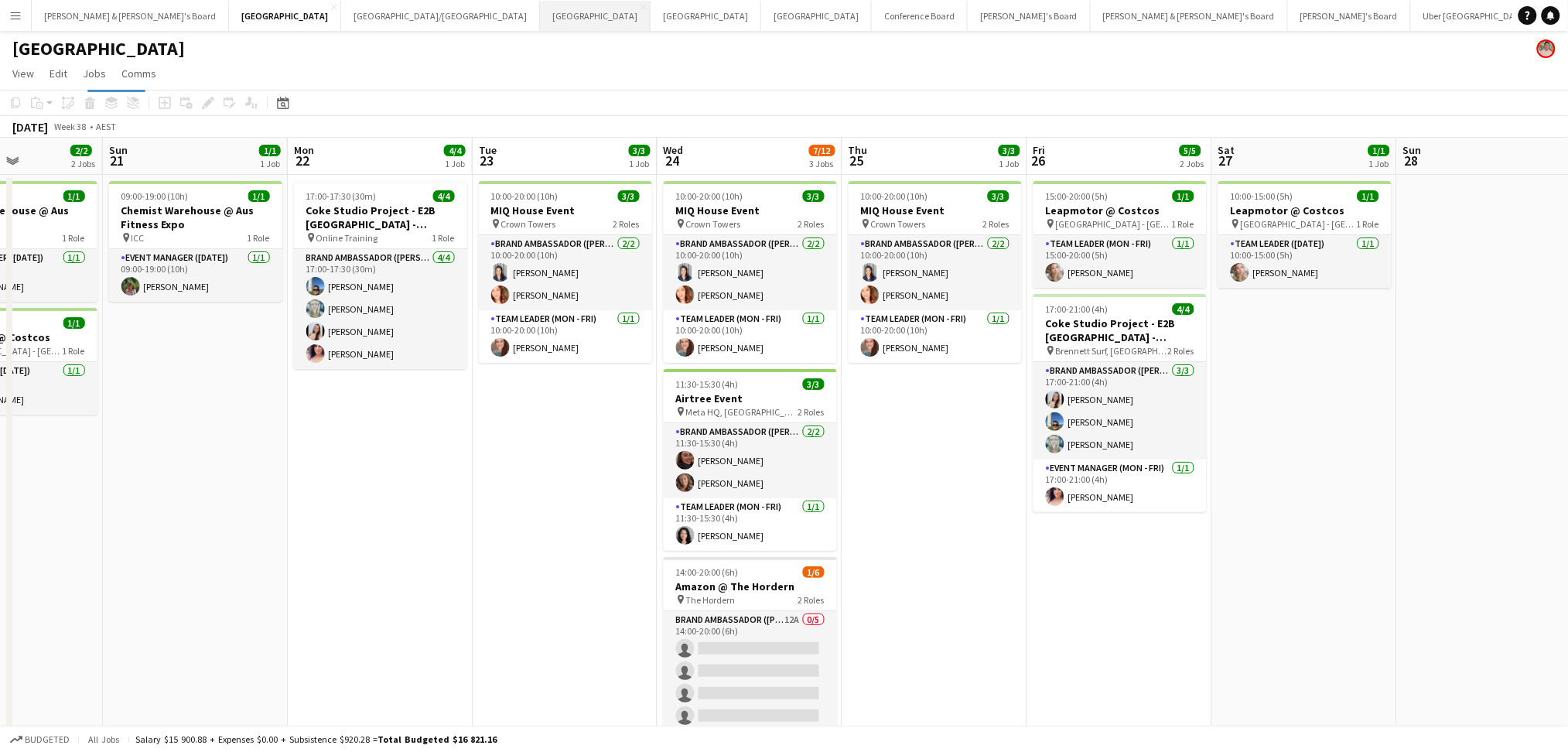
click at [540, 28] on button "Melbourne Close" at bounding box center [595, 16] width 111 height 31
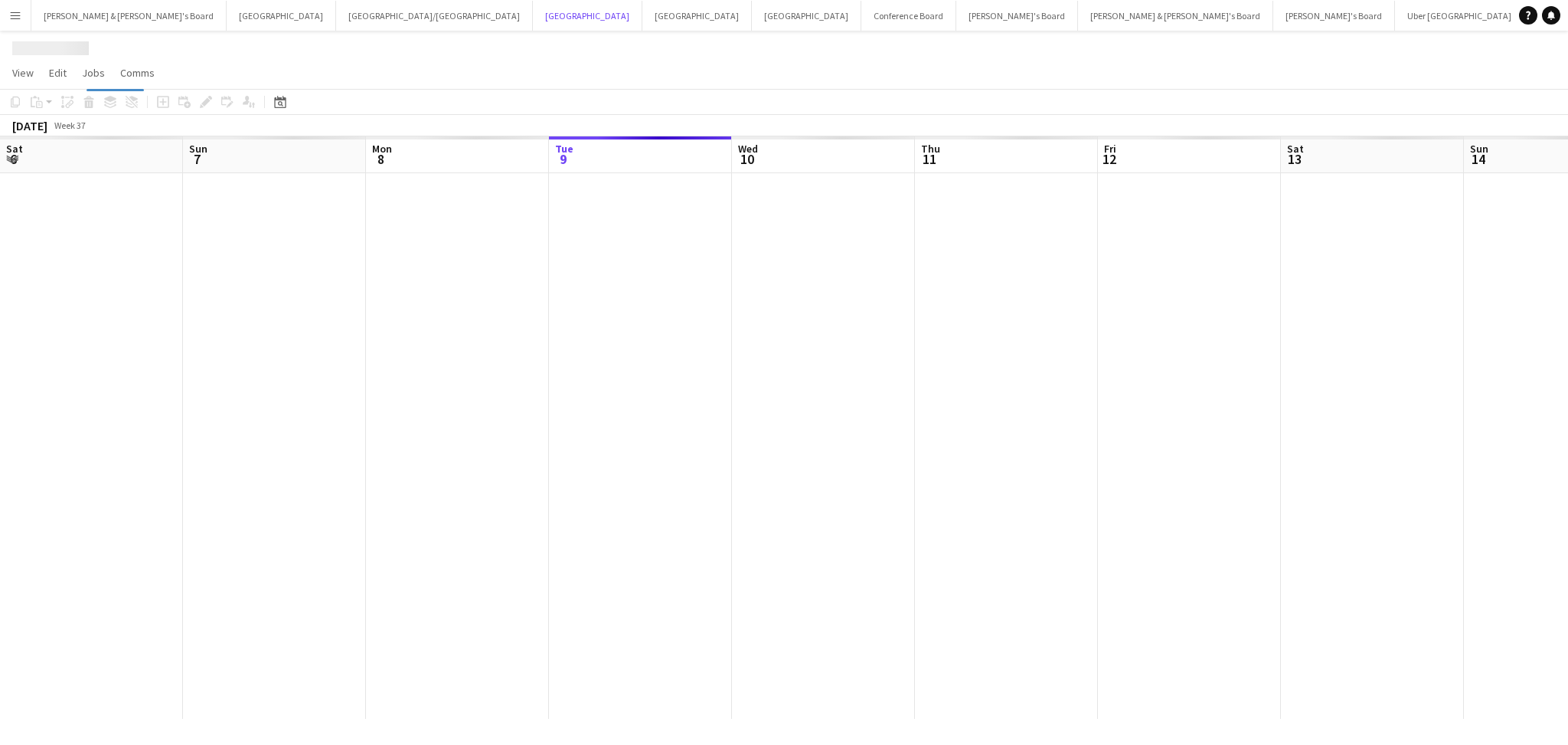
scroll to position [0, 365]
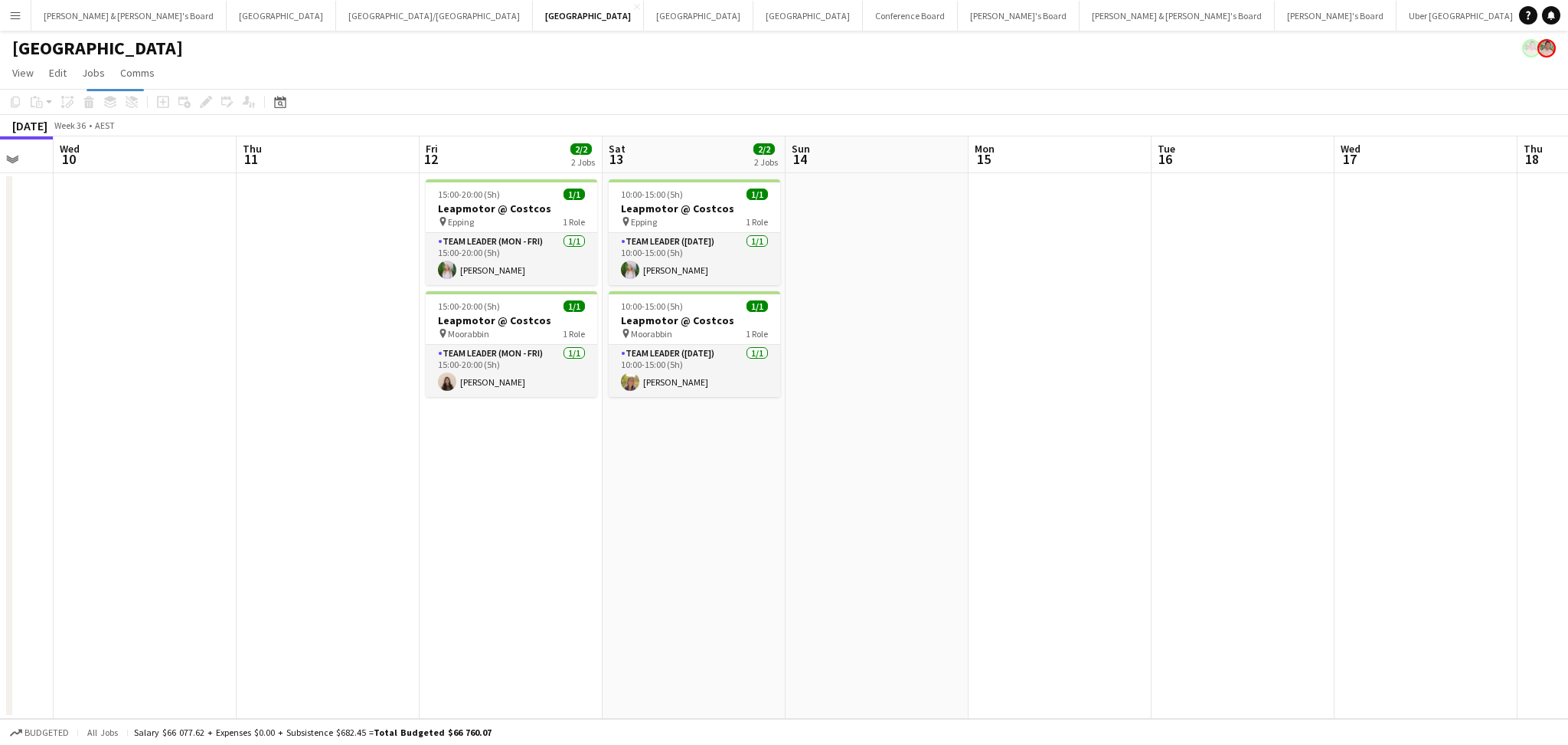
drag, startPoint x: 738, startPoint y: 603, endPoint x: 212, endPoint y: 500, distance: 536.0
click at [212, 500] on app-calendar-viewport "Sat 6 Sun 7 Mon 8 Tue 9 Wed 10 Thu 11 Fri 12 2/2 2 Jobs Sat 13 2/2 2 Jobs Sun 1…" at bounding box center [784, 428] width 1568 height 583
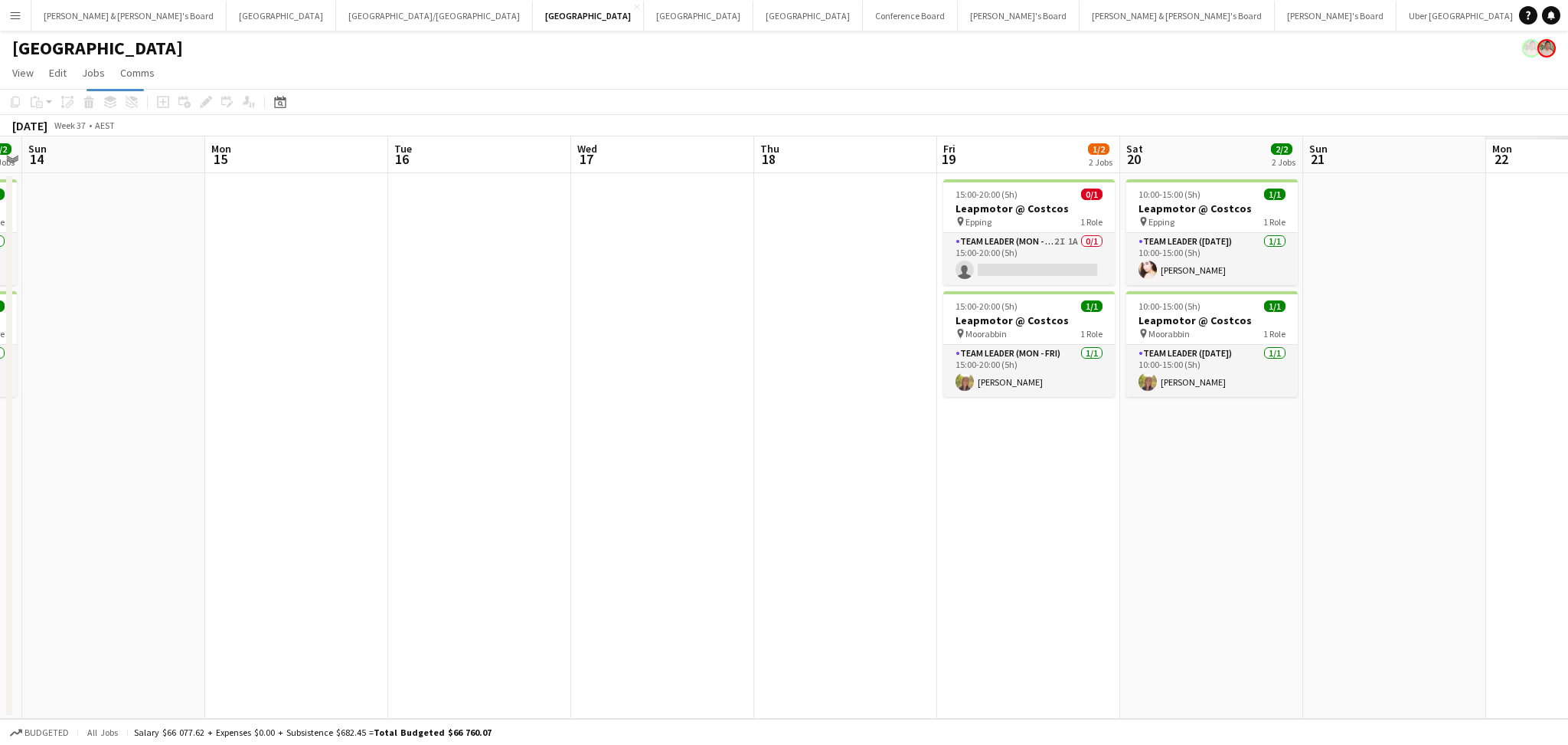
drag, startPoint x: 557, startPoint y: 562, endPoint x: 333, endPoint y: 502, distance: 231.9
click at [294, 510] on app-calendar-viewport "Thu 11 Fri 12 2/2 2 Jobs Sat 13 2/2 2 Jobs Sun 14 Mon 15 Tue 16 Wed 17 Thu 18 F…" at bounding box center [784, 428] width 1568 height 583
drag, startPoint x: 353, startPoint y: 536, endPoint x: 320, endPoint y: 529, distance: 33.7
click at [308, 529] on app-calendar-viewport "Thu 11 Fri 12 2/2 2 Jobs Sat 13 2/2 2 Jobs Sun 14 Mon 15 Tue 16 Wed 17 Thu 18 F…" at bounding box center [784, 428] width 1568 height 583
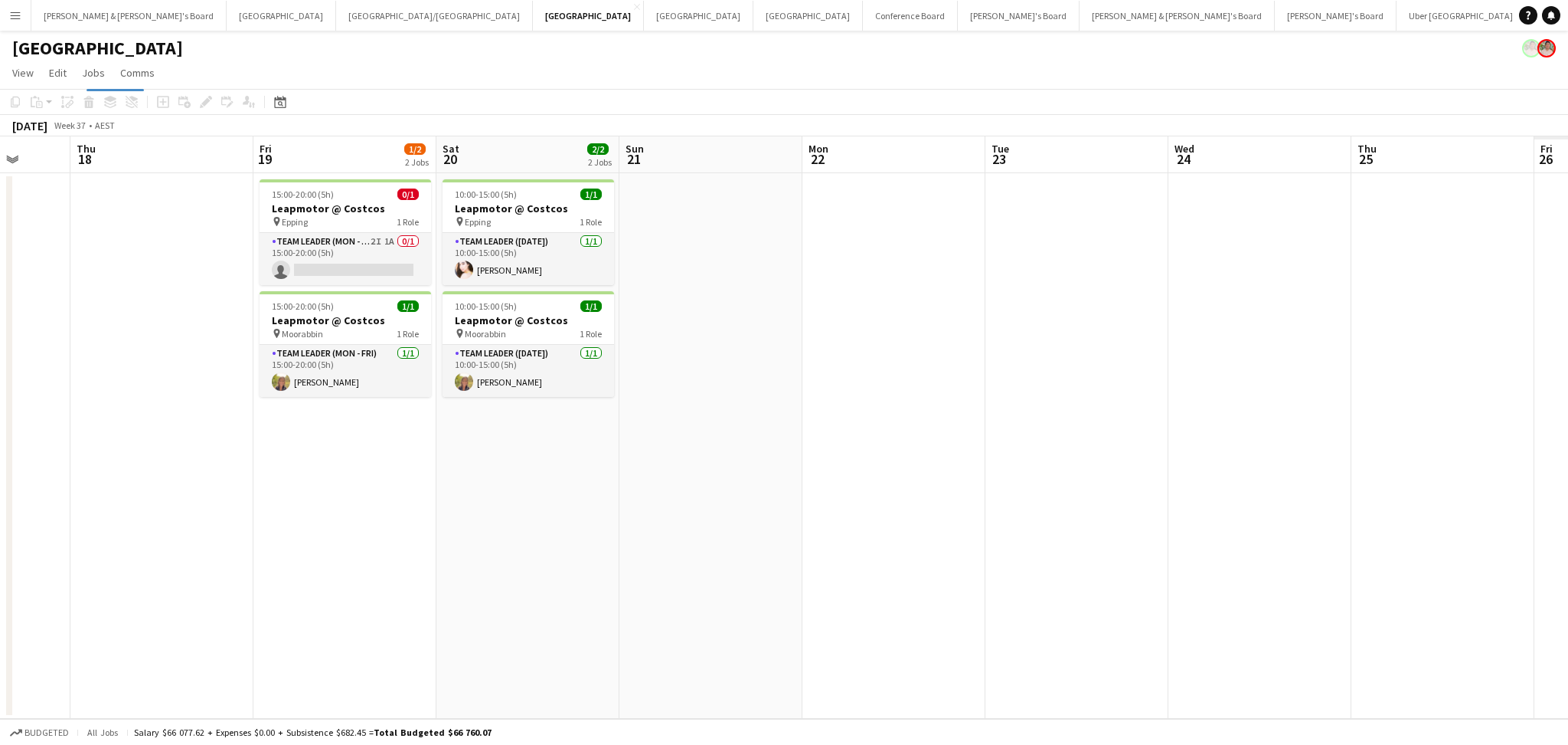
drag, startPoint x: 771, startPoint y: 596, endPoint x: 240, endPoint y: 526, distance: 535.6
click at [240, 526] on app-calendar-viewport "Sun 14 Mon 15 Tue 16 Wed 17 Thu 18 Fri 19 1/2 2 Jobs Sat 20 2/2 2 Jobs Sun 21 M…" at bounding box center [784, 428] width 1568 height 583
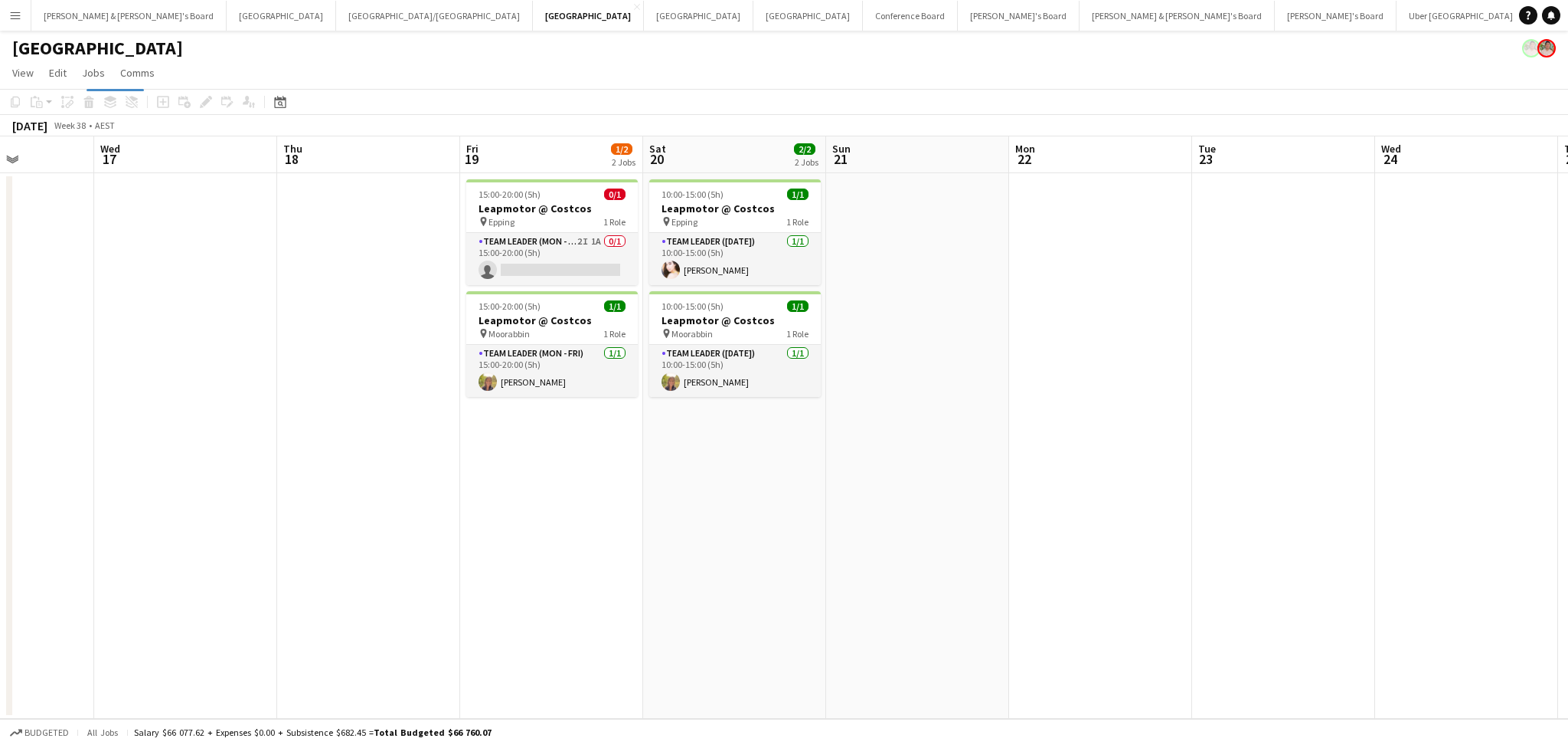
drag, startPoint x: 759, startPoint y: 568, endPoint x: 256, endPoint y: 506, distance: 506.8
click at [256, 506] on app-calendar-viewport "Sun 14 Mon 15 Tue 16 Wed 17 Thu 18 Fri 19 1/2 2 Jobs Sat 20 2/2 2 Jobs Sun 21 M…" at bounding box center [784, 428] width 1568 height 583
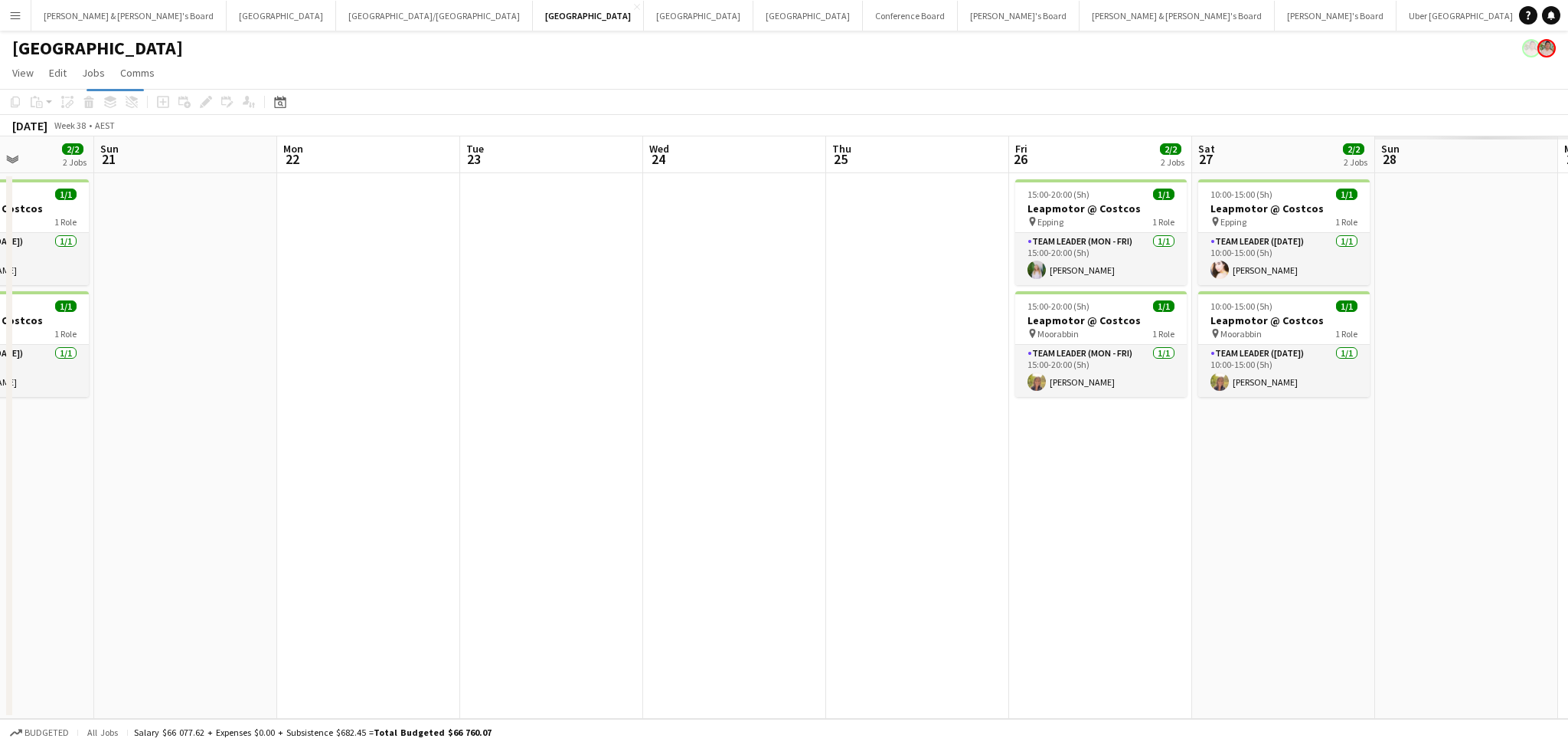
scroll to position [0, 468]
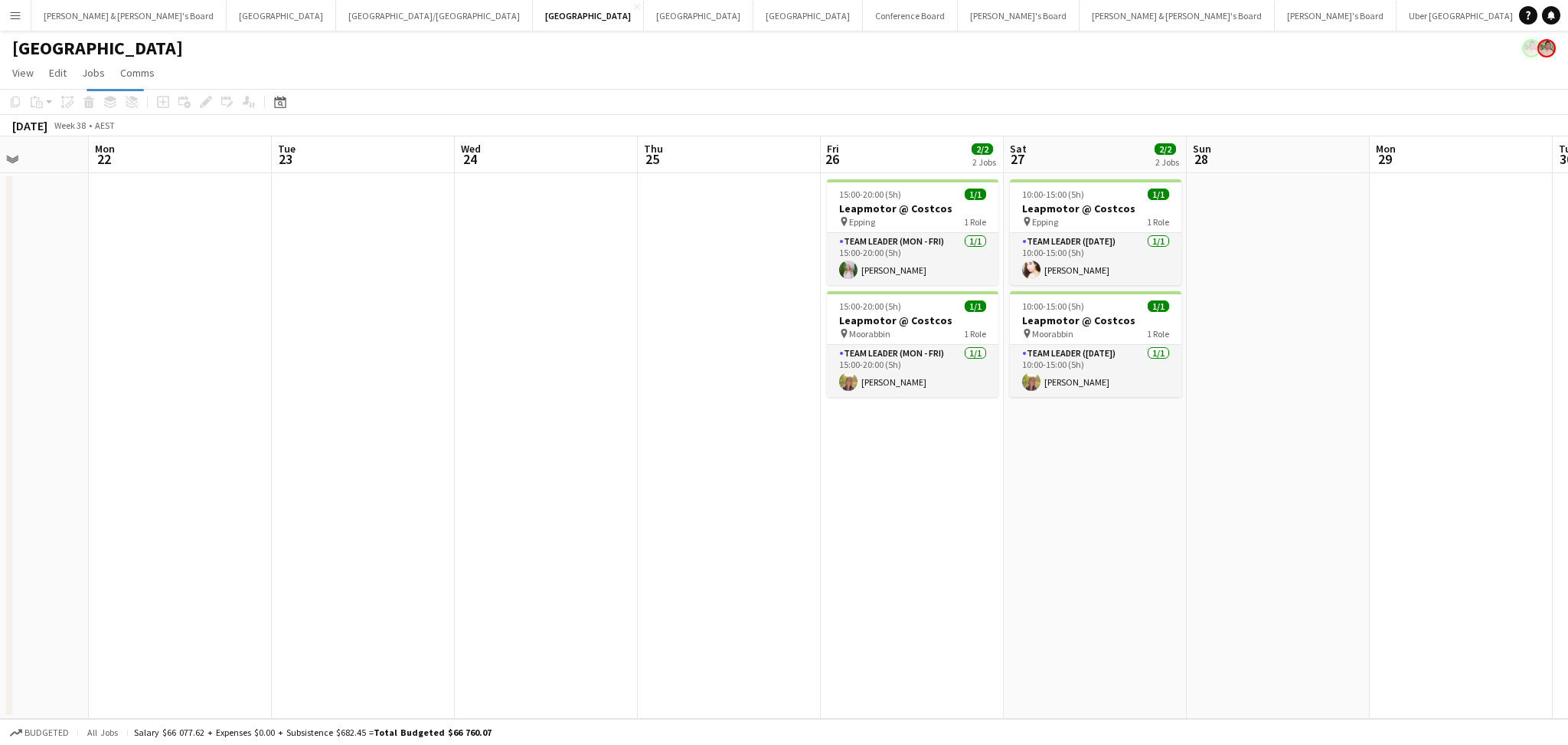
drag, startPoint x: 711, startPoint y: 564, endPoint x: 528, endPoint y: 564, distance: 183.0
click at [528, 564] on app-calendar-viewport "Thu 18 Fri 19 1/2 2 Jobs Sat 20 2/2 2 Jobs Sun 21 Mon 22 Tue 23 Wed 24 Thu 25 F…" at bounding box center [784, 428] width 1568 height 583
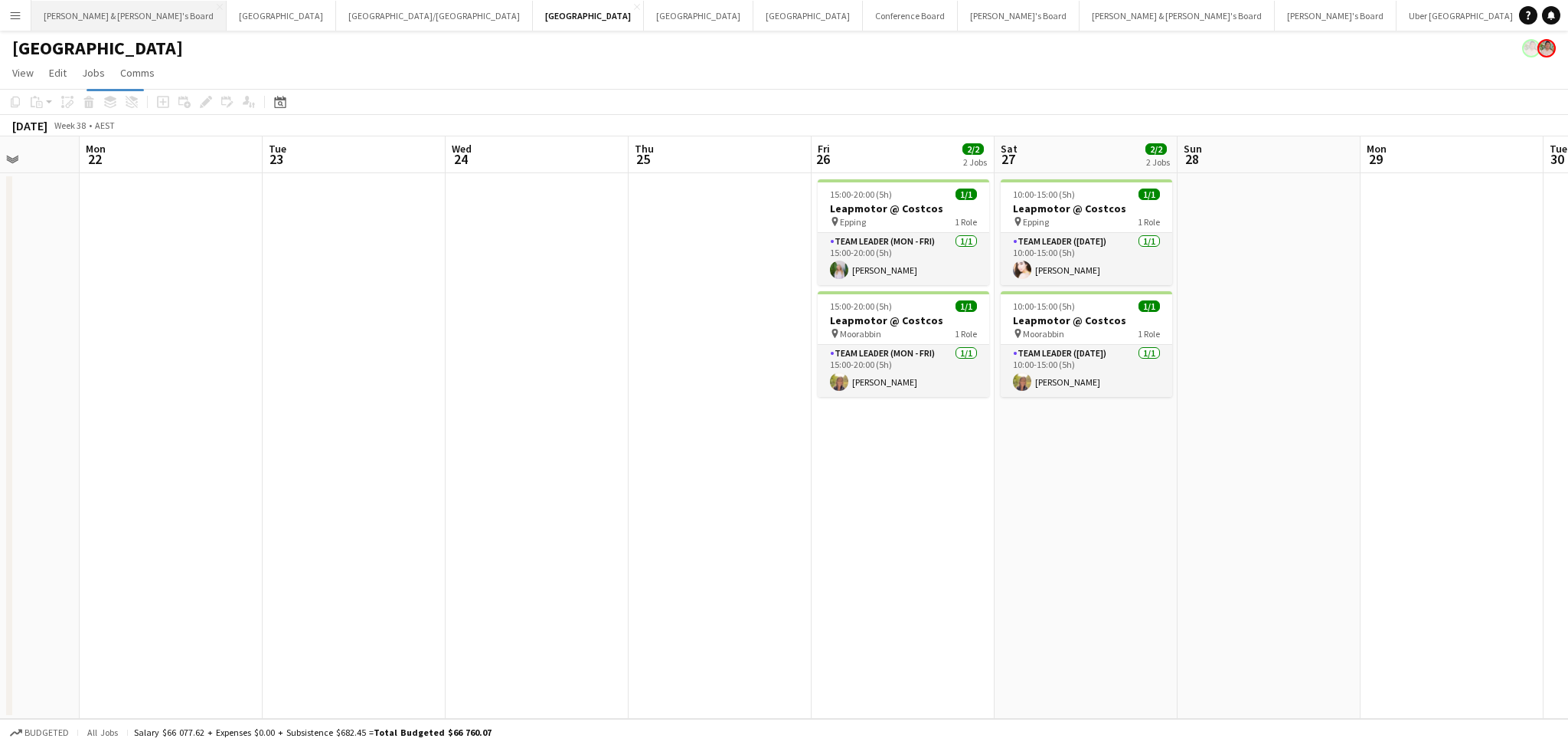
click at [83, 17] on button "[PERSON_NAME] & [PERSON_NAME]'s Board Close" at bounding box center [129, 16] width 195 height 30
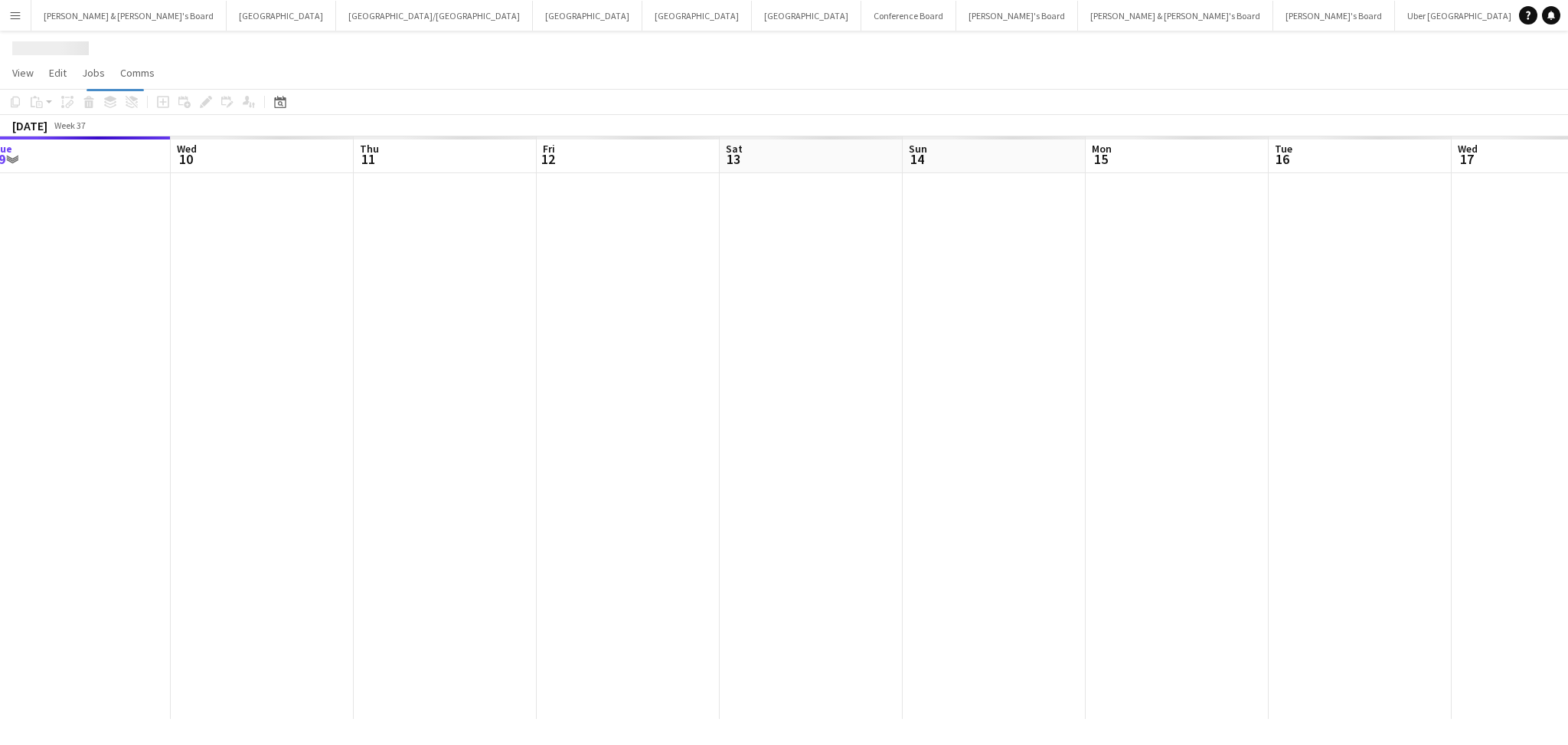
click at [202, 435] on app-calendar-viewport "Sat 6 Sun 7 Mon 8 Tue 9 Wed 10 Thu 11 Fri 12 Sat 13 Sun 14 Mon 15 Tue 16 Wed 17…" at bounding box center [784, 428] width 1568 height 583
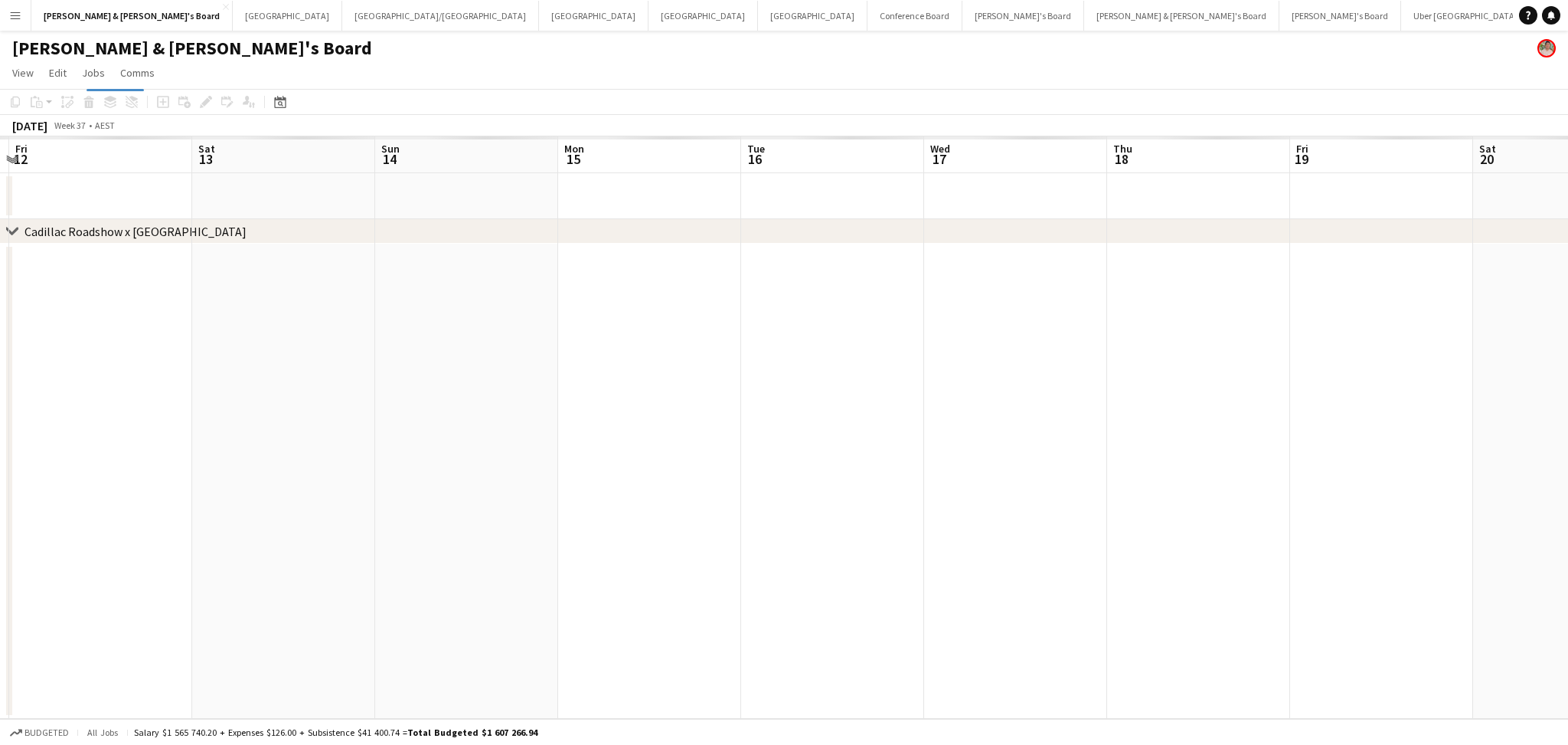
click at [515, 398] on app-calendar-viewport "Mon 8 Tue 9 Wed 10 Thu 11 Fri 12 Sat 13 Sun 14 Mon 15 Tue 16 Wed 17 Thu 18 Fri …" at bounding box center [784, 428] width 1568 height 583
drag, startPoint x: 1003, startPoint y: 464, endPoint x: 707, endPoint y: 479, distance: 296.4
click at [557, 461] on app-calendar-viewport "Sat 13 Sun 14 Mon 15 Tue 16 Wed 17 Thu 18 Fri 19 Sat 20 Sun 21 Mon 22 Tue 23 We…" at bounding box center [784, 428] width 1568 height 583
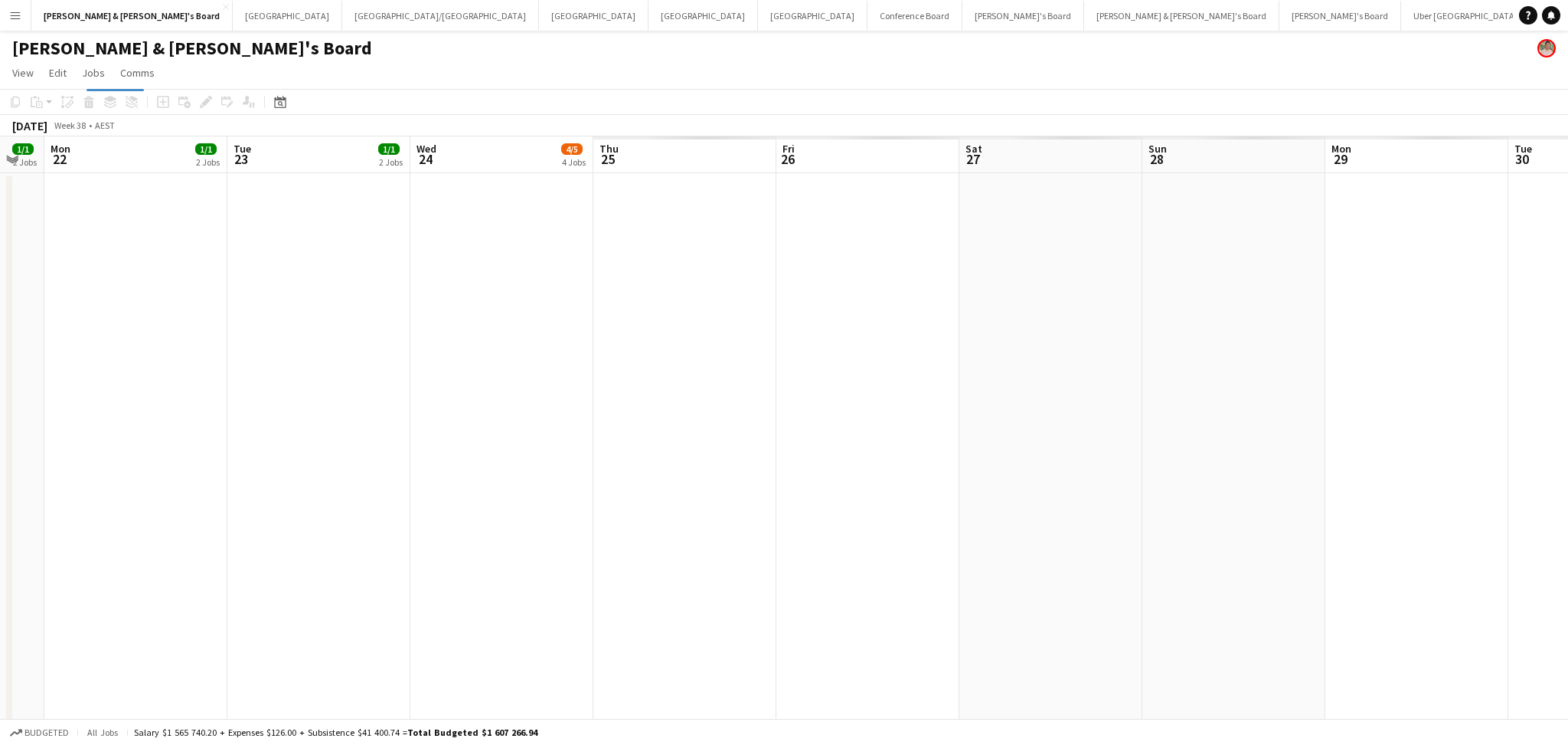
drag, startPoint x: 1095, startPoint y: 528, endPoint x: 689, endPoint y: 519, distance: 406.1
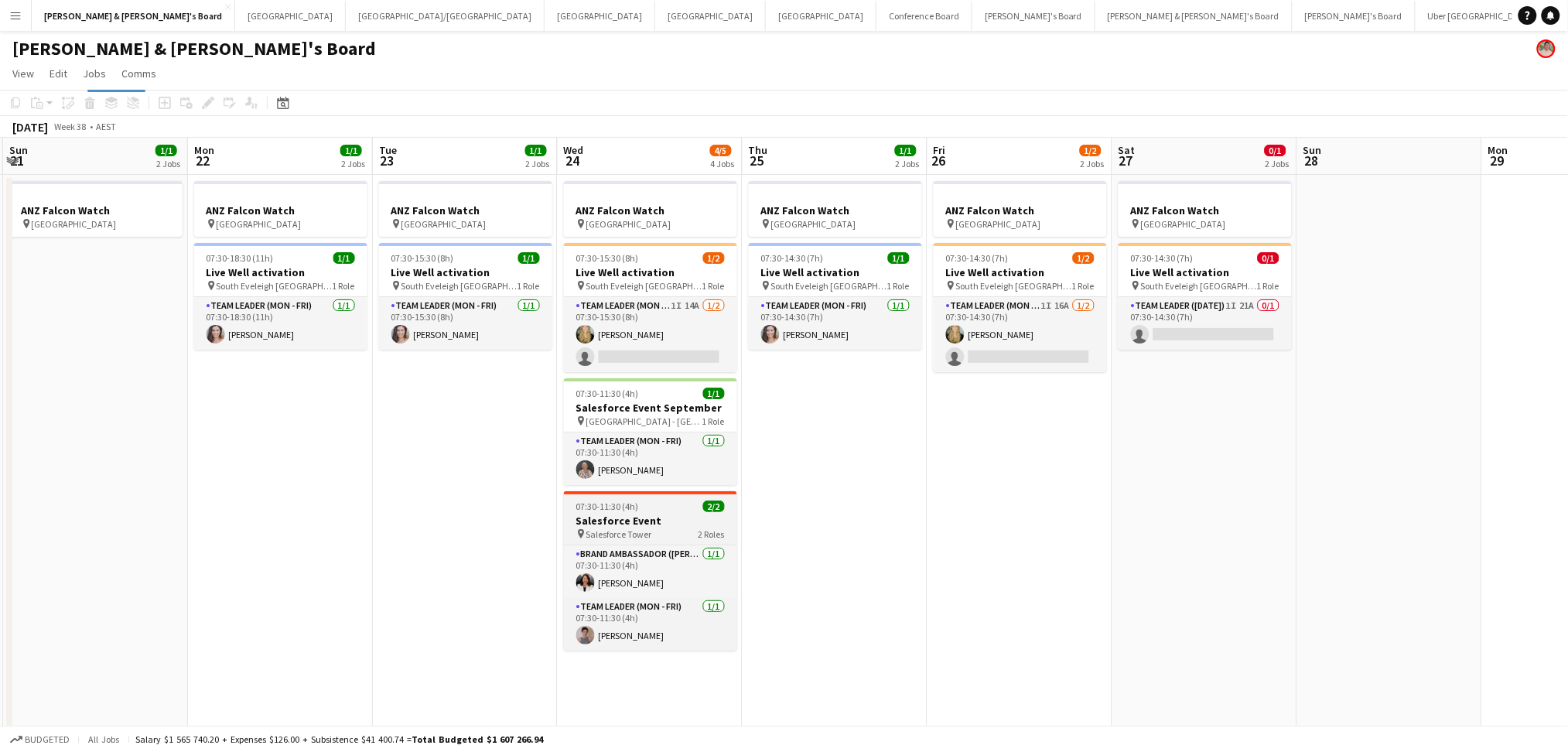
click at [637, 527] on div "pin Salesforce Tower 2 Roles" at bounding box center [650, 533] width 174 height 12
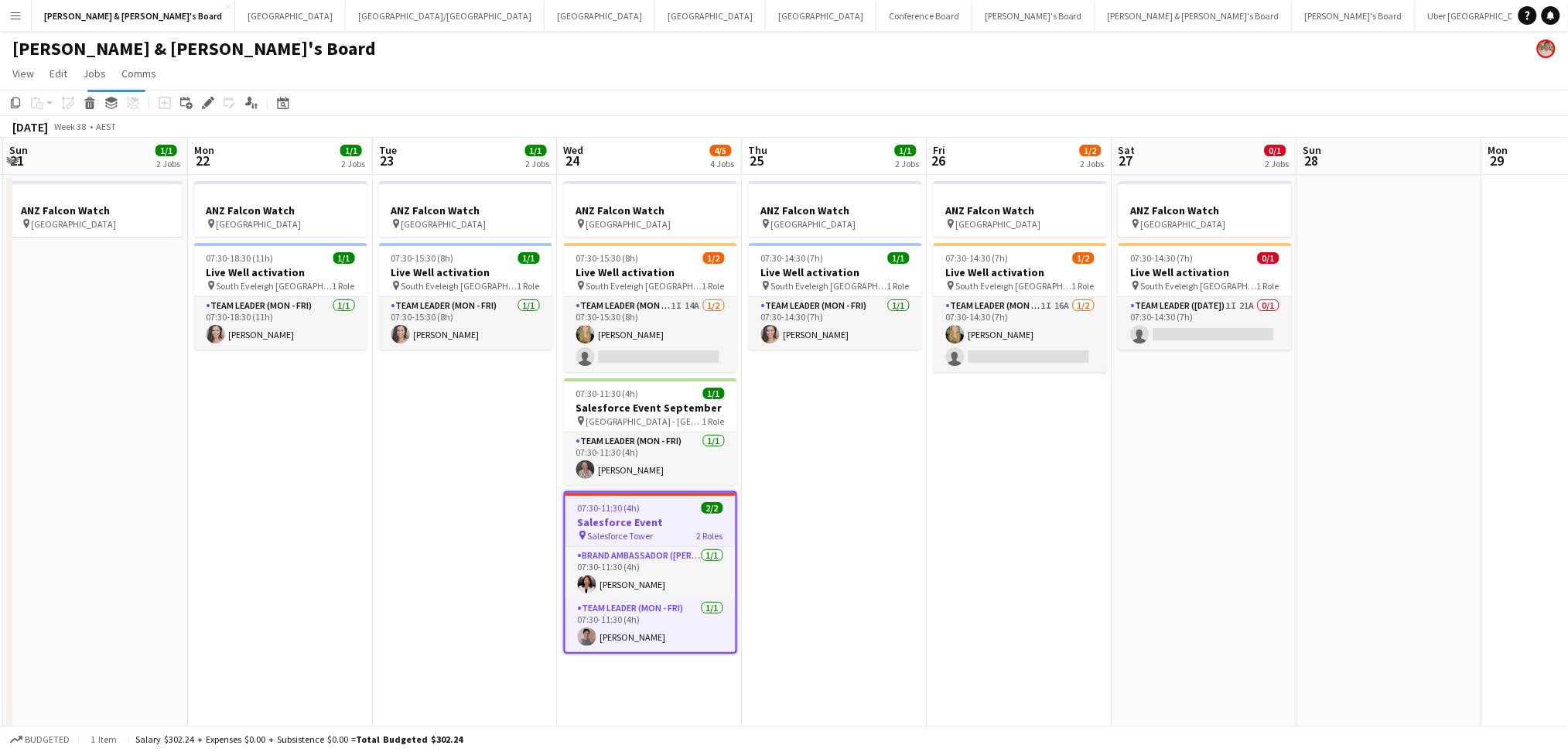
click at [637, 527] on h3 "Salesforce Event" at bounding box center [650, 522] width 170 height 14
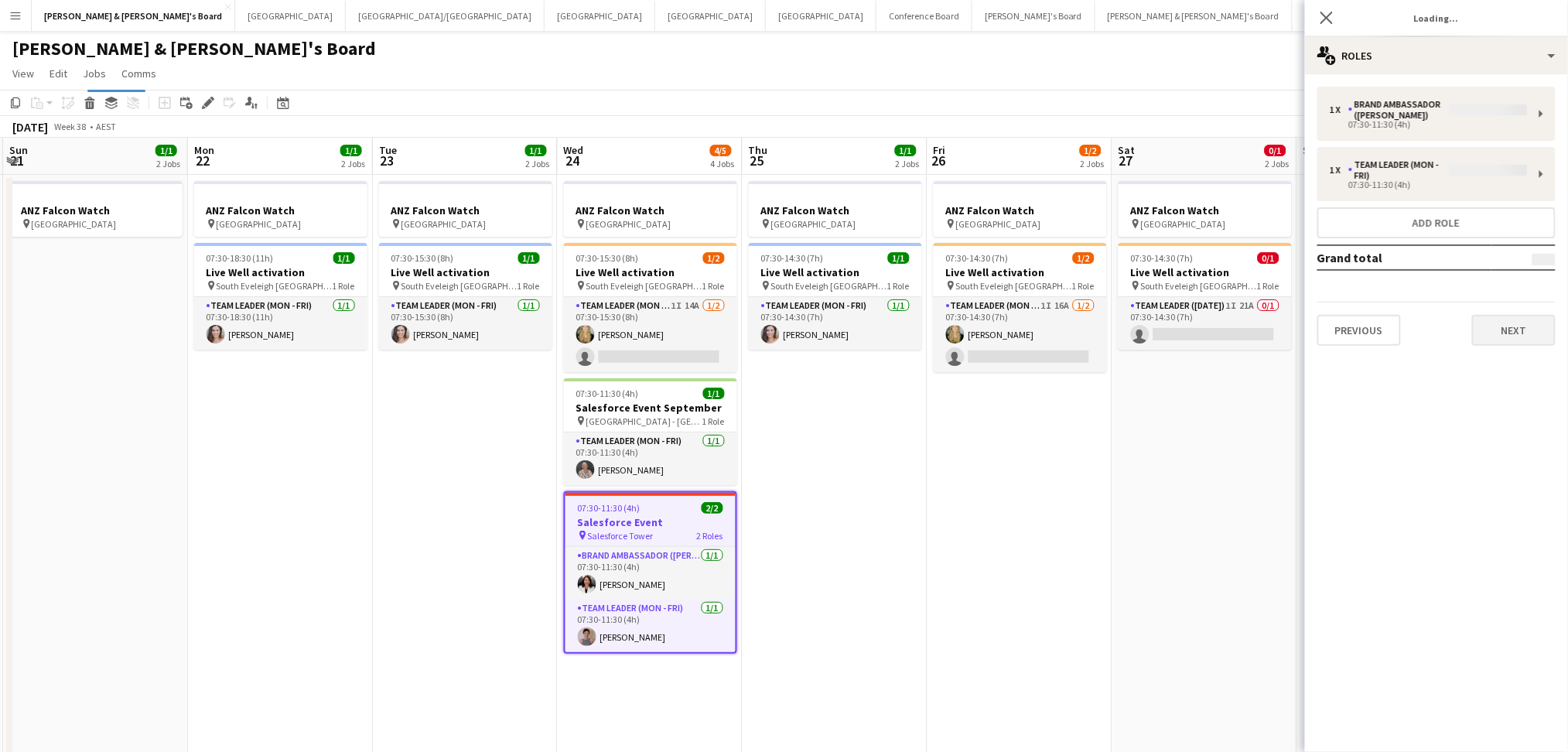
type input "**********"
click at [1533, 306] on button "Next" at bounding box center [1514, 318] width 84 height 31
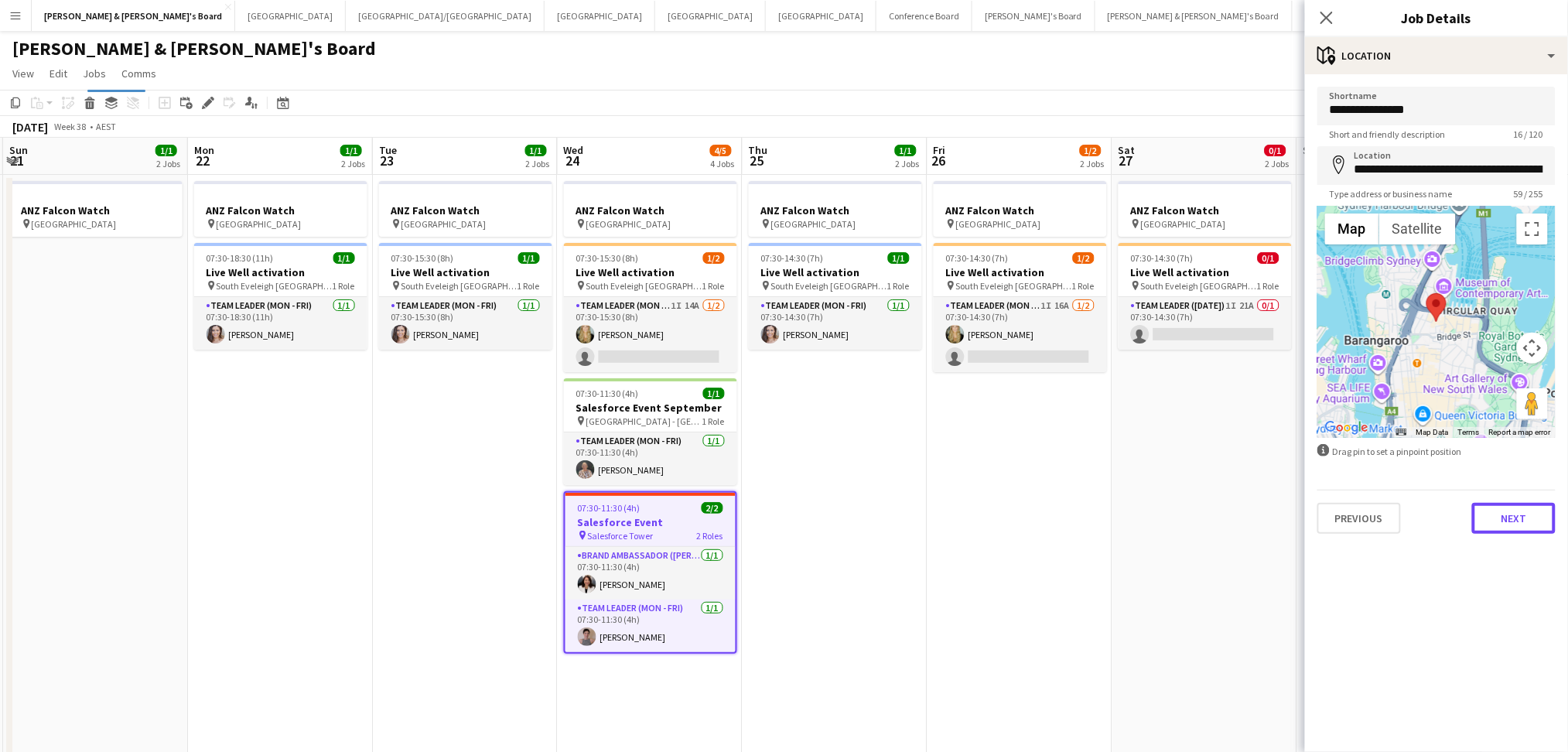
click at [1518, 511] on button "Next" at bounding box center [1514, 517] width 84 height 31
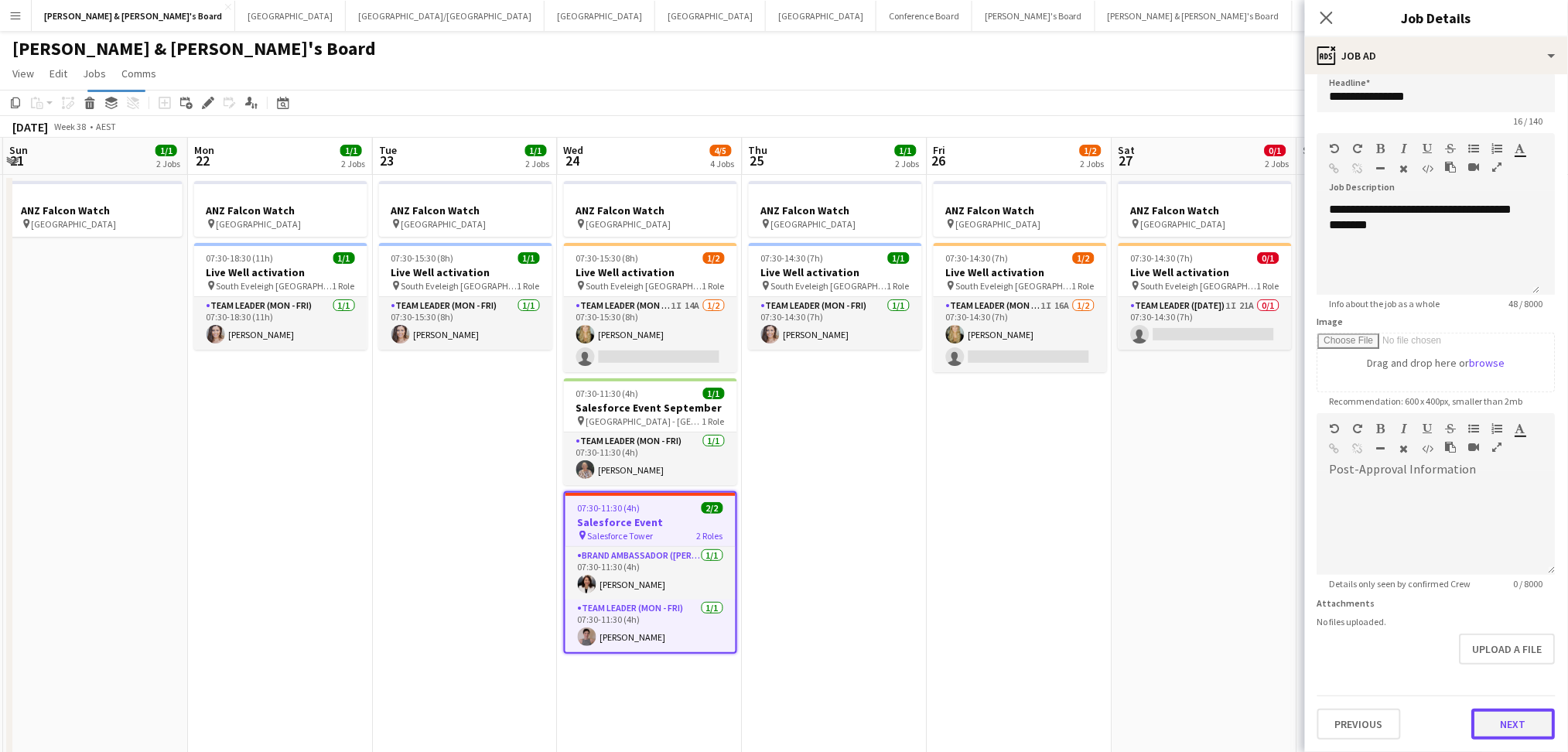
scroll to position [10, 0]
click at [1486, 661] on form "**********" at bounding box center [1435, 410] width 263 height 666
click at [1493, 718] on button "Next" at bounding box center [1514, 727] width 84 height 31
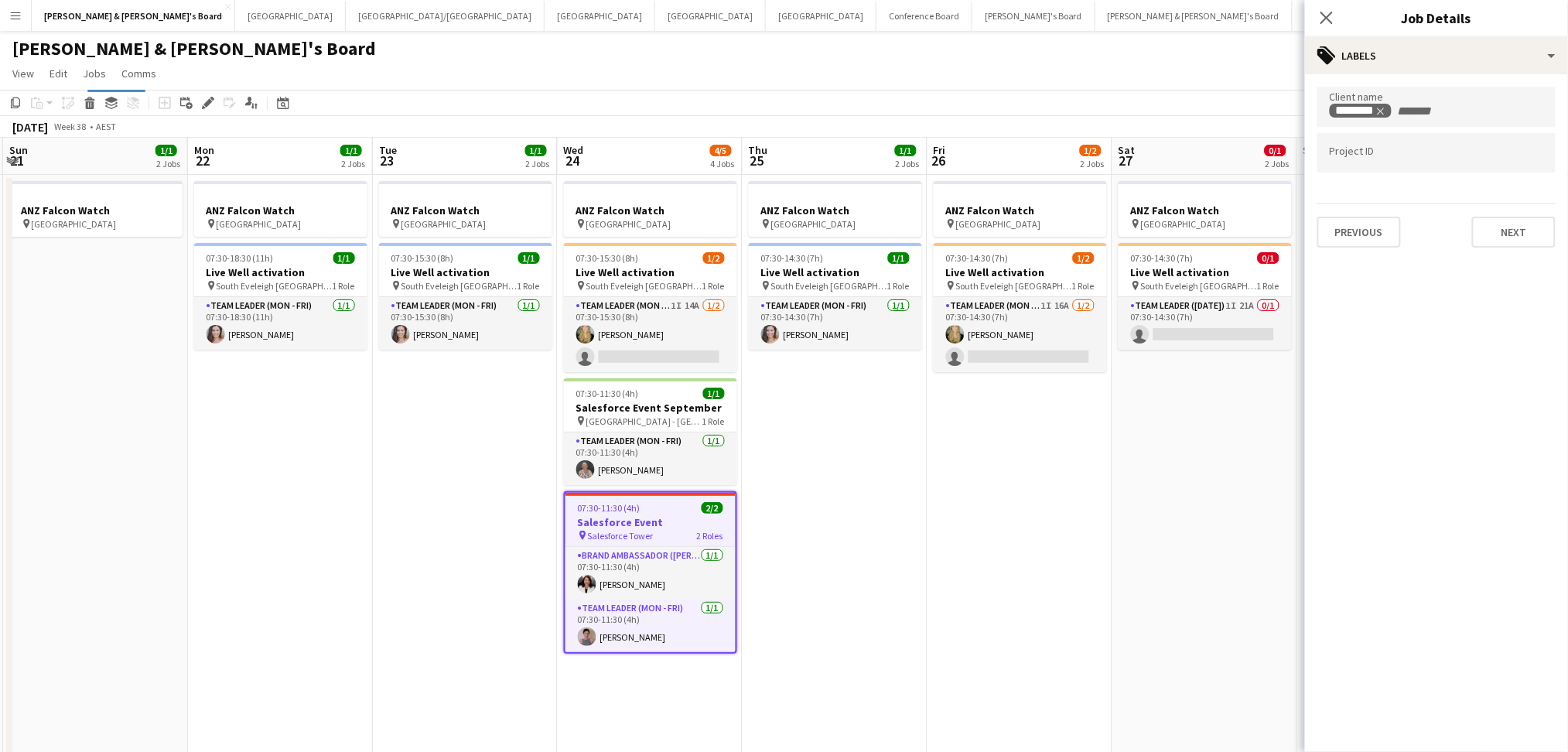
scroll to position [0, 0]
click at [620, 412] on h3 "Salesforce Event September" at bounding box center [650, 407] width 174 height 14
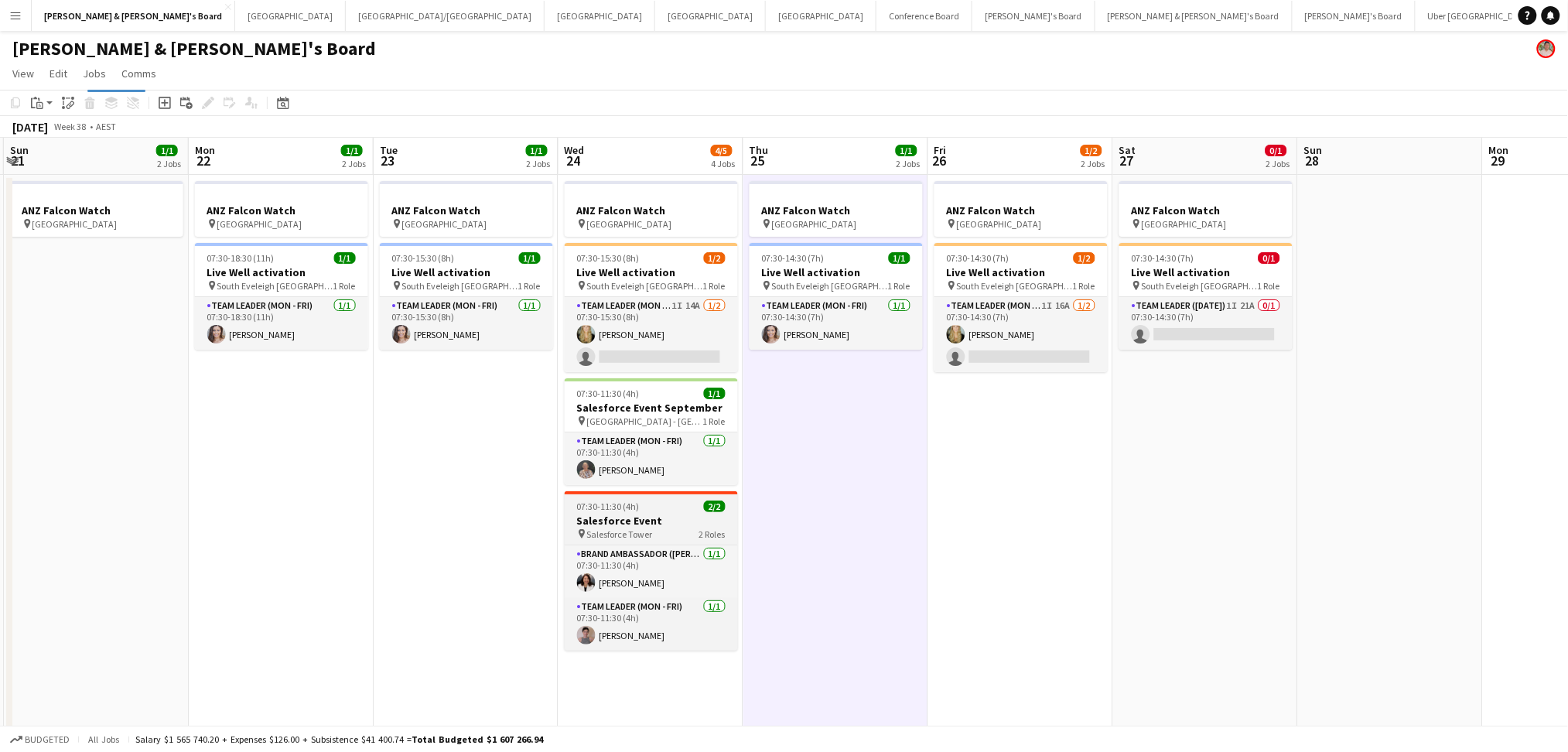
click at [634, 519] on h3 "Salesforce Event" at bounding box center [651, 521] width 174 height 14
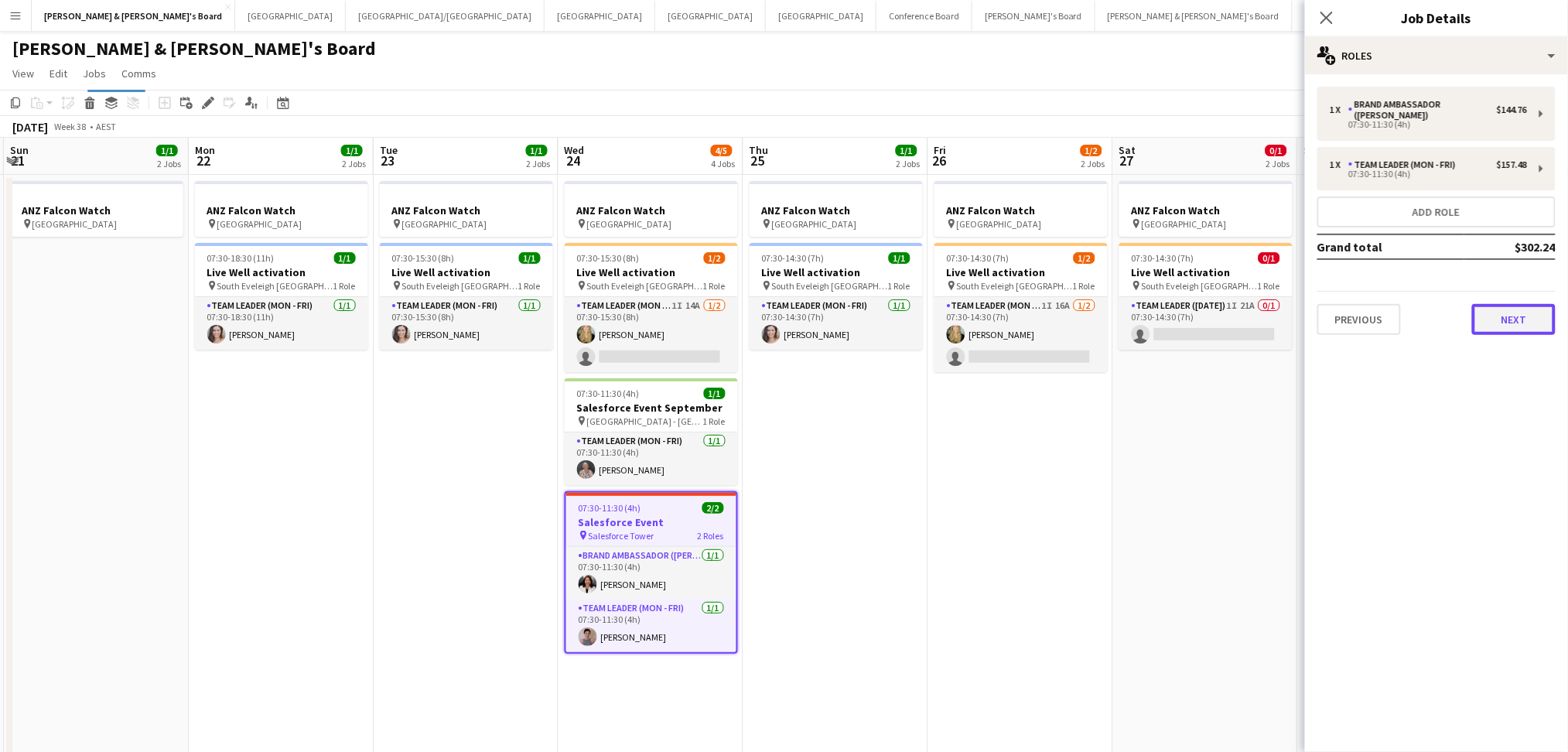
click at [1501, 304] on button "Next" at bounding box center [1514, 318] width 84 height 31
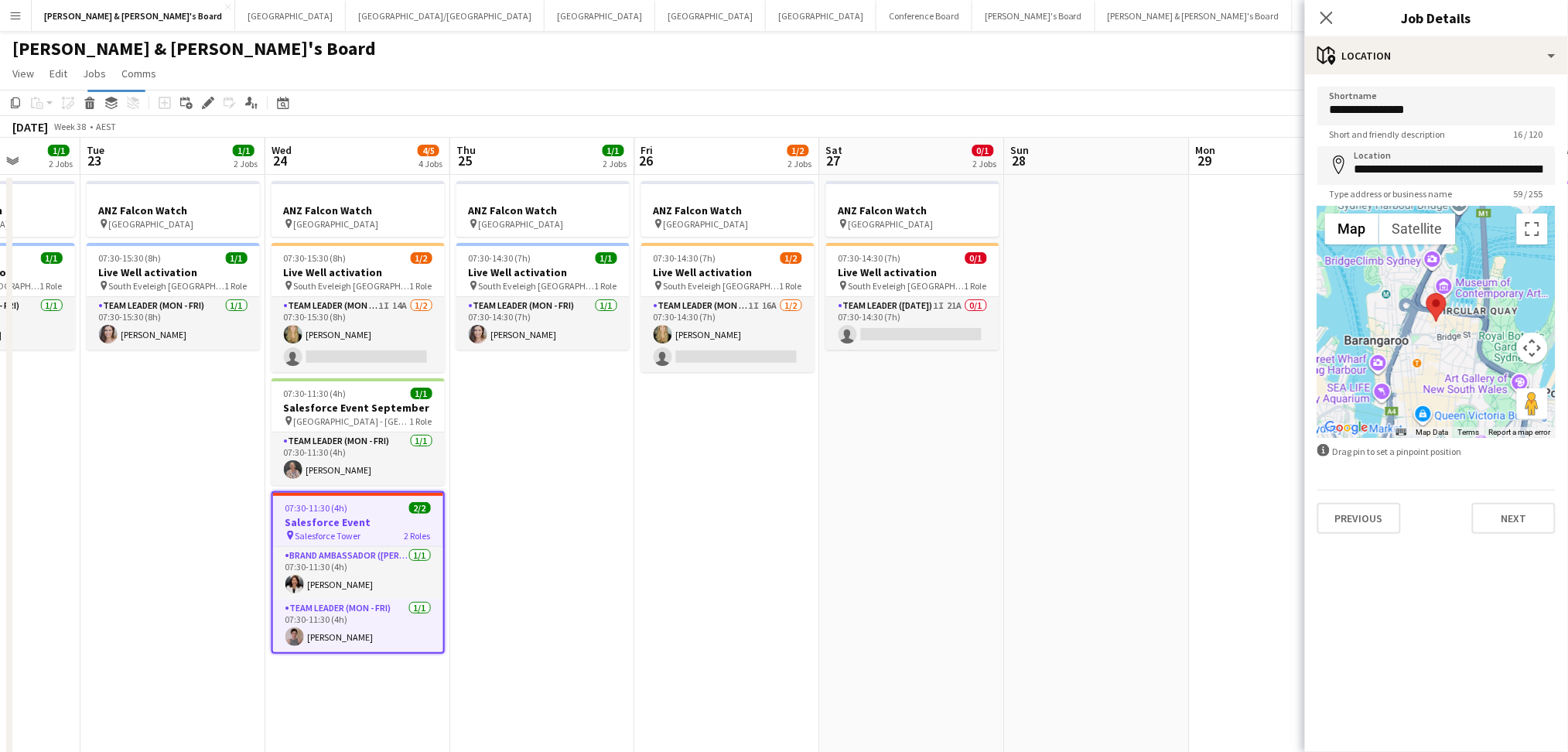
drag, startPoint x: 1017, startPoint y: 580, endPoint x: 724, endPoint y: 552, distance: 294.3
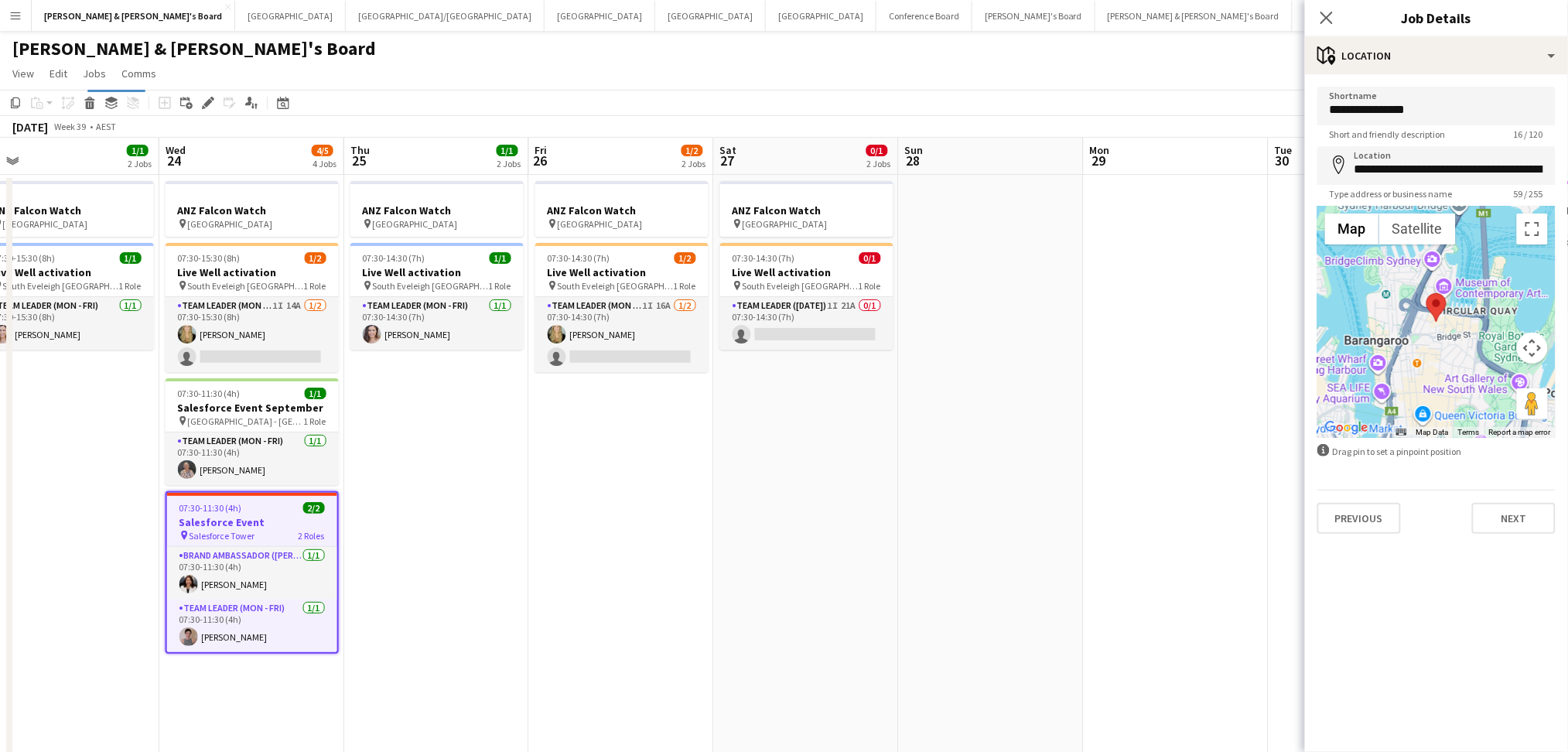
drag, startPoint x: 1003, startPoint y: 591, endPoint x: 320, endPoint y: 567, distance: 683.4
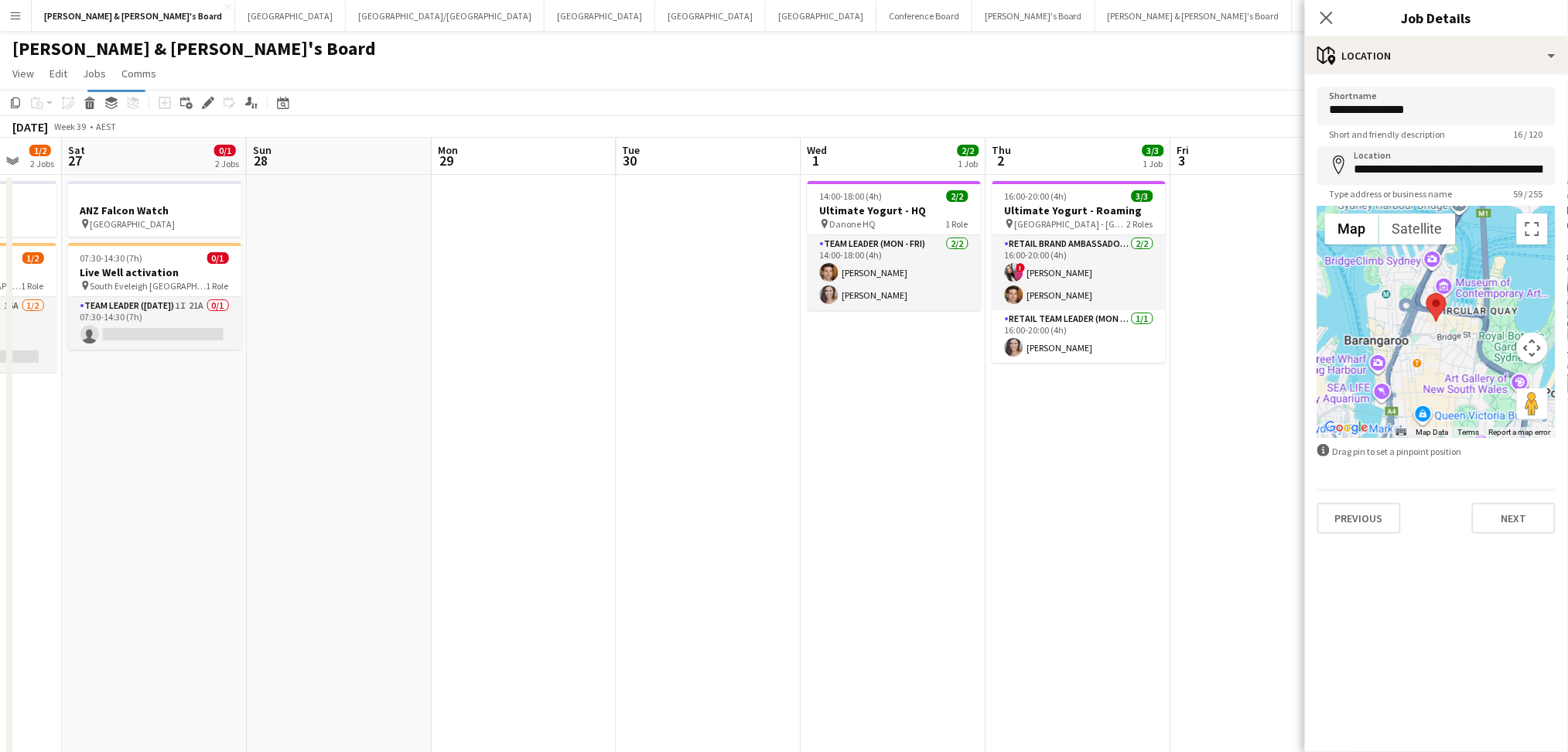
drag, startPoint x: 896, startPoint y: 588, endPoint x: 248, endPoint y: 580, distance: 648.0
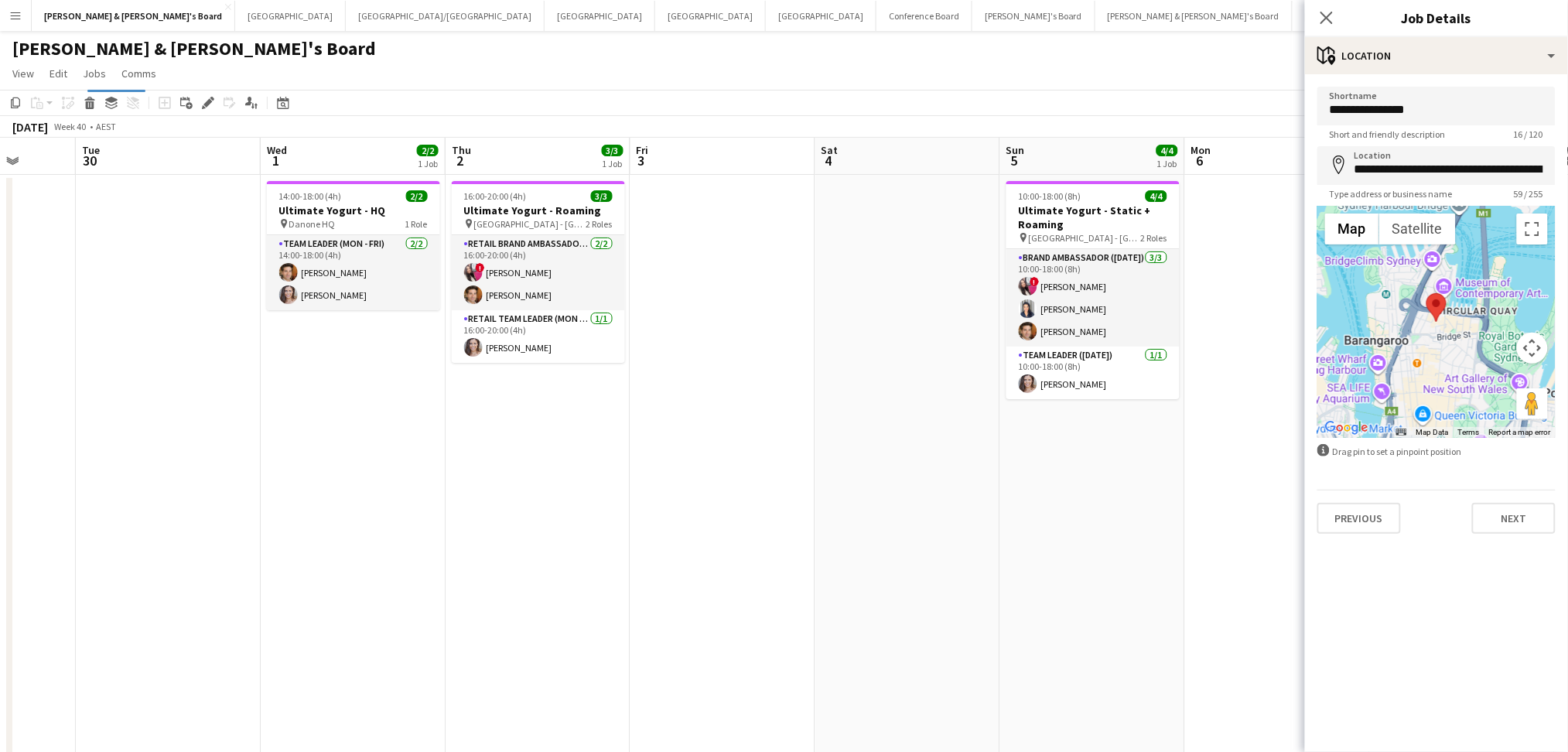
drag, startPoint x: 936, startPoint y: 583, endPoint x: 341, endPoint y: 557, distance: 595.6
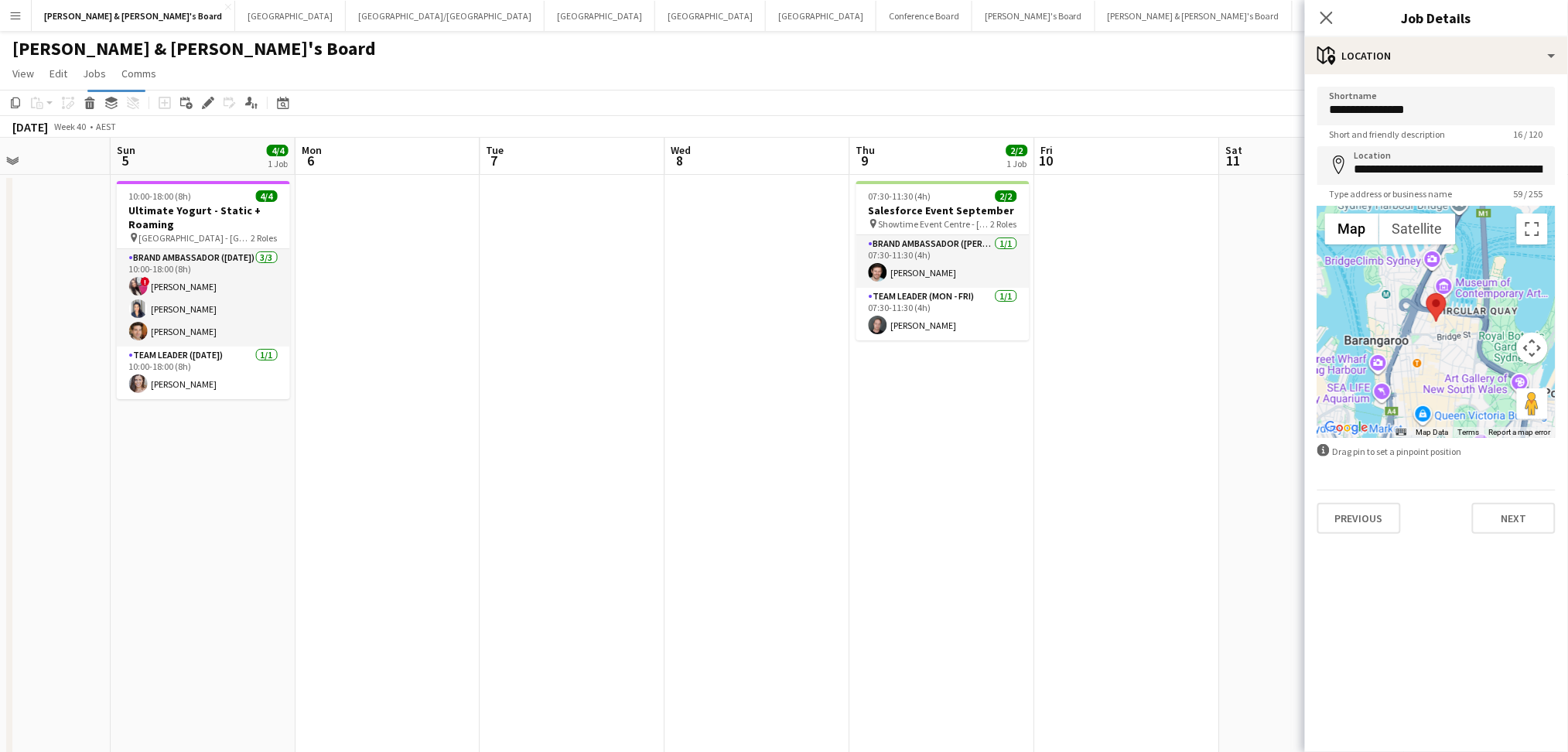
scroll to position [0, 684]
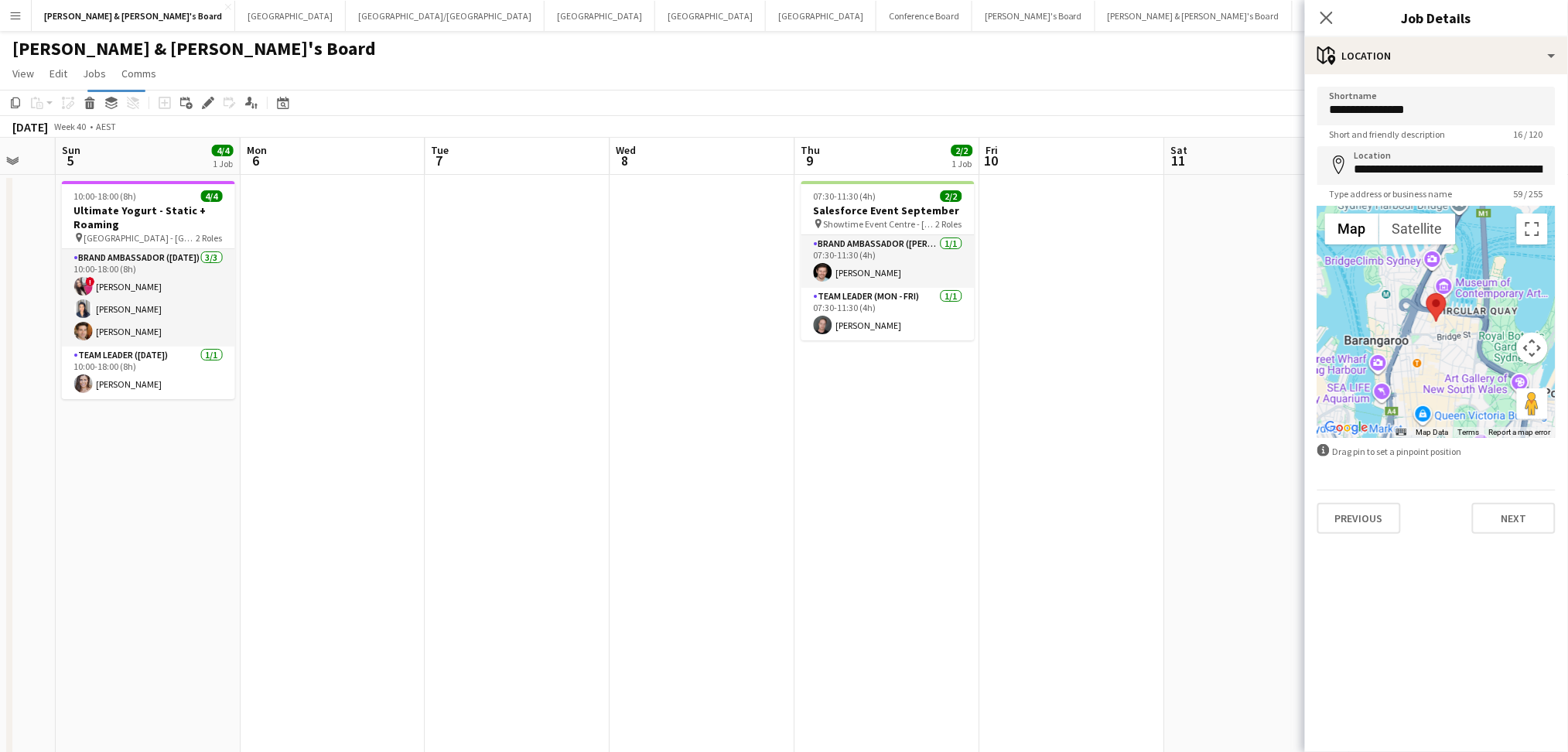
drag, startPoint x: 823, startPoint y: 605, endPoint x: 398, endPoint y: 584, distance: 425.5
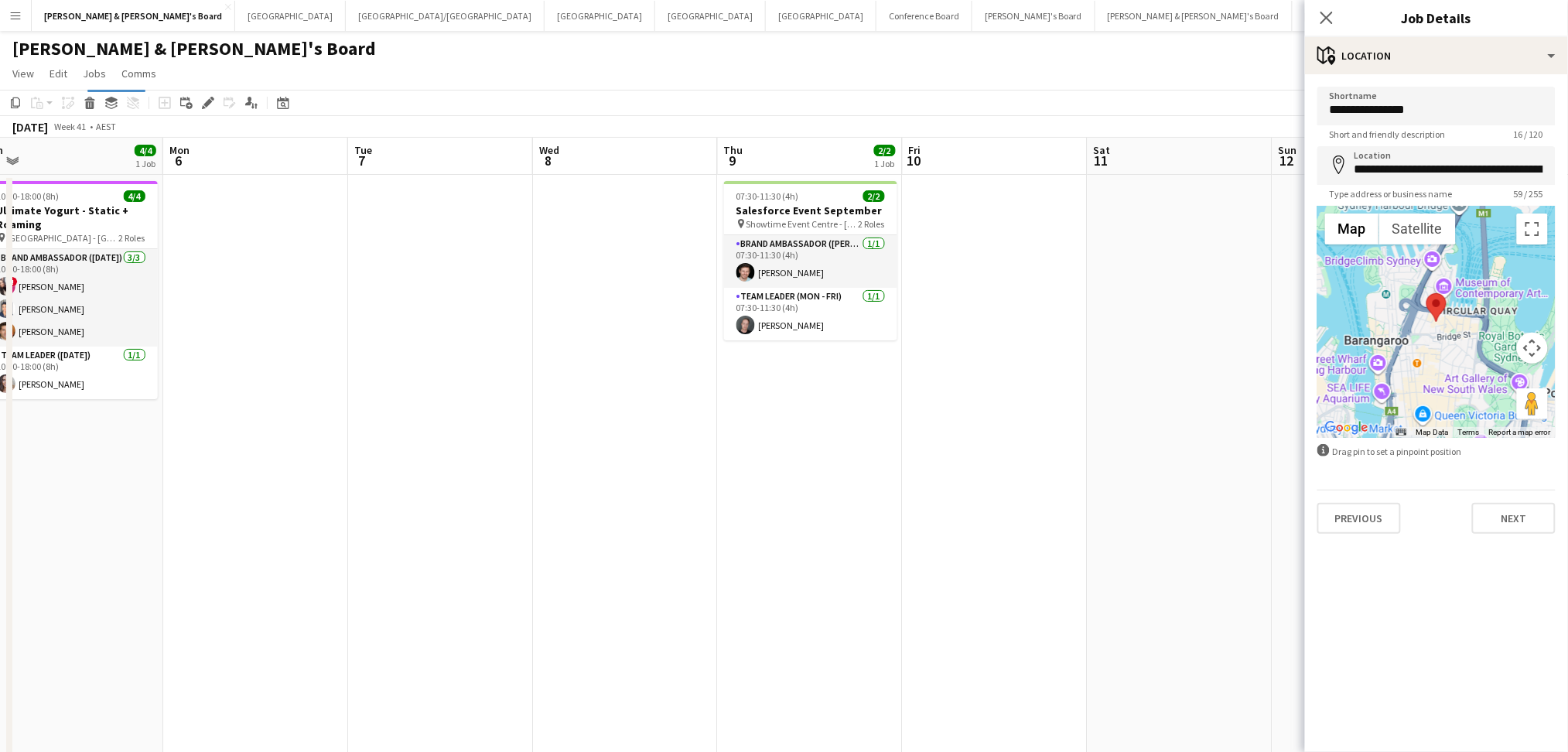
drag, startPoint x: 292, startPoint y: 602, endPoint x: 606, endPoint y: 585, distance: 314.5
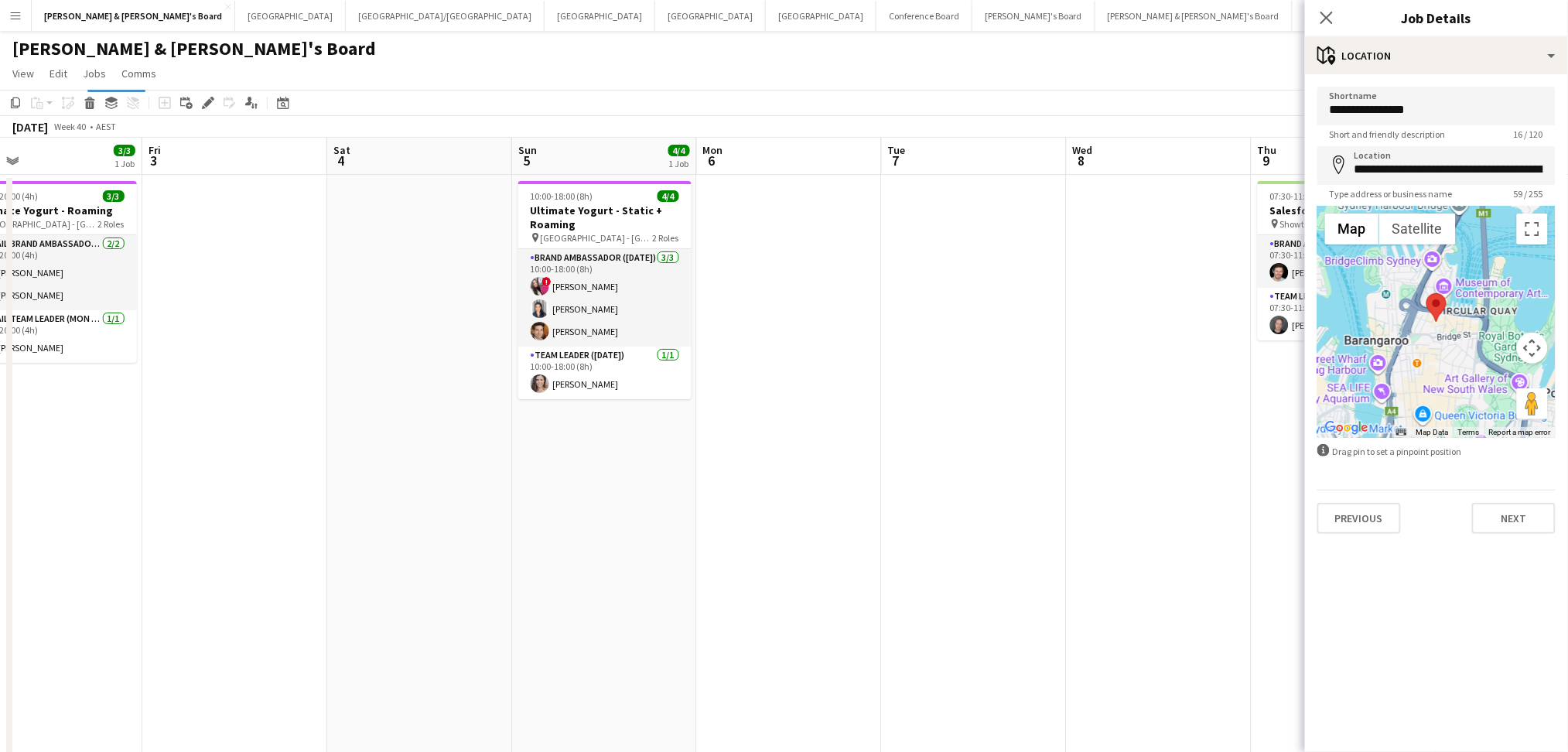
drag, startPoint x: 421, startPoint y: 595, endPoint x: 745, endPoint y: 595, distance: 324.0
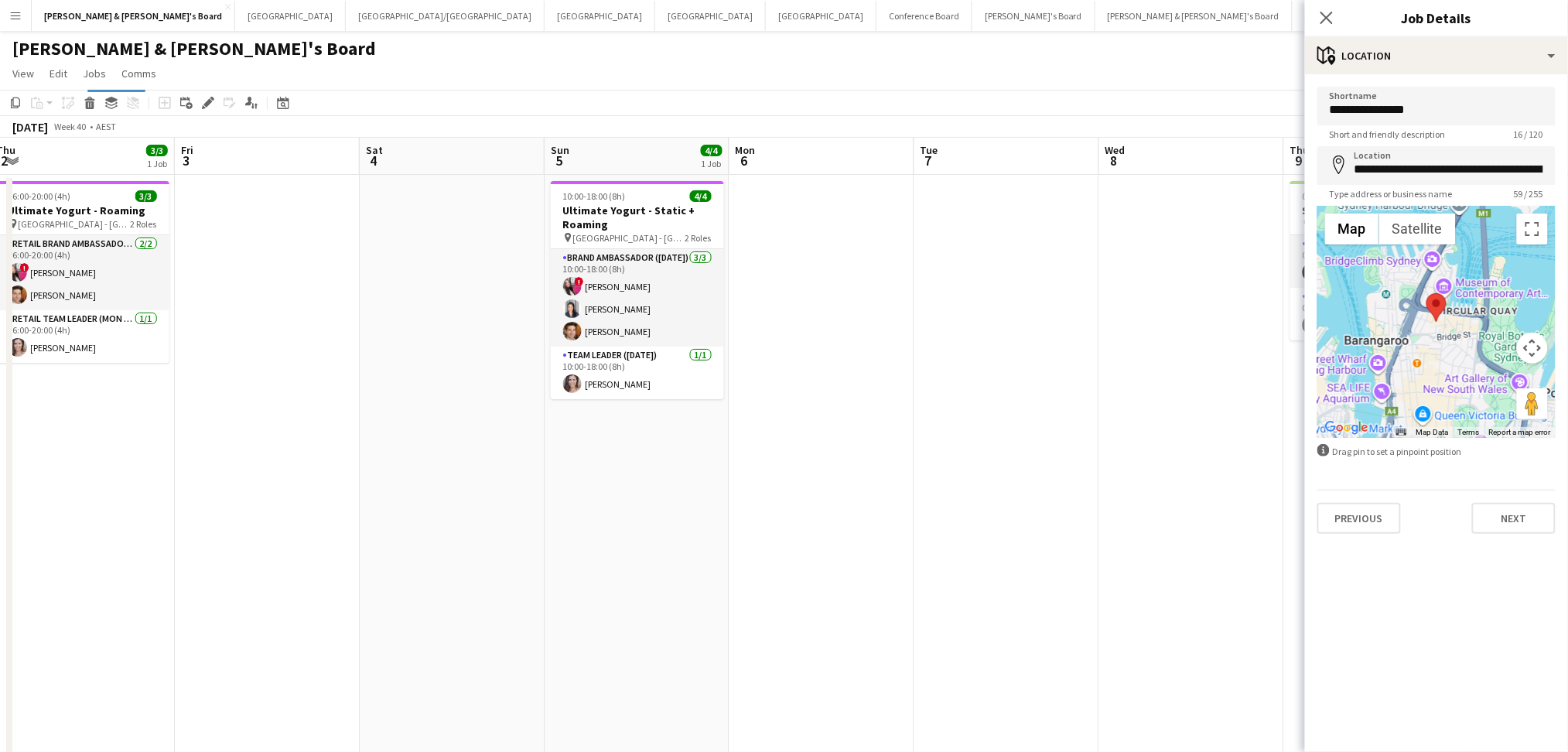
drag, startPoint x: 431, startPoint y: 602, endPoint x: 1054, endPoint y: 572, distance: 623.7
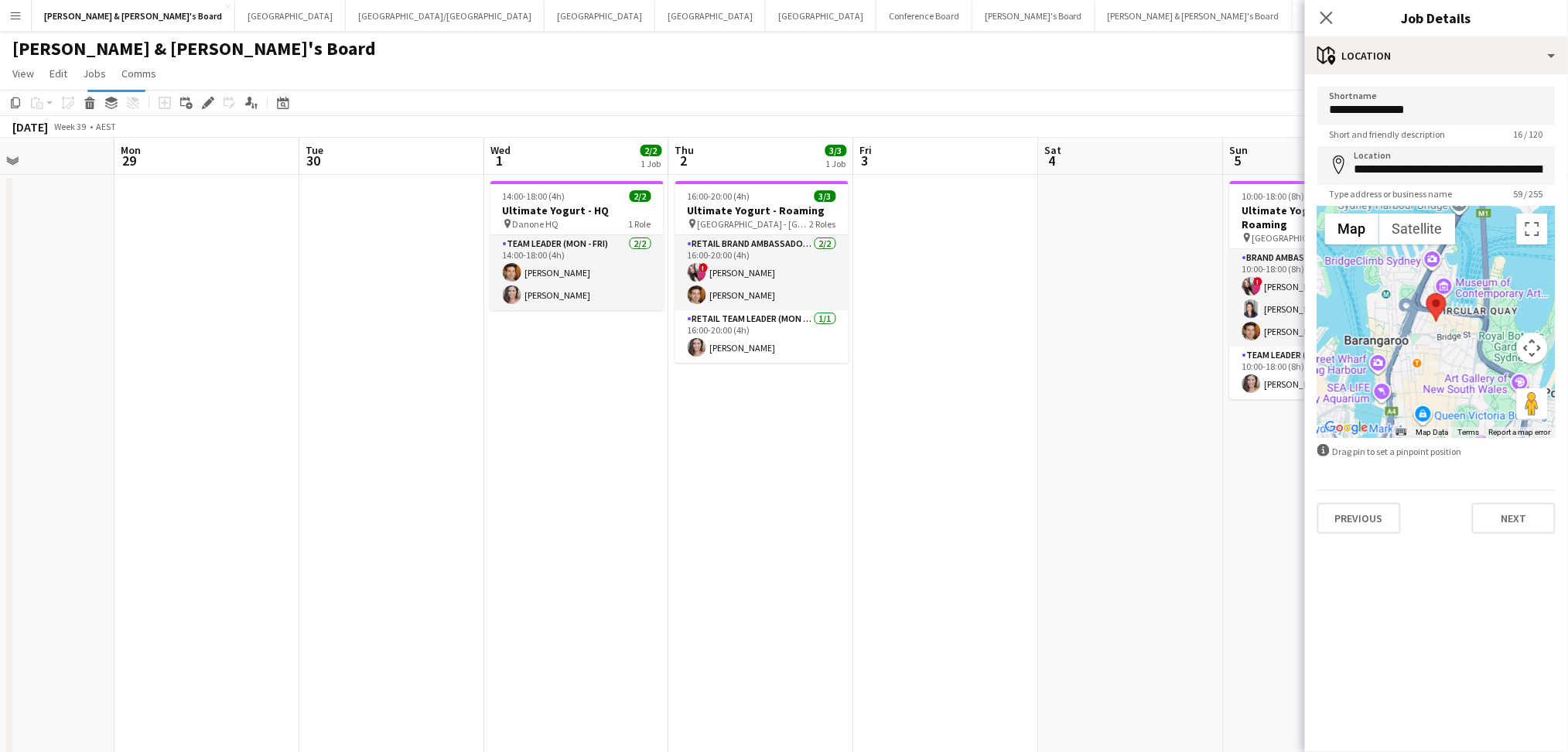
drag, startPoint x: 502, startPoint y: 586, endPoint x: 1067, endPoint y: 566, distance: 565.4
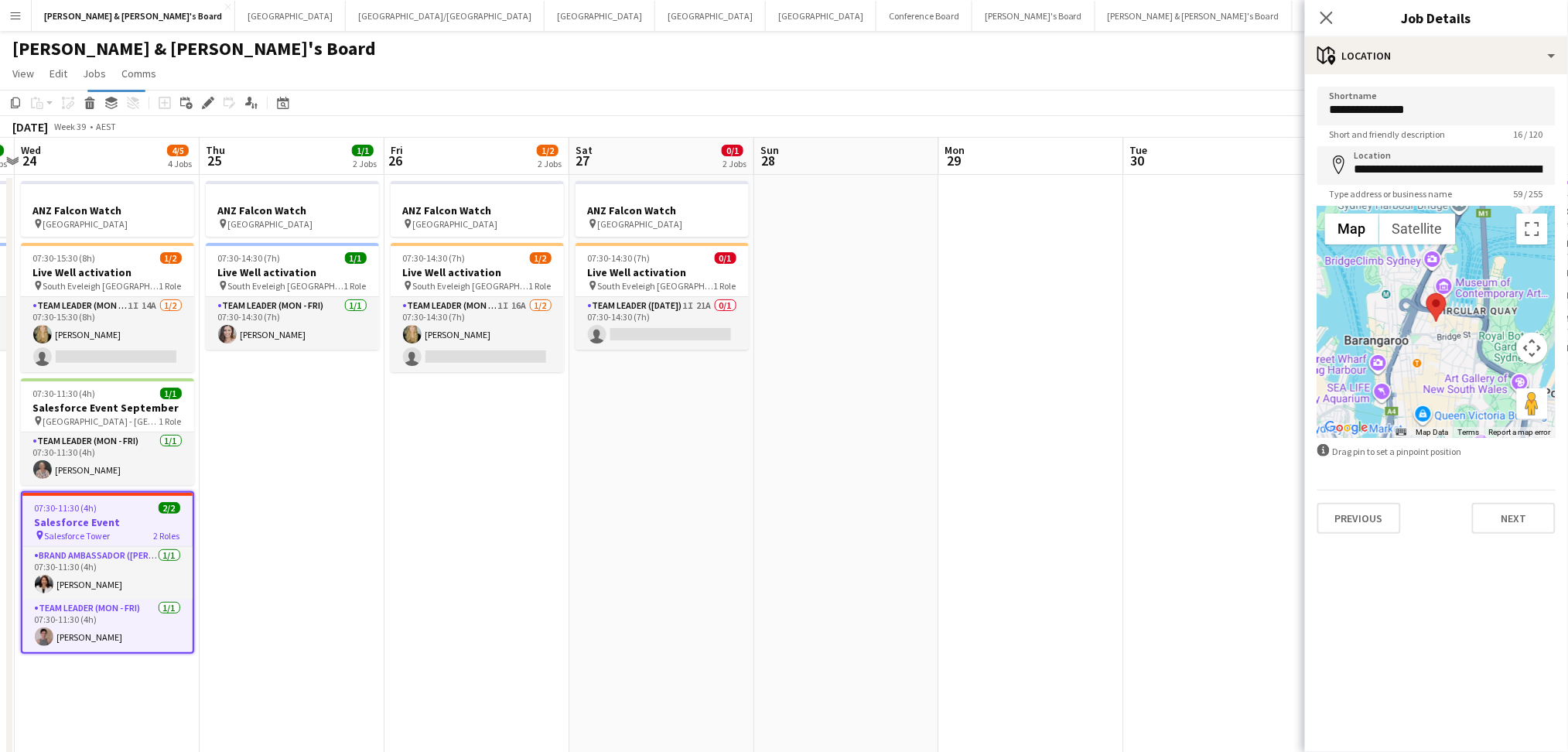
drag, startPoint x: 510, startPoint y: 611, endPoint x: 1128, endPoint y: 614, distance: 618.0
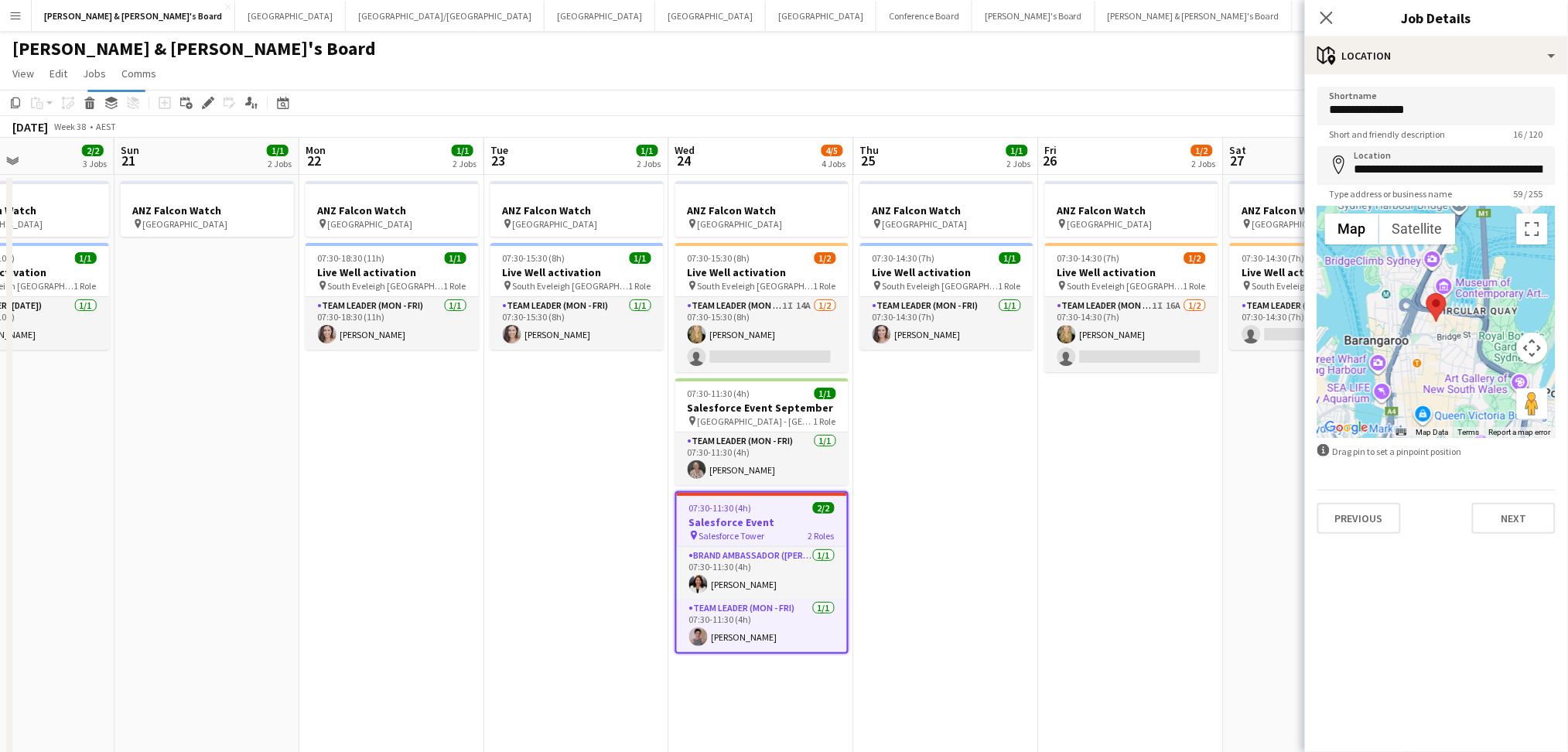
scroll to position [0, 426]
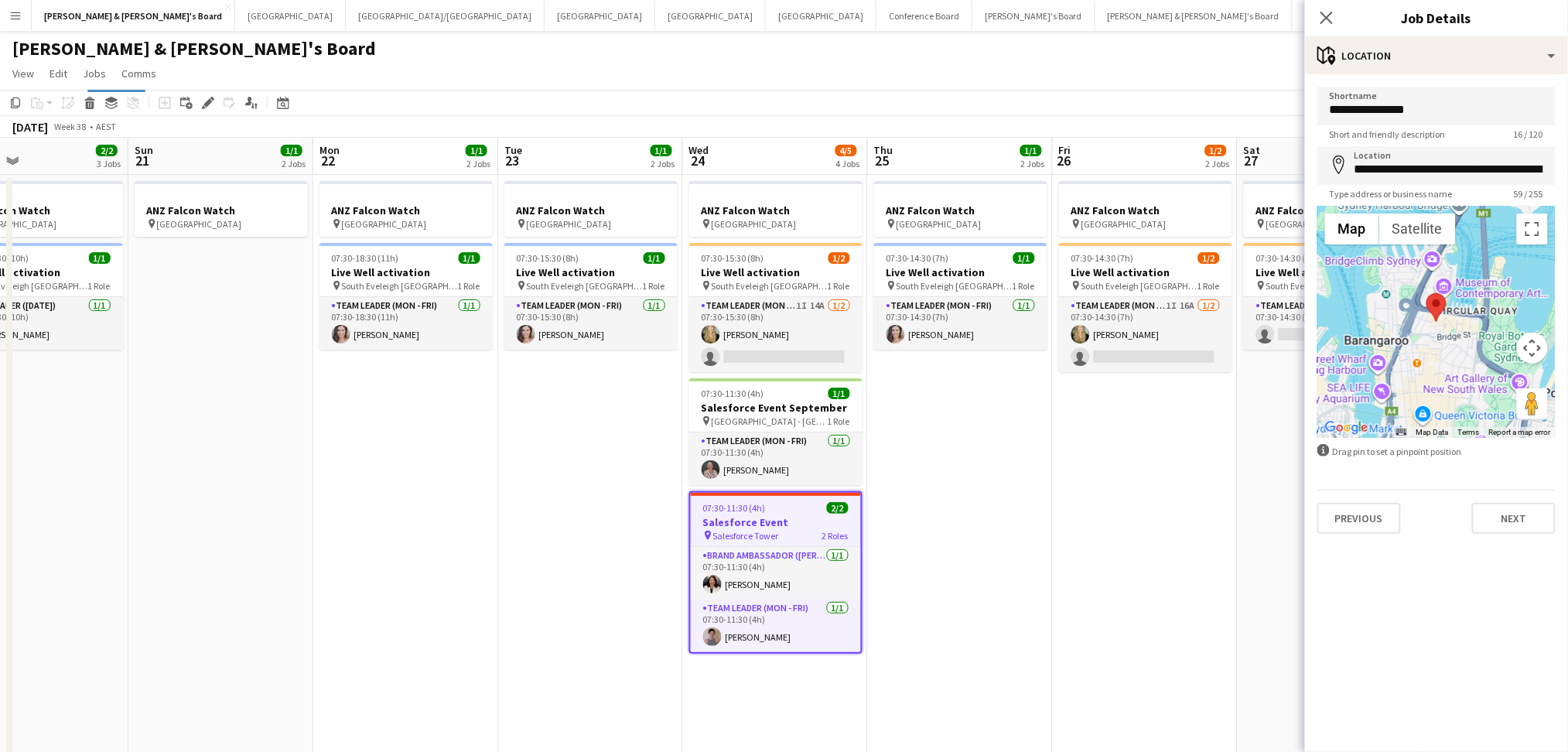
drag, startPoint x: 702, startPoint y: 629, endPoint x: 957, endPoint y: 626, distance: 255.0
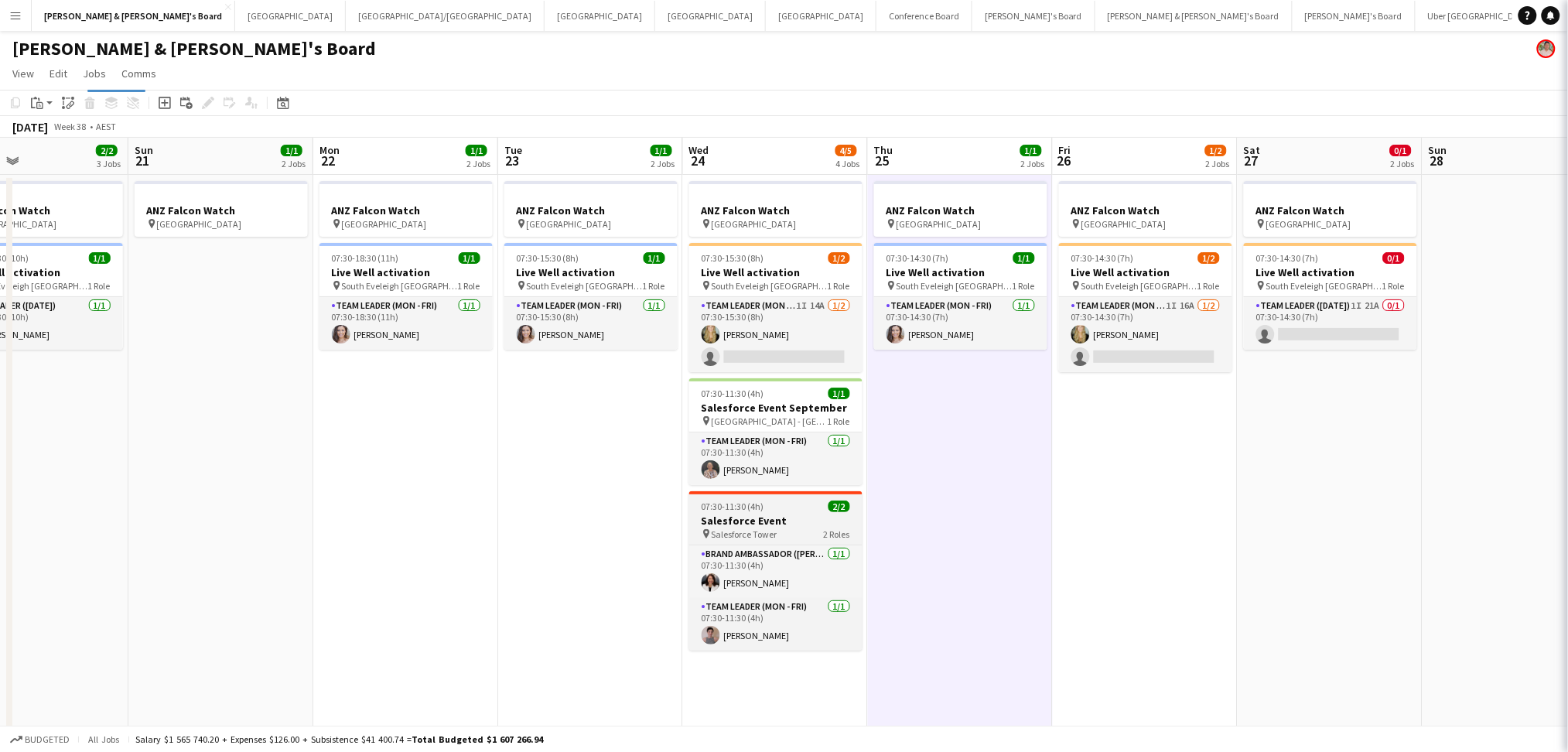
click at [773, 524] on h3 "Salesforce Event" at bounding box center [776, 521] width 174 height 14
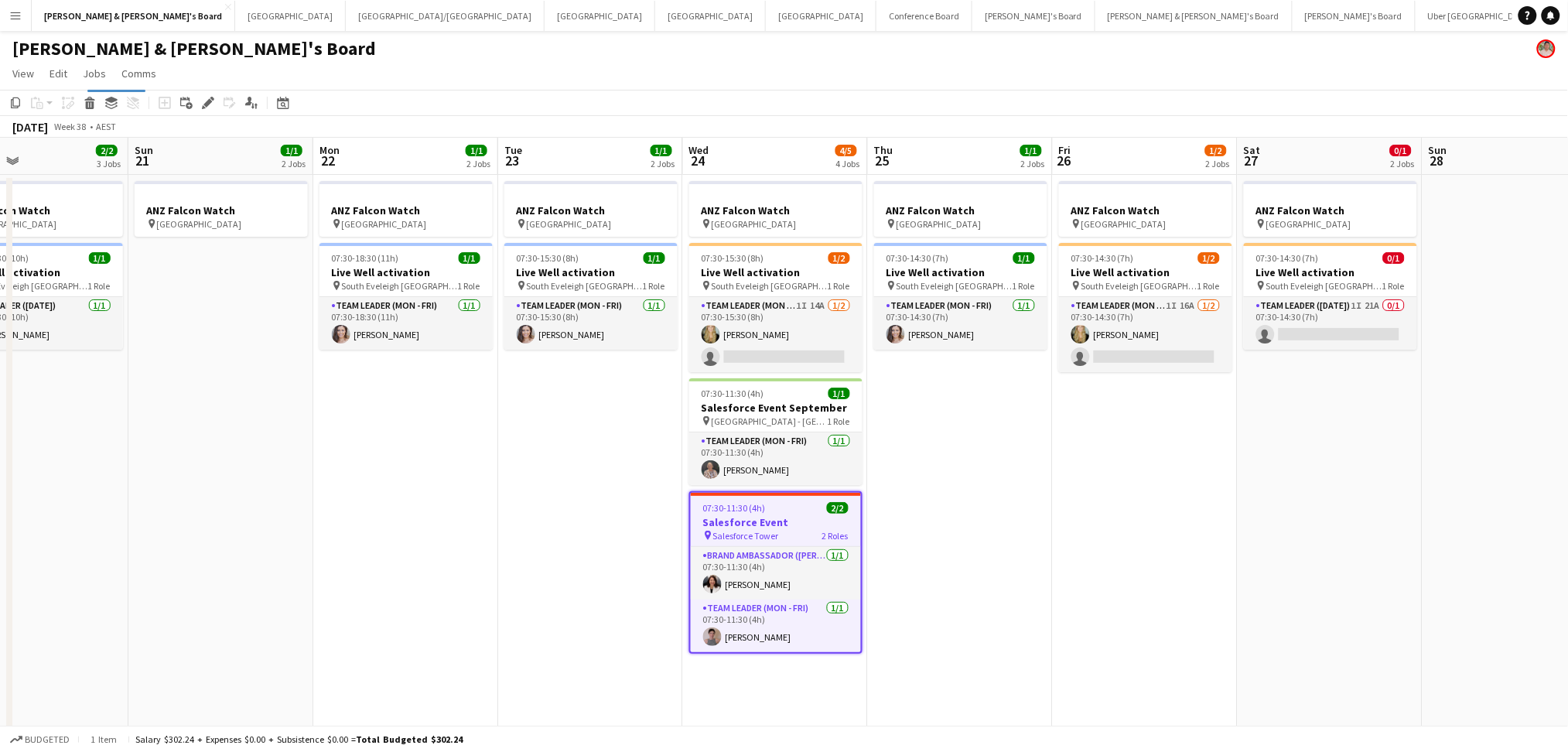
click at [773, 523] on h3 "Salesforce Event" at bounding box center [775, 522] width 170 height 14
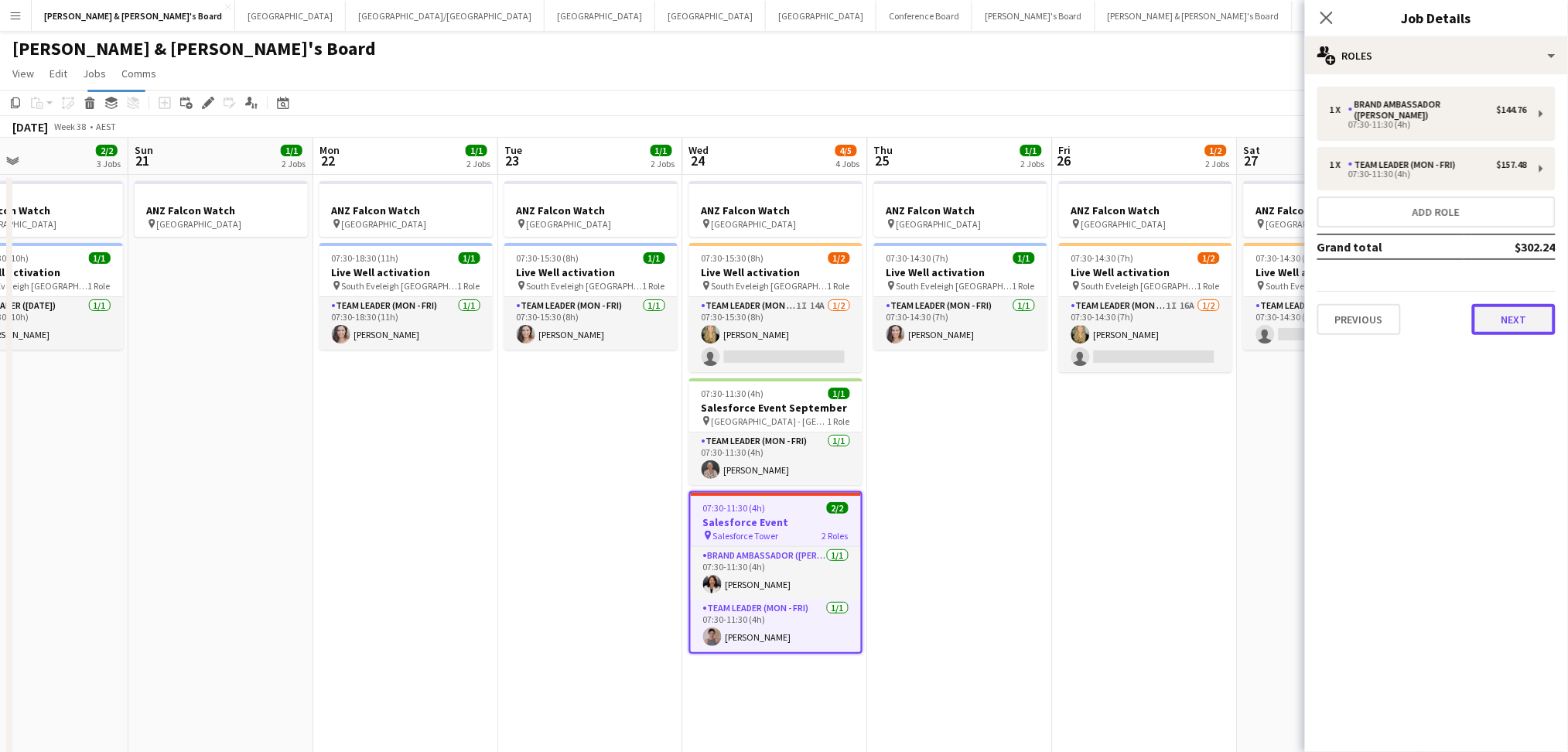
click at [1515, 311] on button "Next" at bounding box center [1514, 318] width 84 height 31
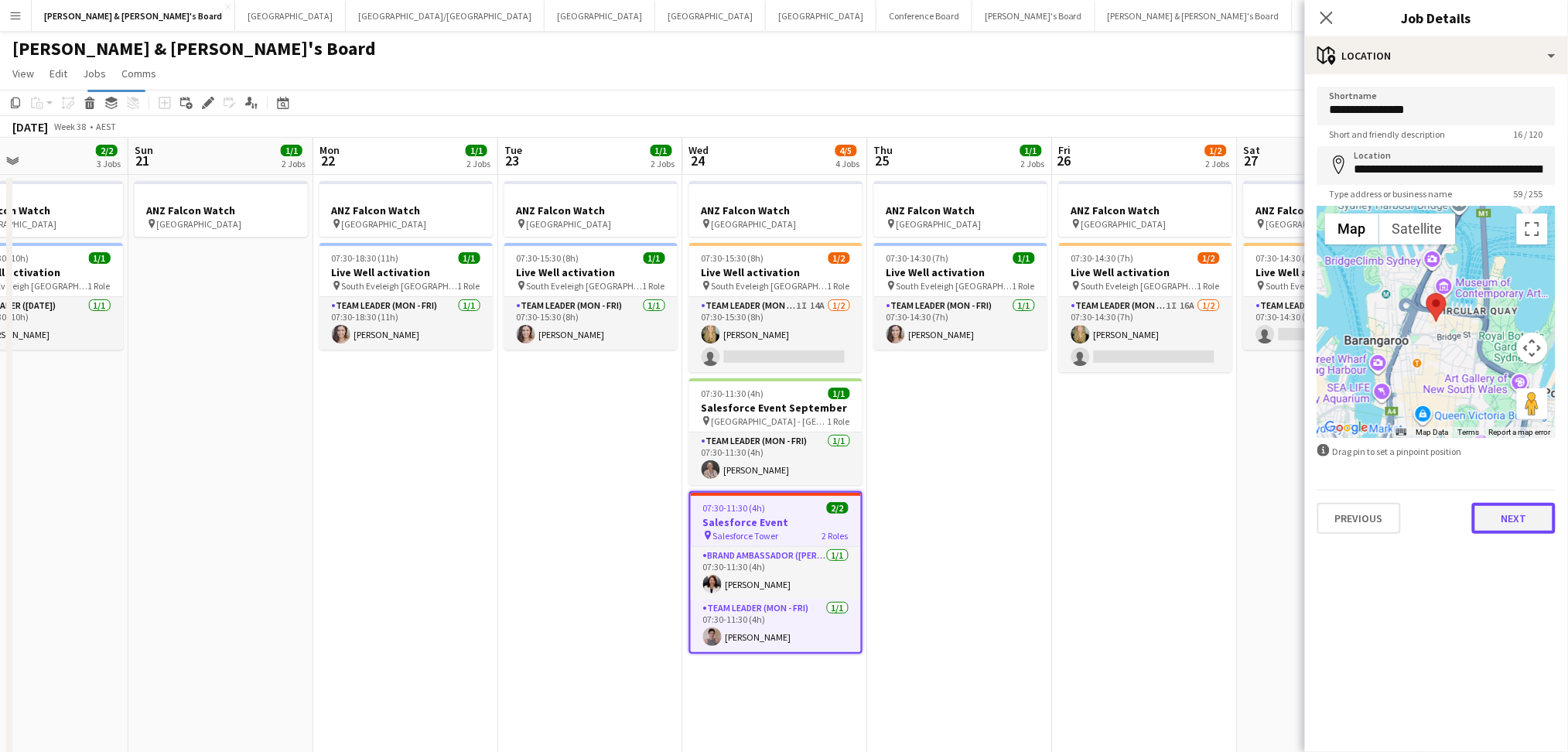
click at [1517, 507] on button "Next" at bounding box center [1514, 517] width 84 height 31
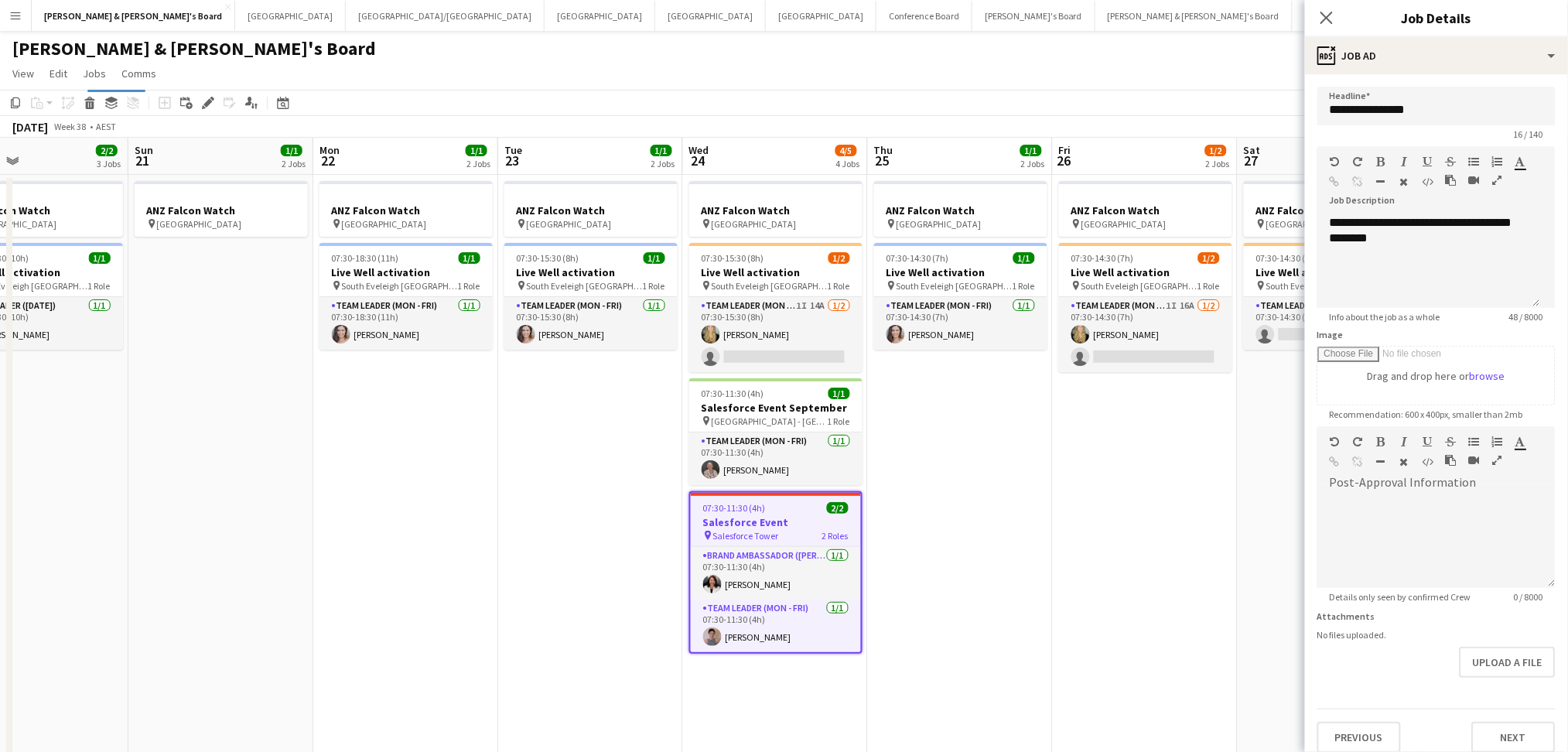
scroll to position [70, 0]
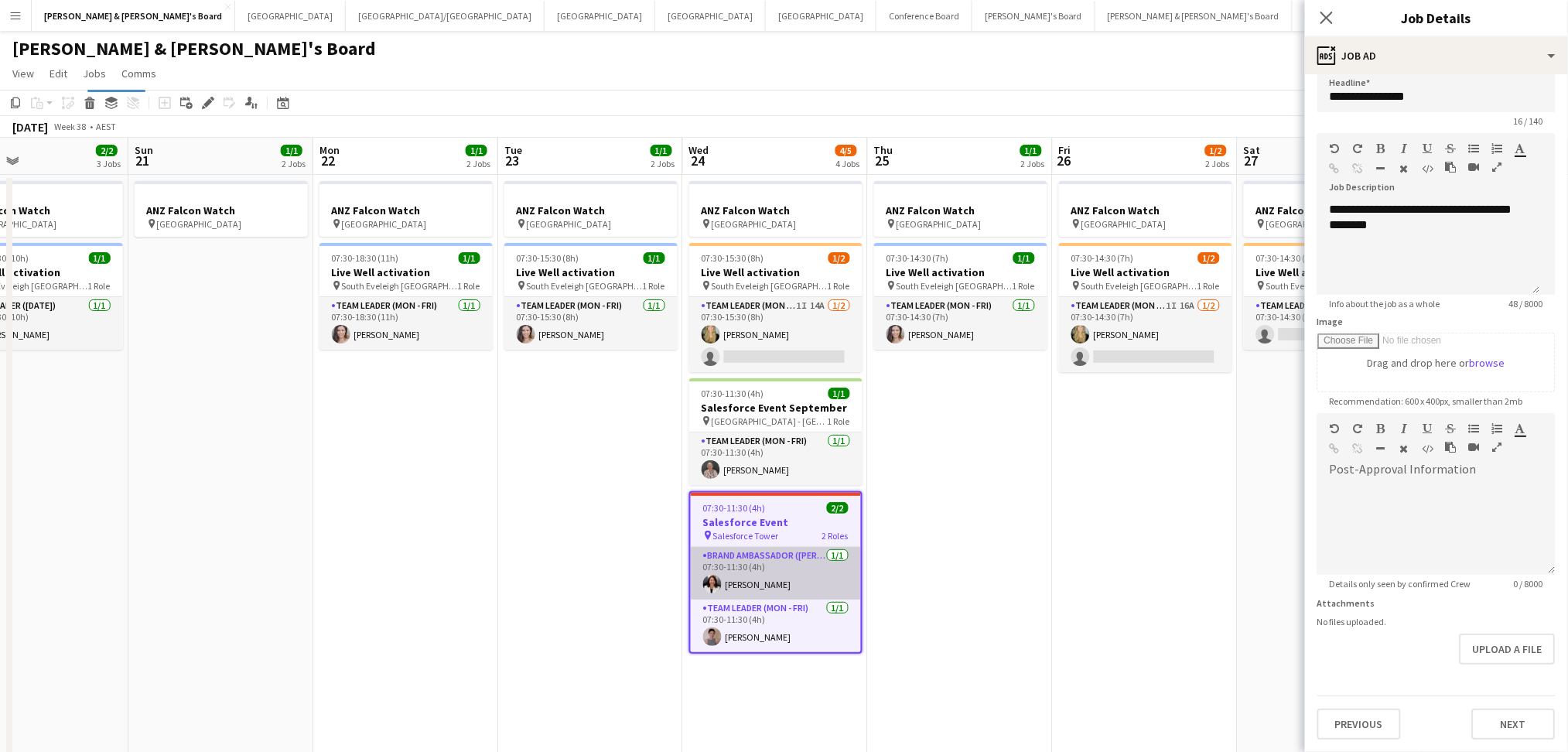
click at [789, 585] on app-card-role "Brand Ambassador (Mon - Fri) [DATE] 07:30-11:30 (4h) [PERSON_NAME]" at bounding box center [775, 573] width 170 height 52
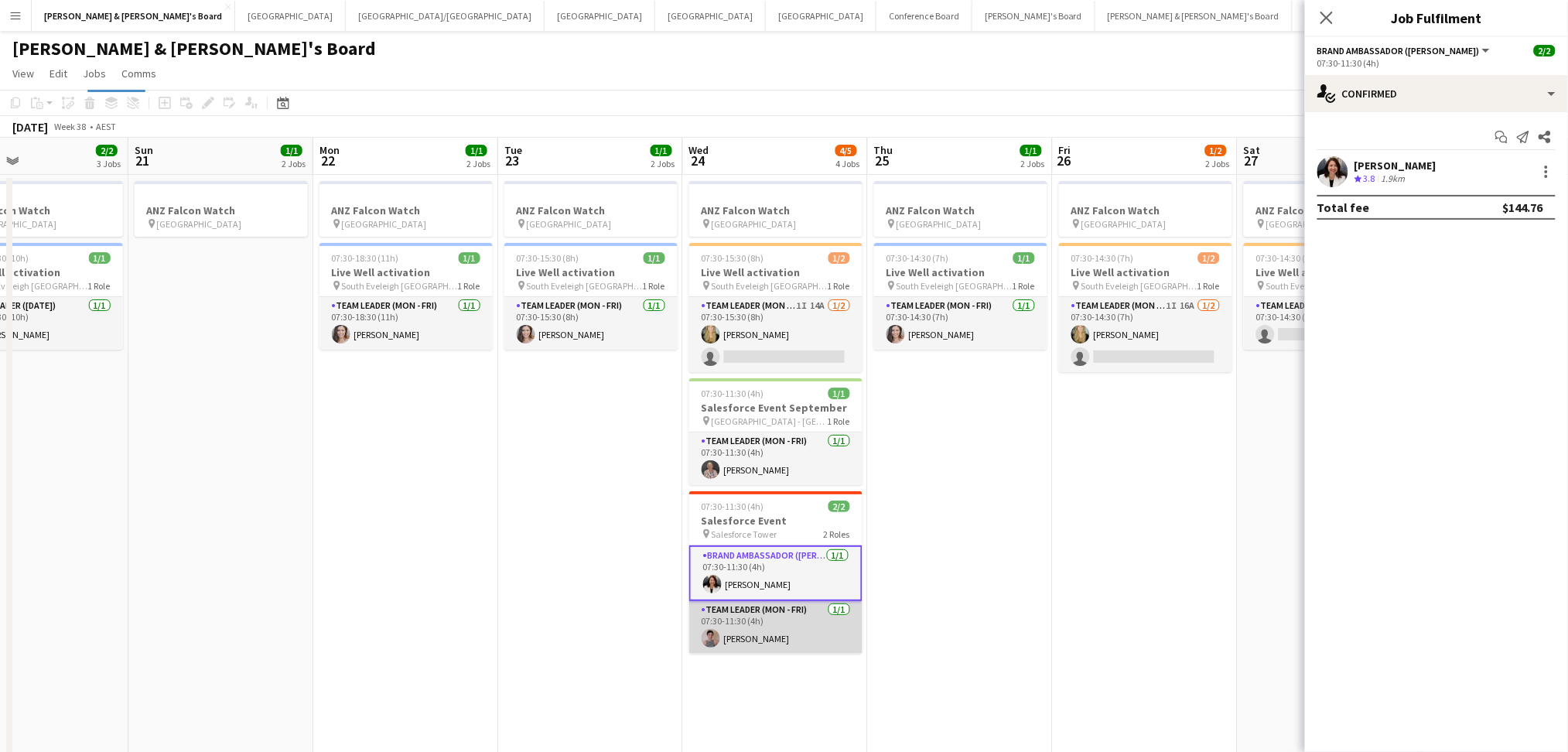
click at [757, 635] on app-card-role "Team Leader (Mon - Fri) [DATE] 07:30-11:30 (4h) [PERSON_NAME]" at bounding box center [776, 627] width 174 height 52
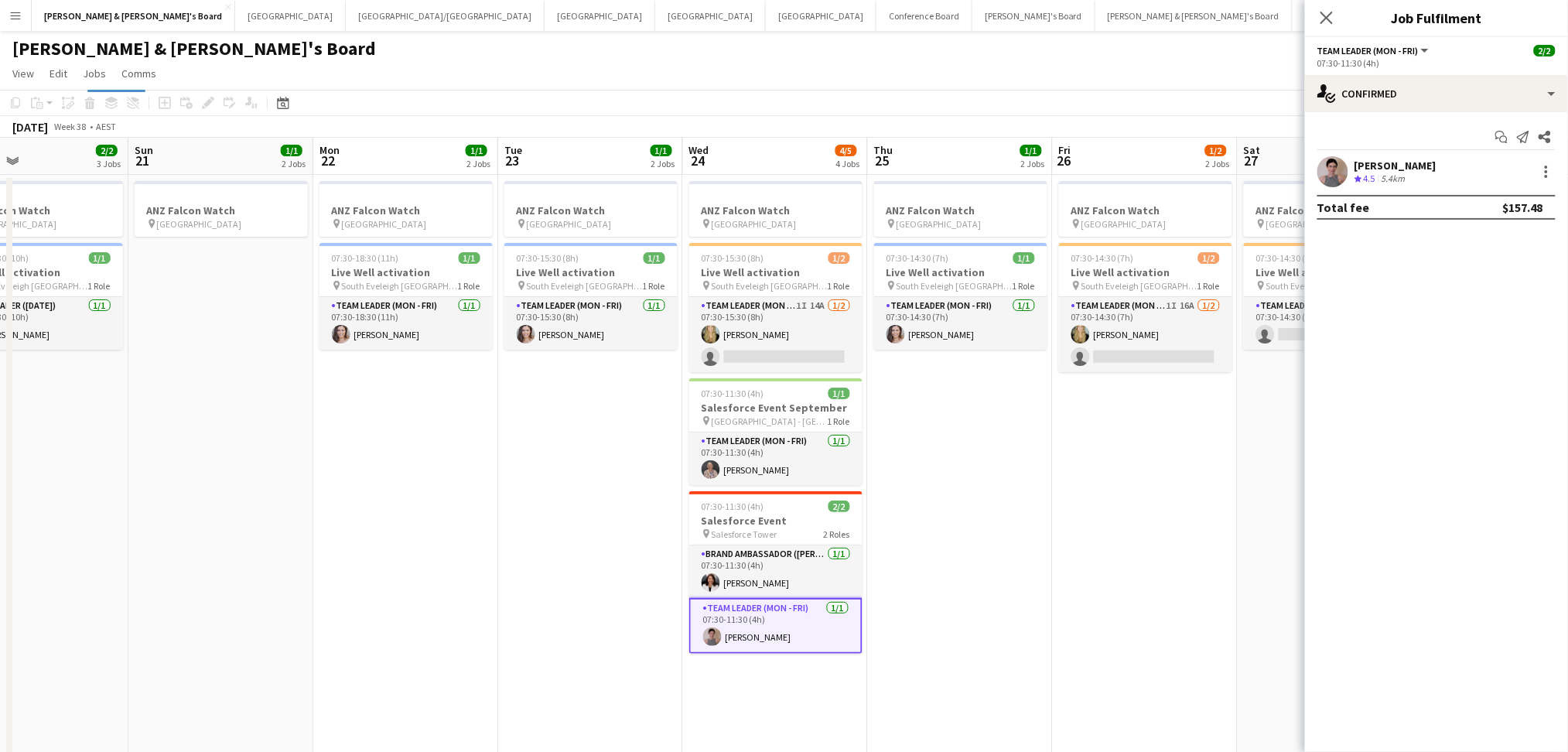
click at [1402, 161] on div "[PERSON_NAME]" at bounding box center [1395, 166] width 82 height 14
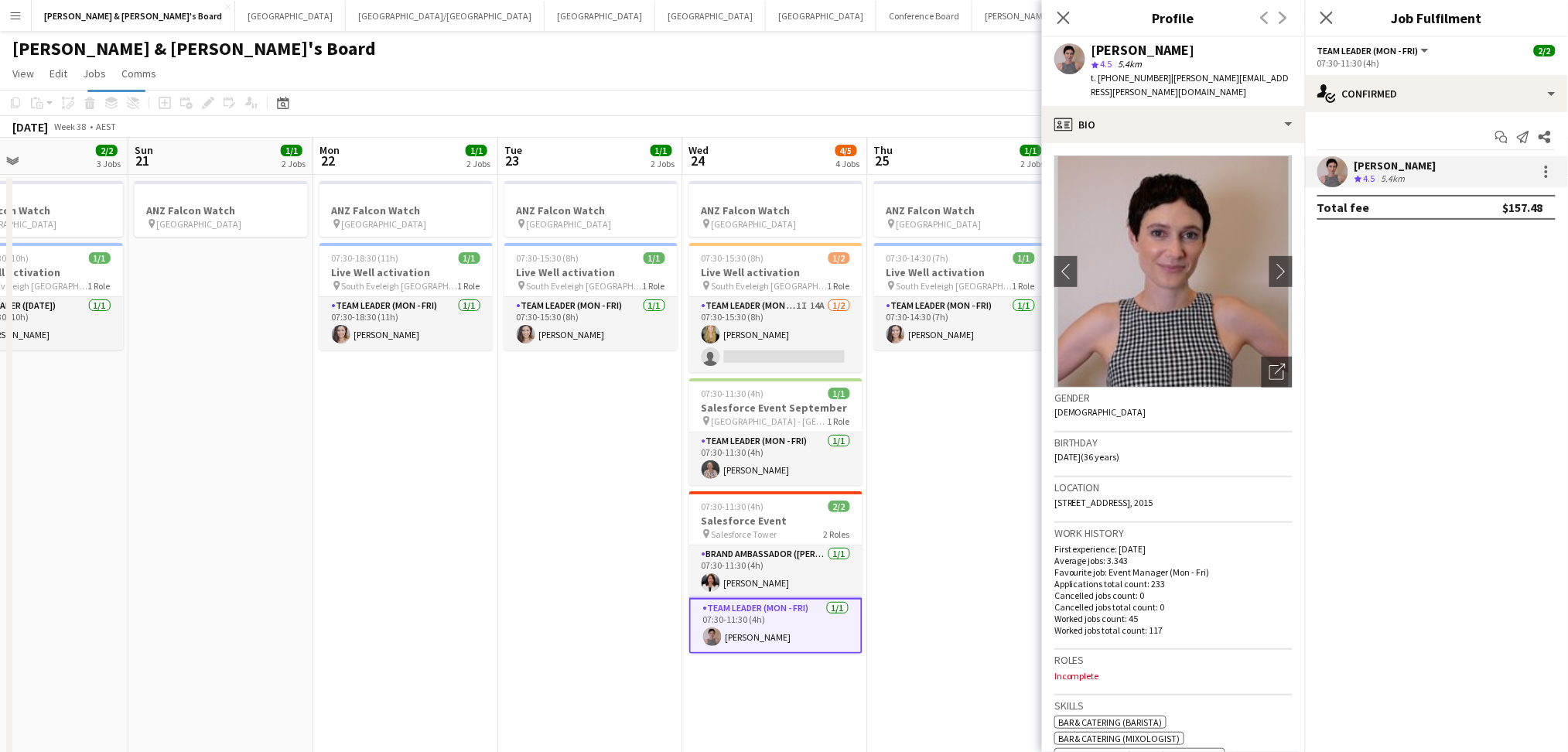
drag, startPoint x: 1160, startPoint y: 76, endPoint x: 1283, endPoint y: 76, distance: 123.0
click at [1283, 76] on div "[PERSON_NAME] star 4.5 5.4km t. [PHONE_NUMBER] | [PERSON_NAME][EMAIL_ADDRESS][P…" at bounding box center [1173, 72] width 263 height 69
copy span "[PERSON_NAME][EMAIL_ADDRESS][PERSON_NAME][DOMAIN_NAME]"
click at [765, 564] on app-card-role "Brand Ambassador (Mon - Fri) [DATE] 07:30-11:30 (4h) [PERSON_NAME]" at bounding box center [776, 571] width 174 height 52
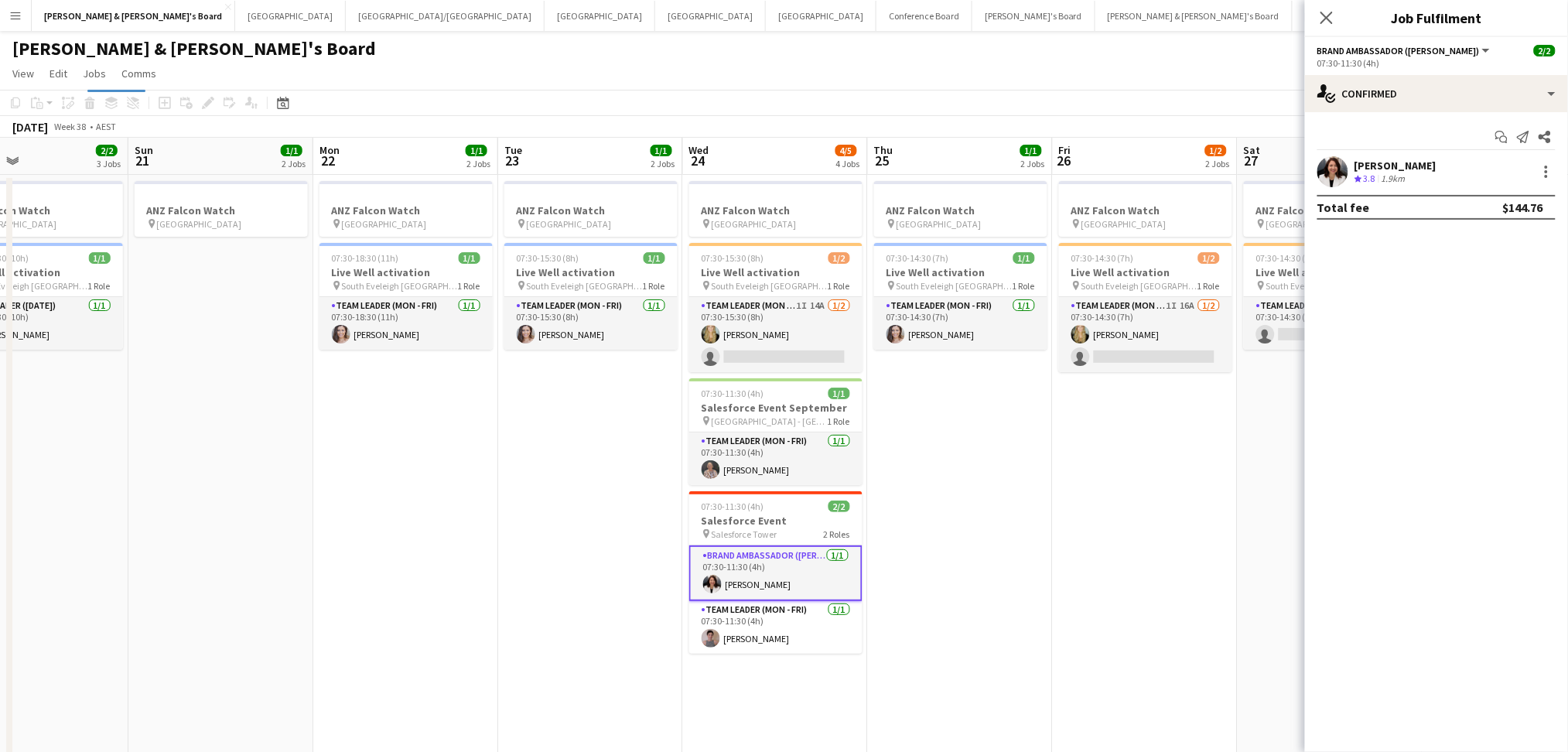
click at [1405, 174] on div "1.9km" at bounding box center [1393, 179] width 31 height 13
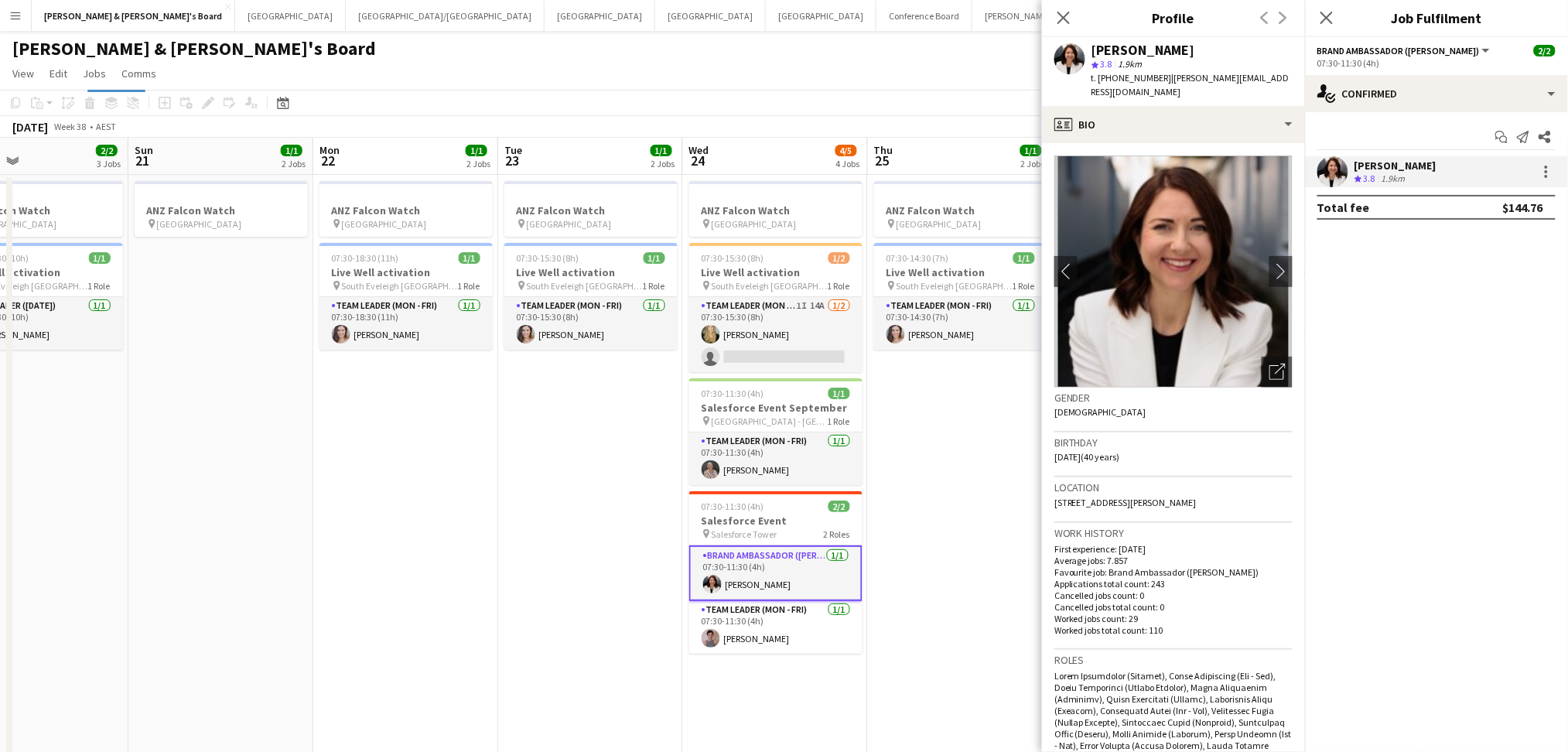
drag, startPoint x: 1160, startPoint y: 76, endPoint x: 1228, endPoint y: 80, distance: 68.1
click at [1247, 76] on div "[PERSON_NAME] star 3.8 1.9km t. [PHONE_NUMBER] | [PERSON_NAME][EMAIL_ADDRESS][D…" at bounding box center [1173, 72] width 263 height 69
copy span "[PERSON_NAME][EMAIL_ADDRESS][DOMAIN_NAME]"
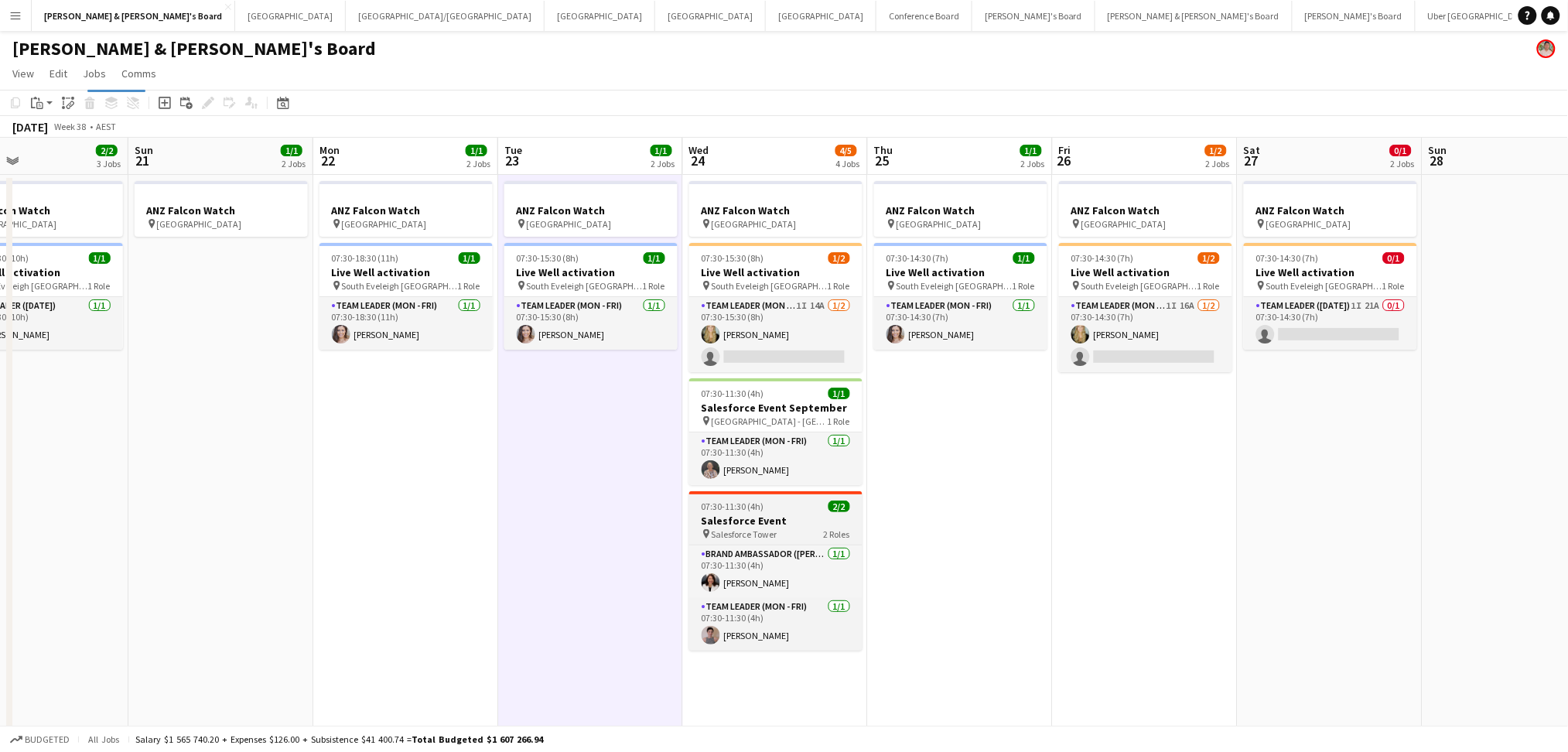
click at [755, 521] on h3 "Salesforce Event" at bounding box center [776, 521] width 174 height 14
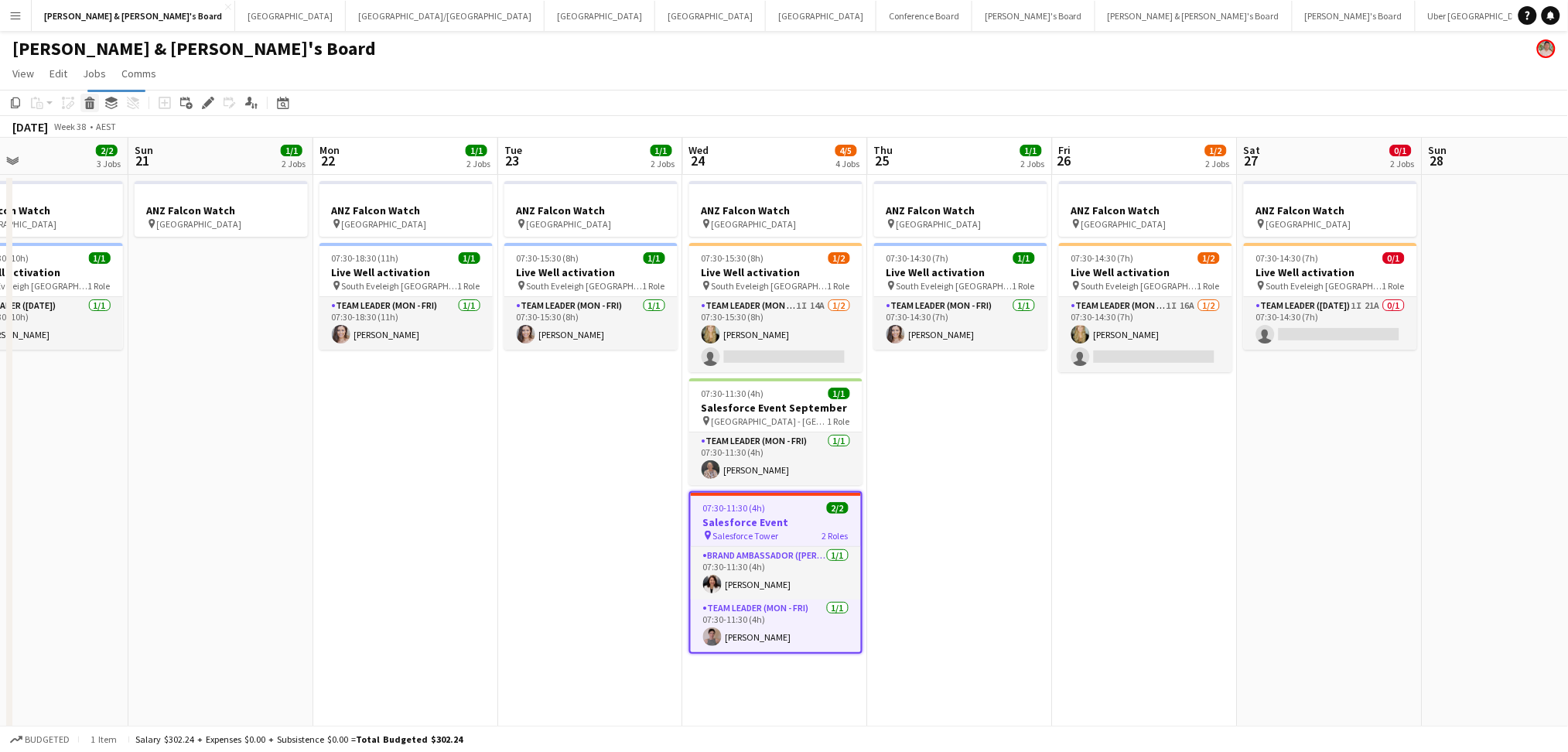
click at [86, 106] on icon at bounding box center [90, 105] width 9 height 8
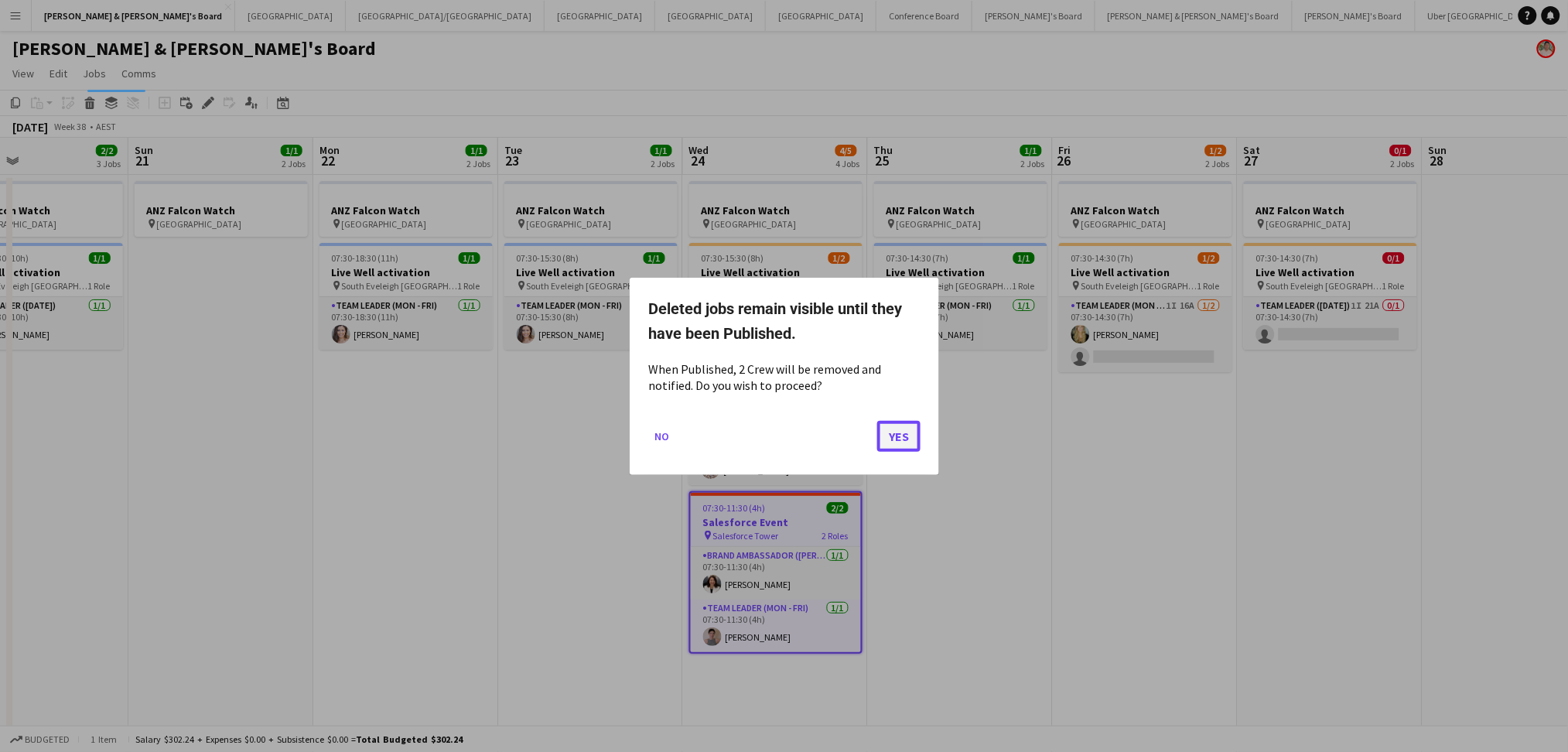
click at [894, 434] on button "Yes" at bounding box center [899, 434] width 44 height 31
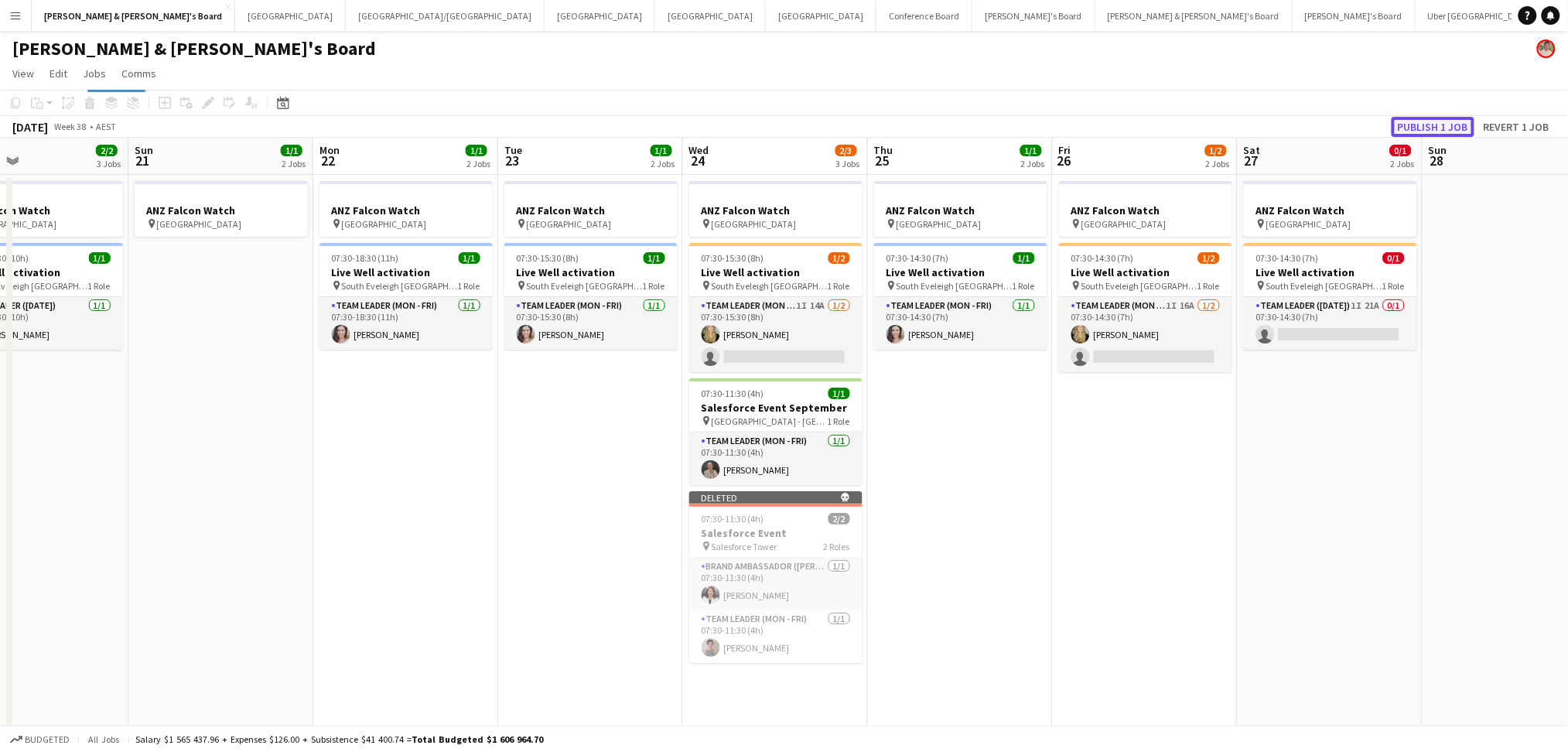
click at [1416, 128] on button "Publish 1 job" at bounding box center [1433, 126] width 83 height 20
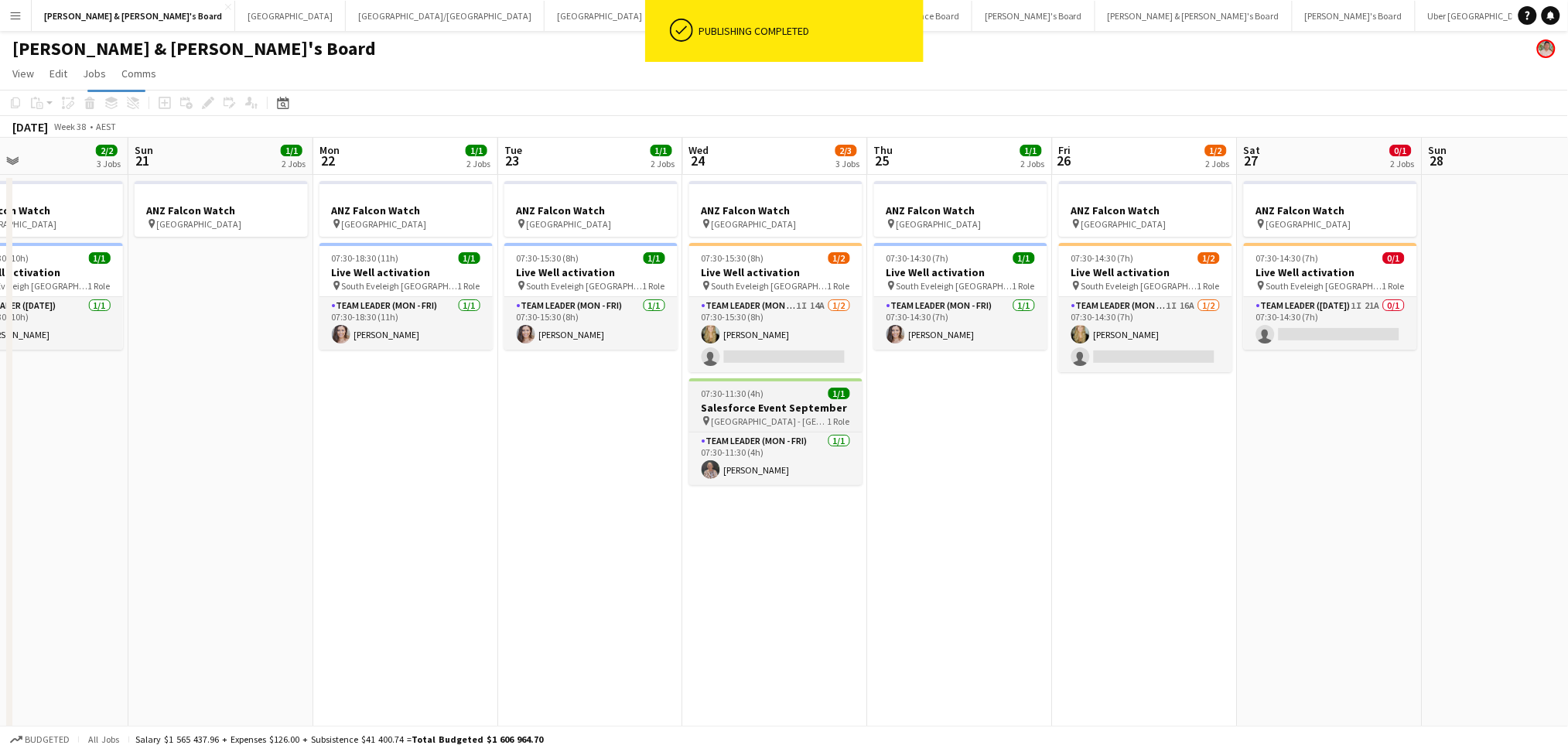
click at [713, 398] on span "07:30-11:30 (4h)" at bounding box center [733, 393] width 63 height 11
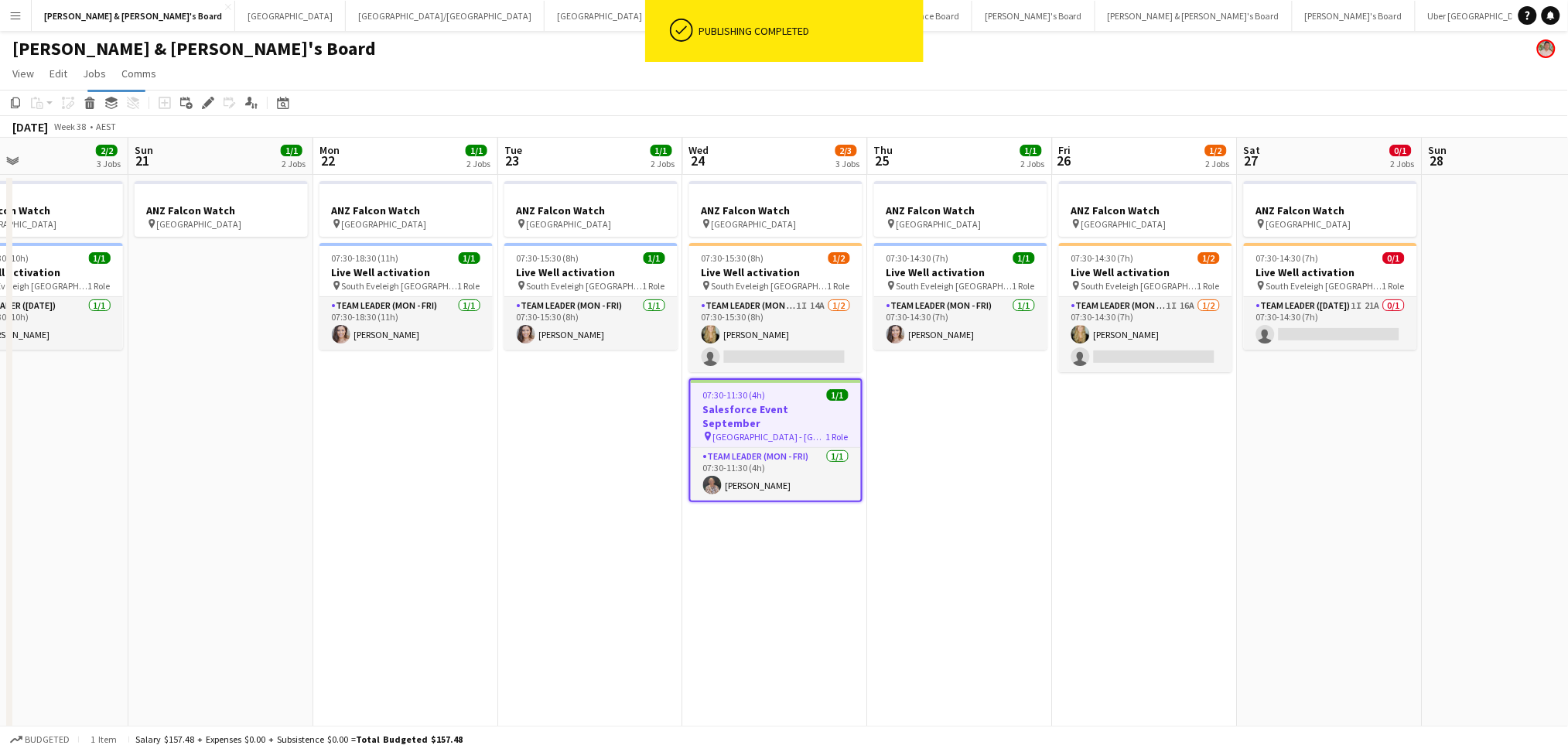
click at [713, 398] on span "07:30-11:30 (4h)" at bounding box center [735, 394] width 63 height 11
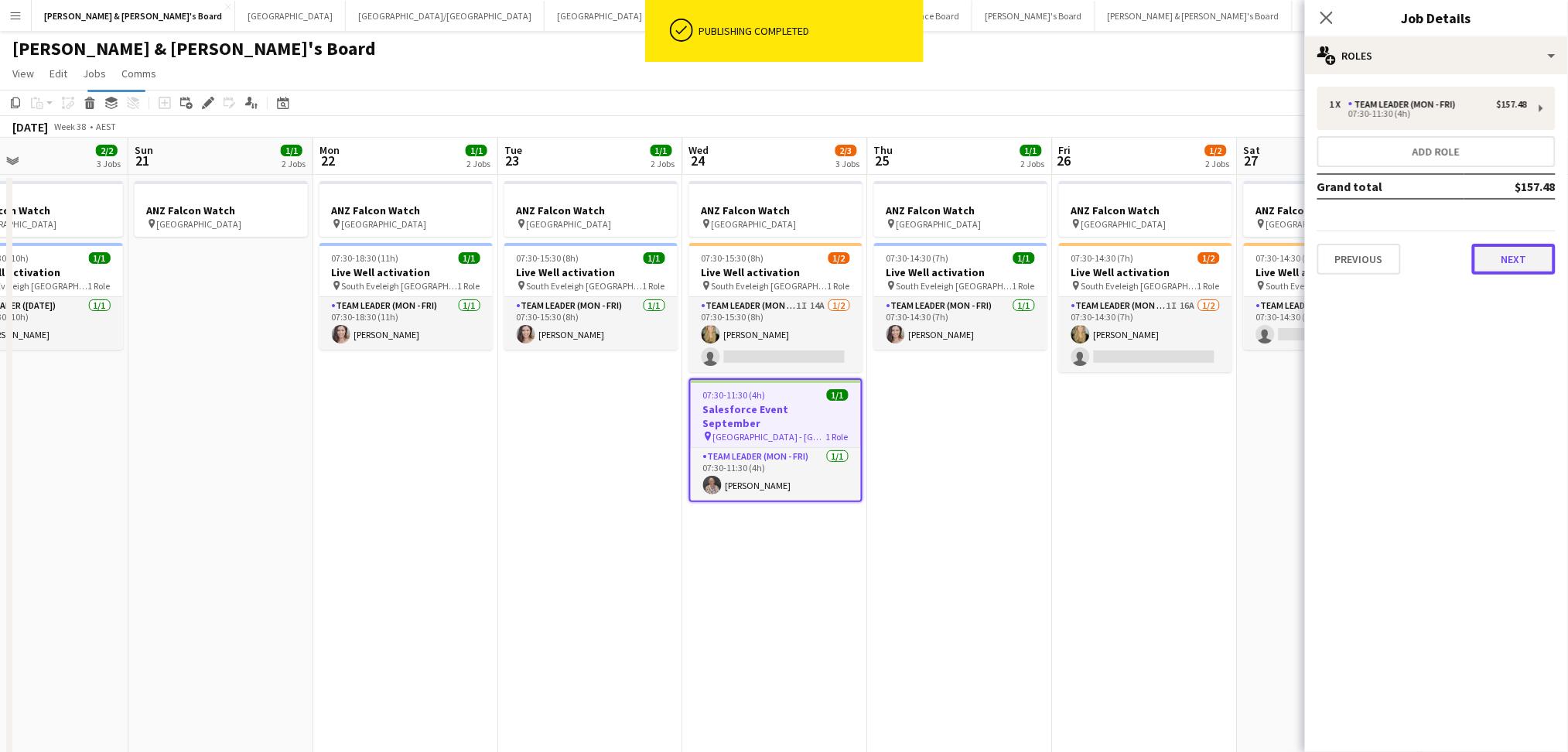
click at [1523, 257] on button "Next" at bounding box center [1514, 258] width 84 height 31
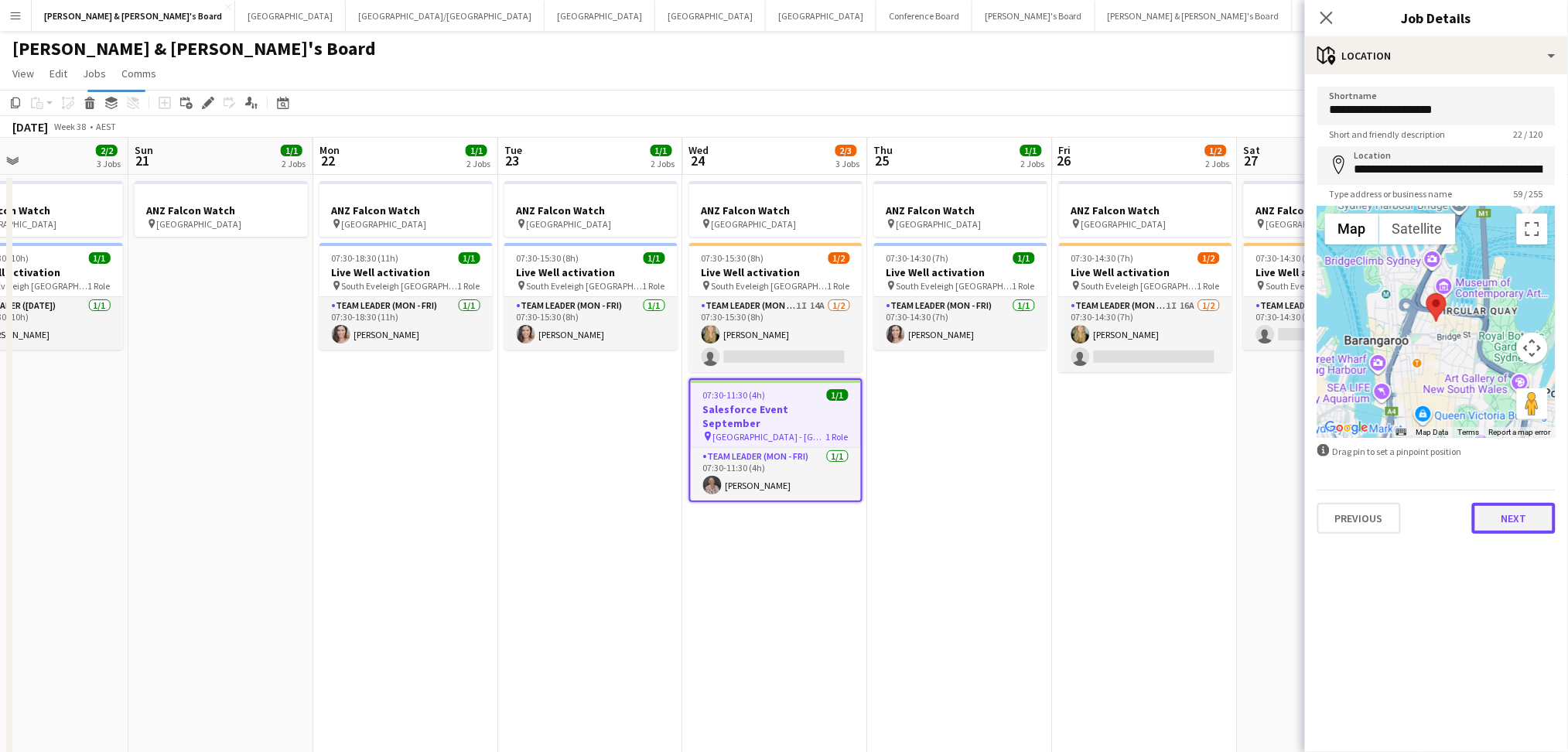
click at [1502, 502] on button "Next" at bounding box center [1514, 517] width 84 height 31
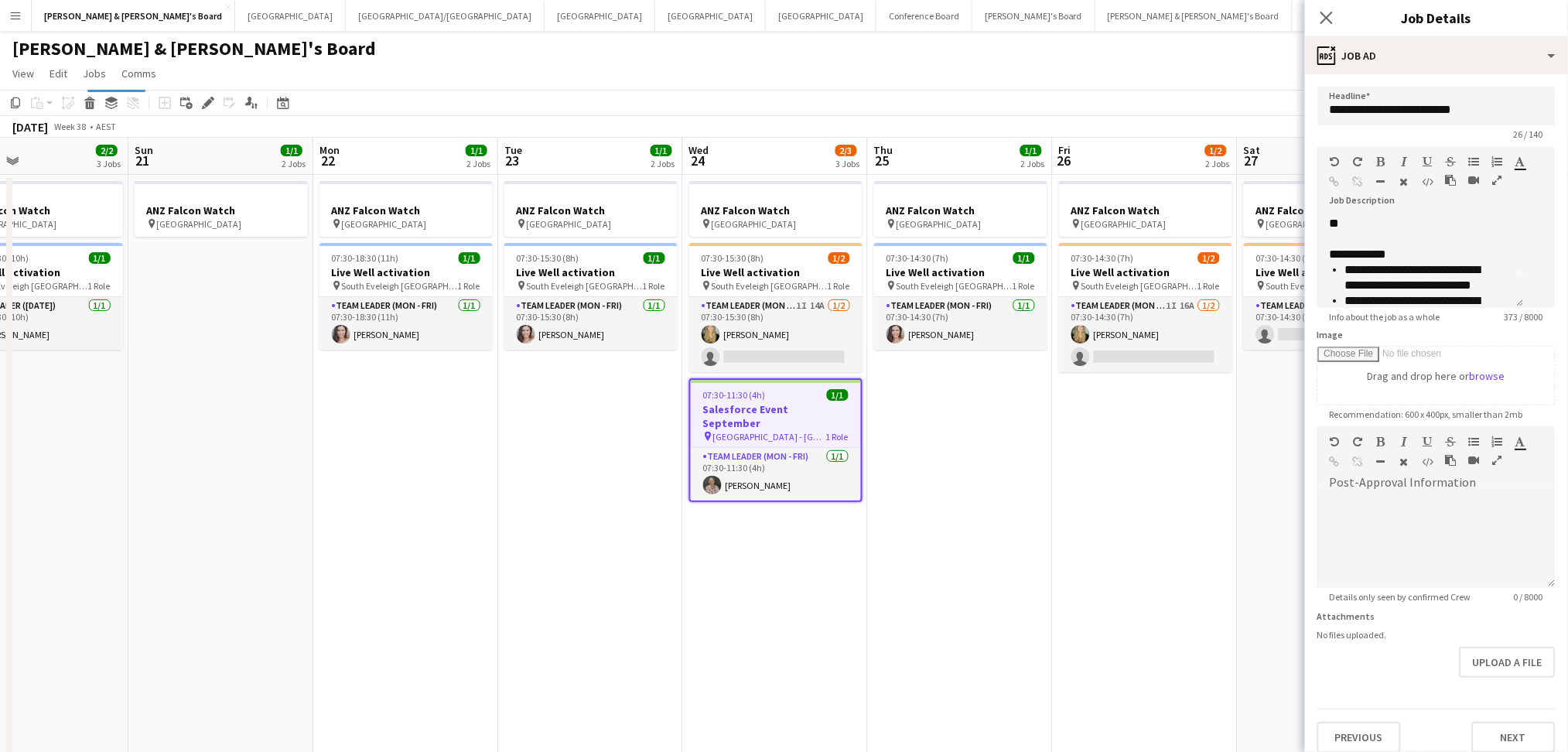
scroll to position [0, 0]
